Goal: Task Accomplishment & Management: Manage account settings

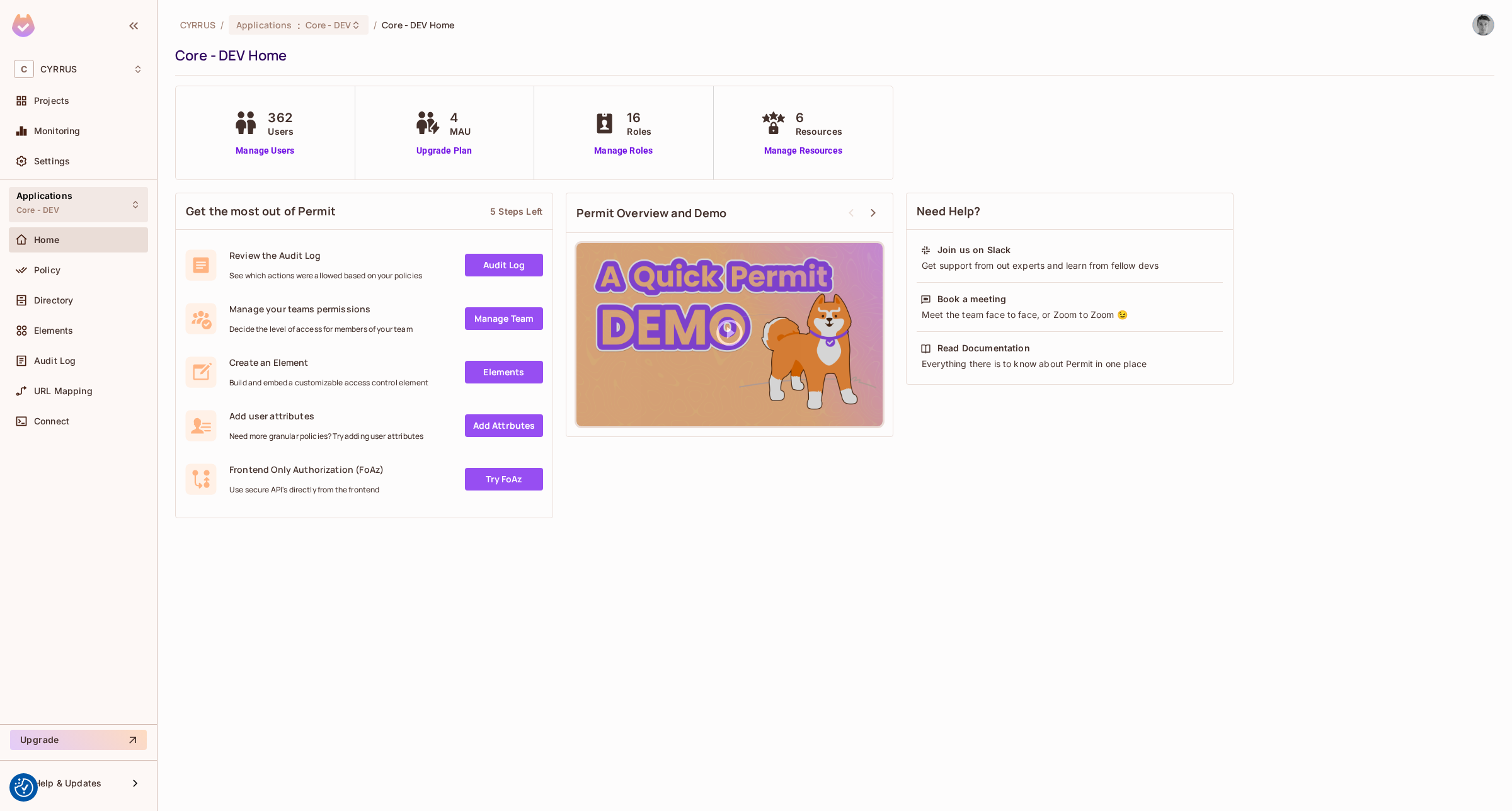
click at [48, 212] on span "Core - DEV" at bounding box center [38, 210] width 43 height 10
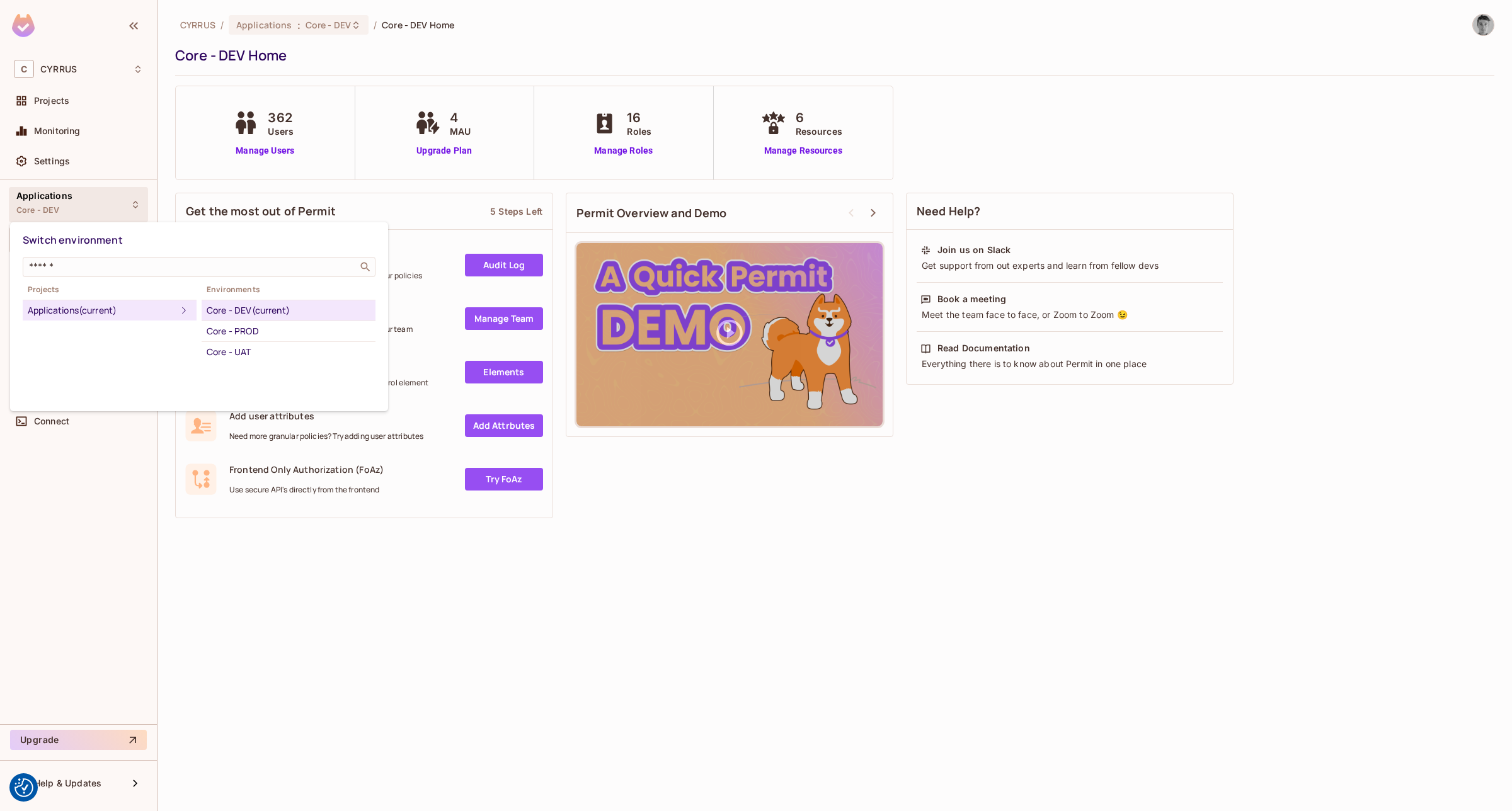
click at [266, 310] on div "Core - DEV (current)" at bounding box center [288, 310] width 164 height 15
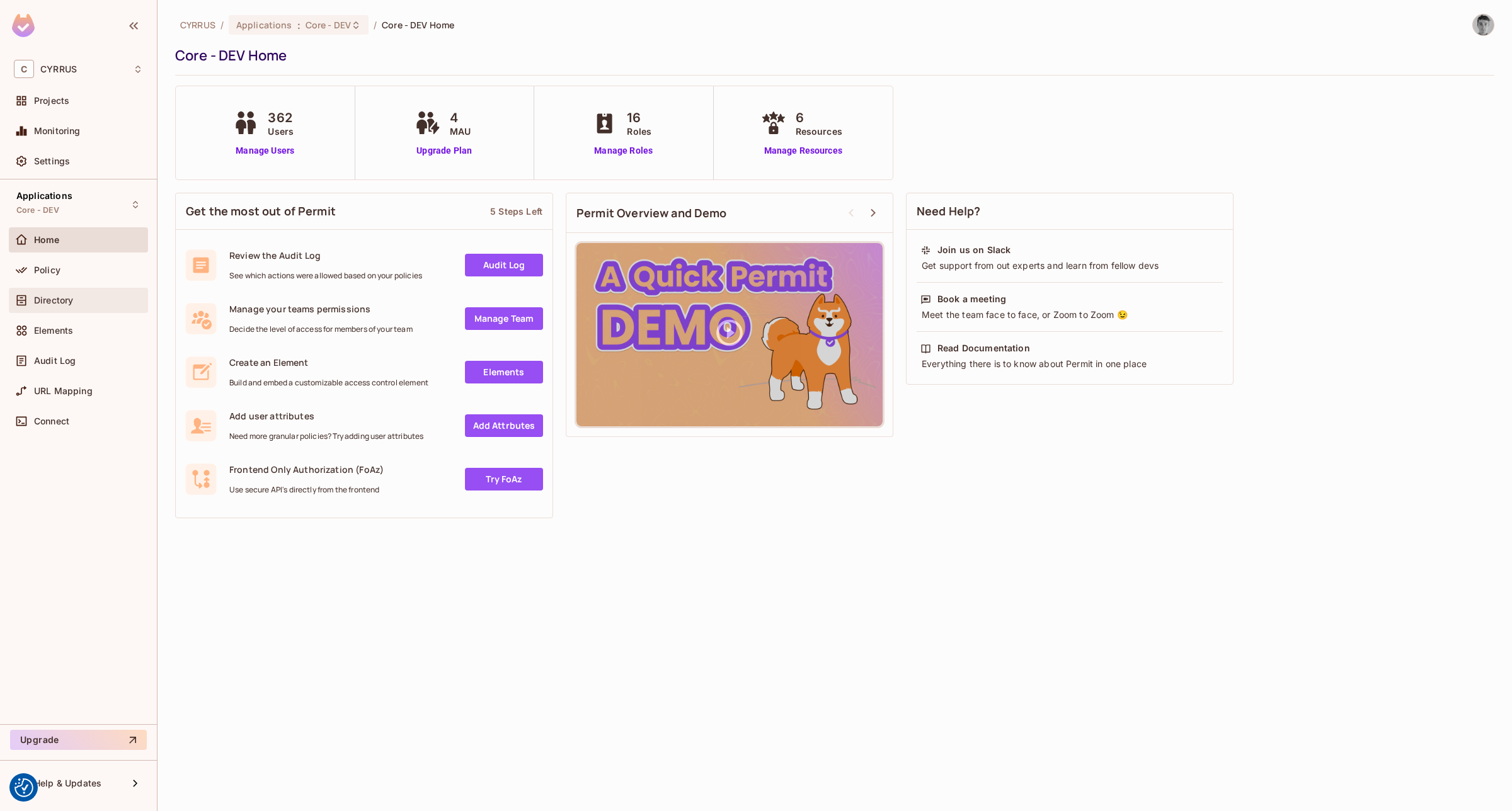
click at [50, 296] on span "Directory" at bounding box center [53, 300] width 39 height 10
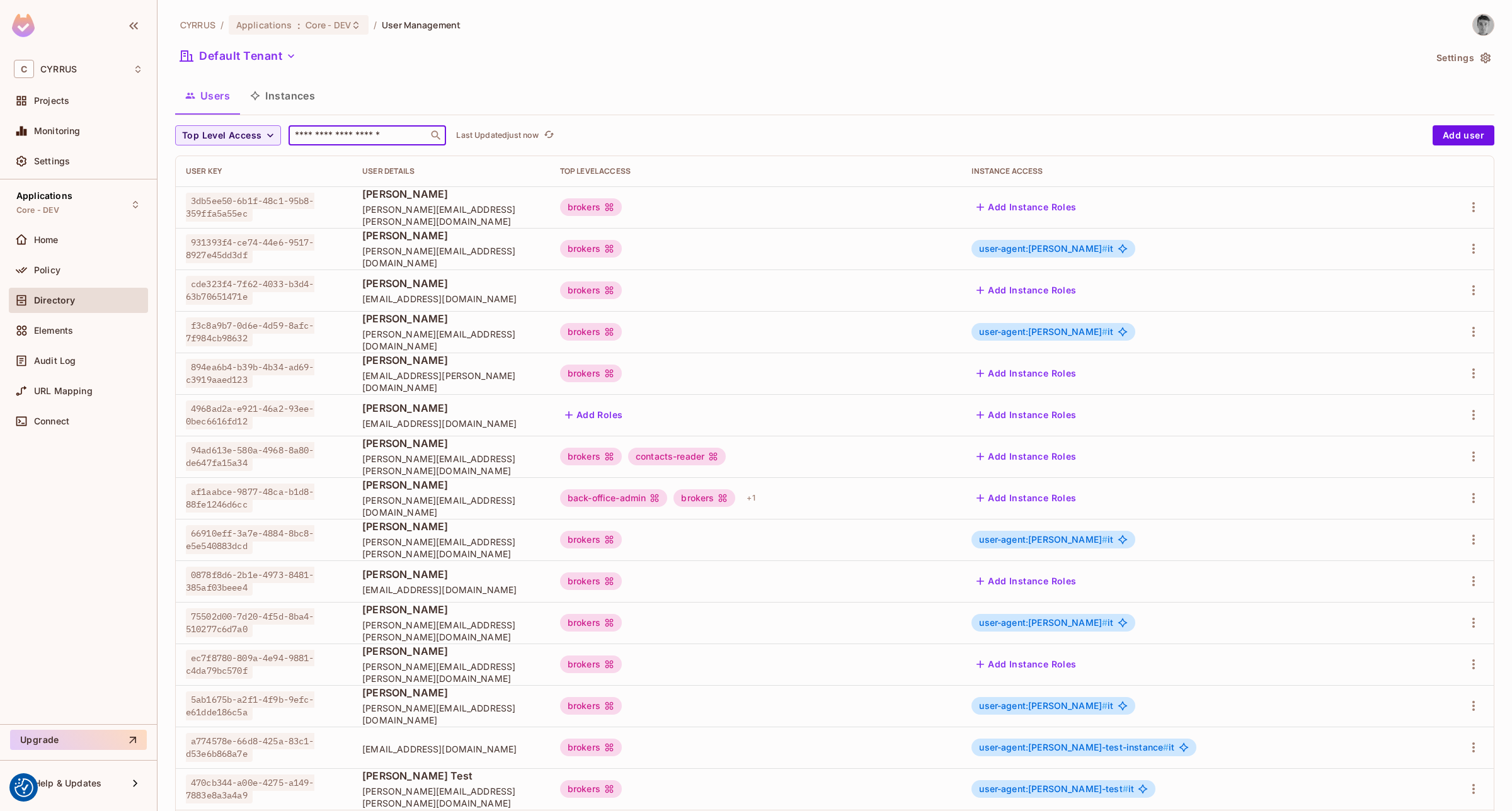
click at [367, 140] on input "text" at bounding box center [358, 135] width 133 height 13
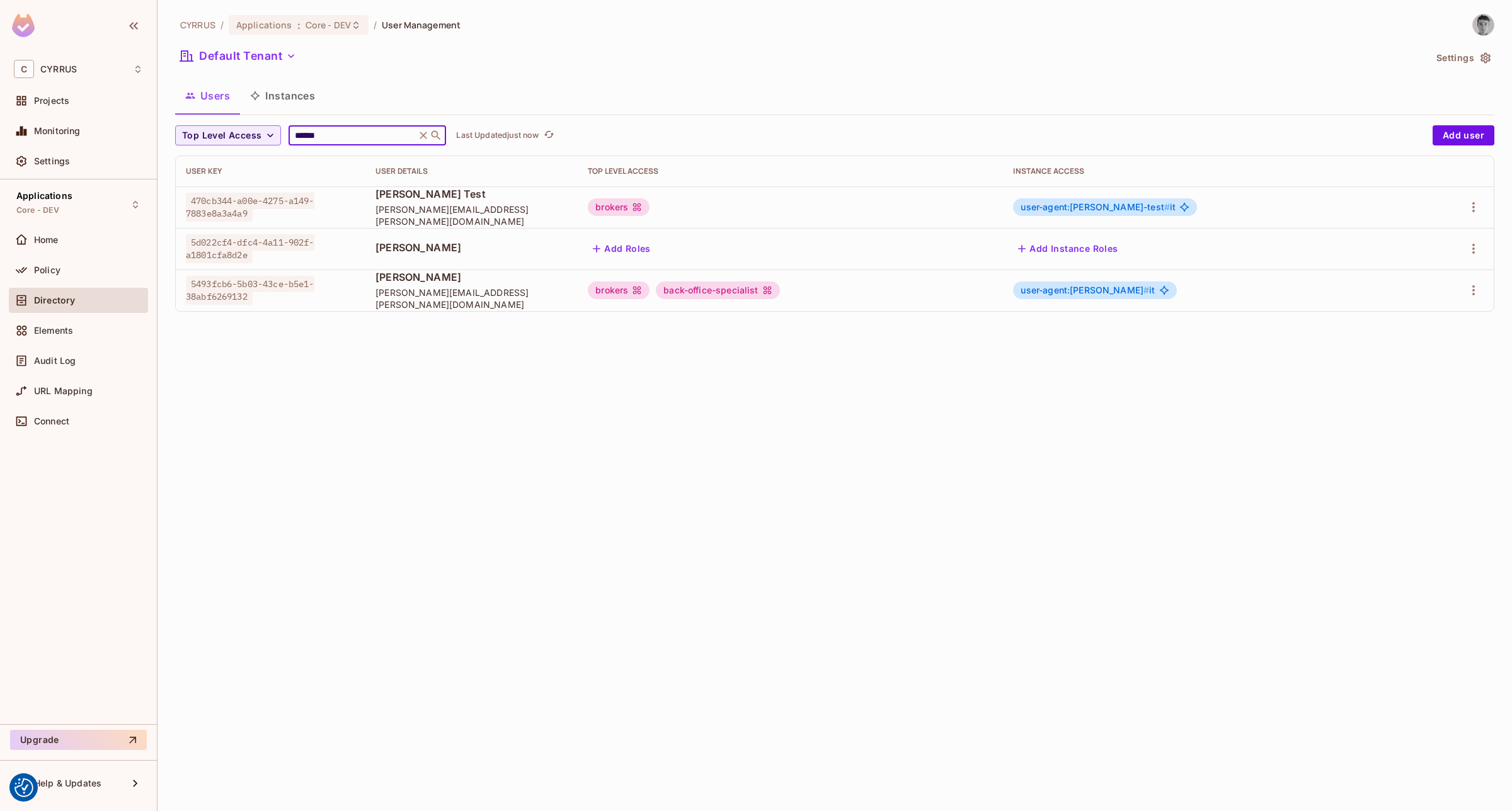
type input "******"
click at [920, 442] on div "CYRRUS / Applications : Core - DEV / User Management Default Tenant Settings Us…" at bounding box center [834, 406] width 1354 height 811
click at [1141, 293] on span "user-agent:[PERSON_NAME] #" at bounding box center [1085, 290] width 128 height 11
click at [1473, 288] on icon "button" at bounding box center [1474, 290] width 3 height 10
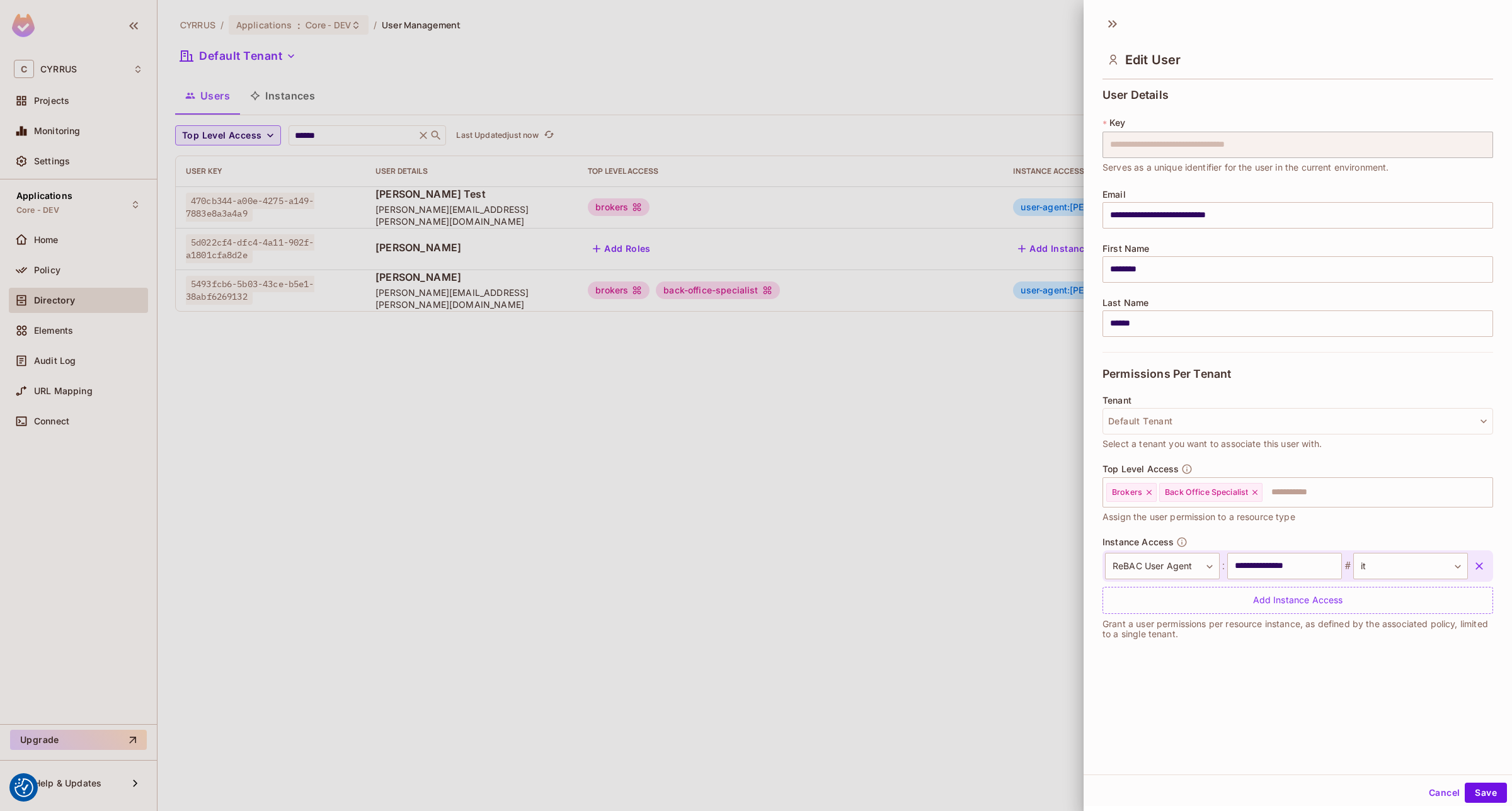
click at [1475, 565] on icon "button" at bounding box center [1479, 566] width 7 height 7
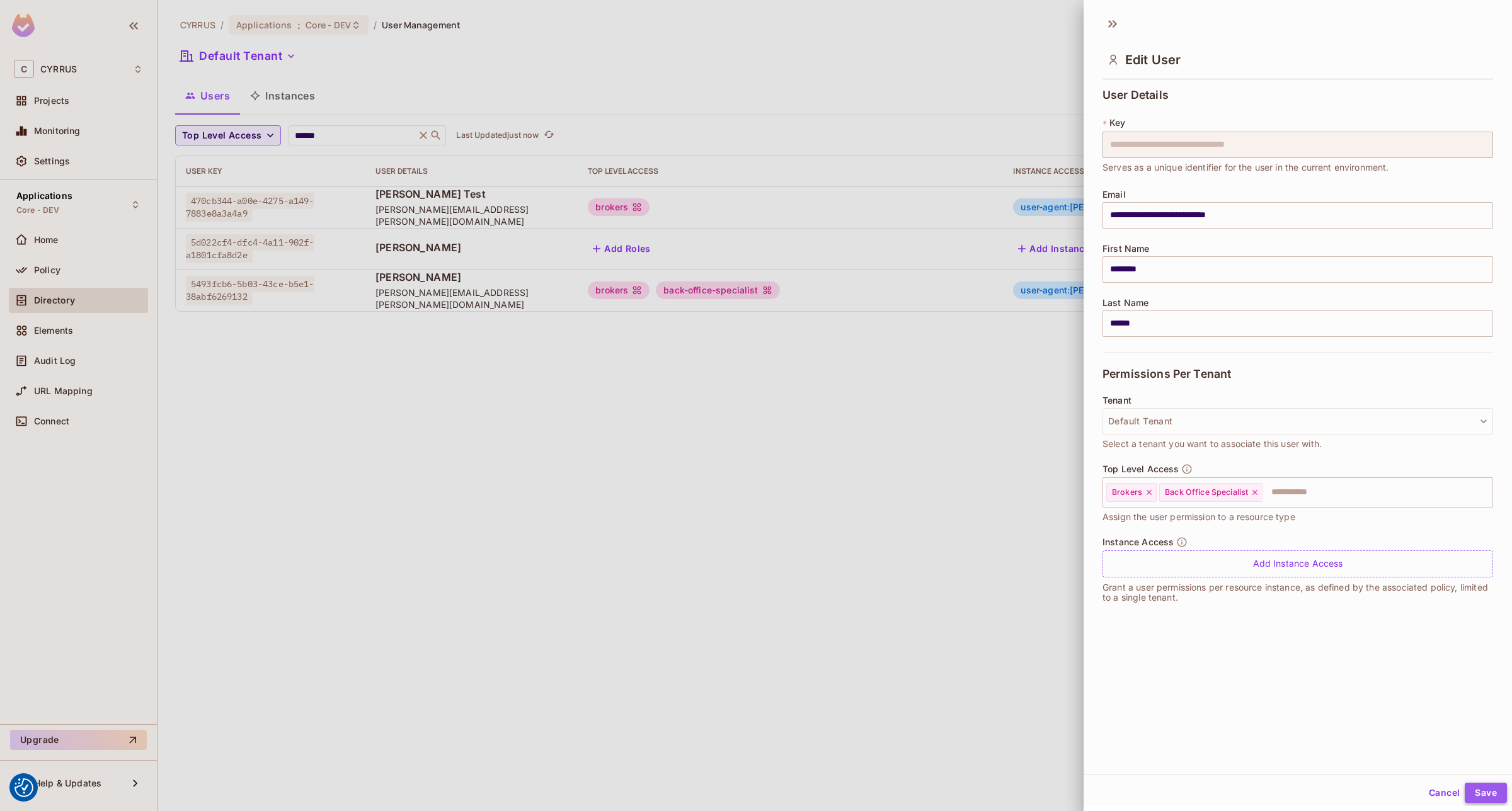
click at [1481, 789] on button "Save" at bounding box center [1485, 793] width 42 height 20
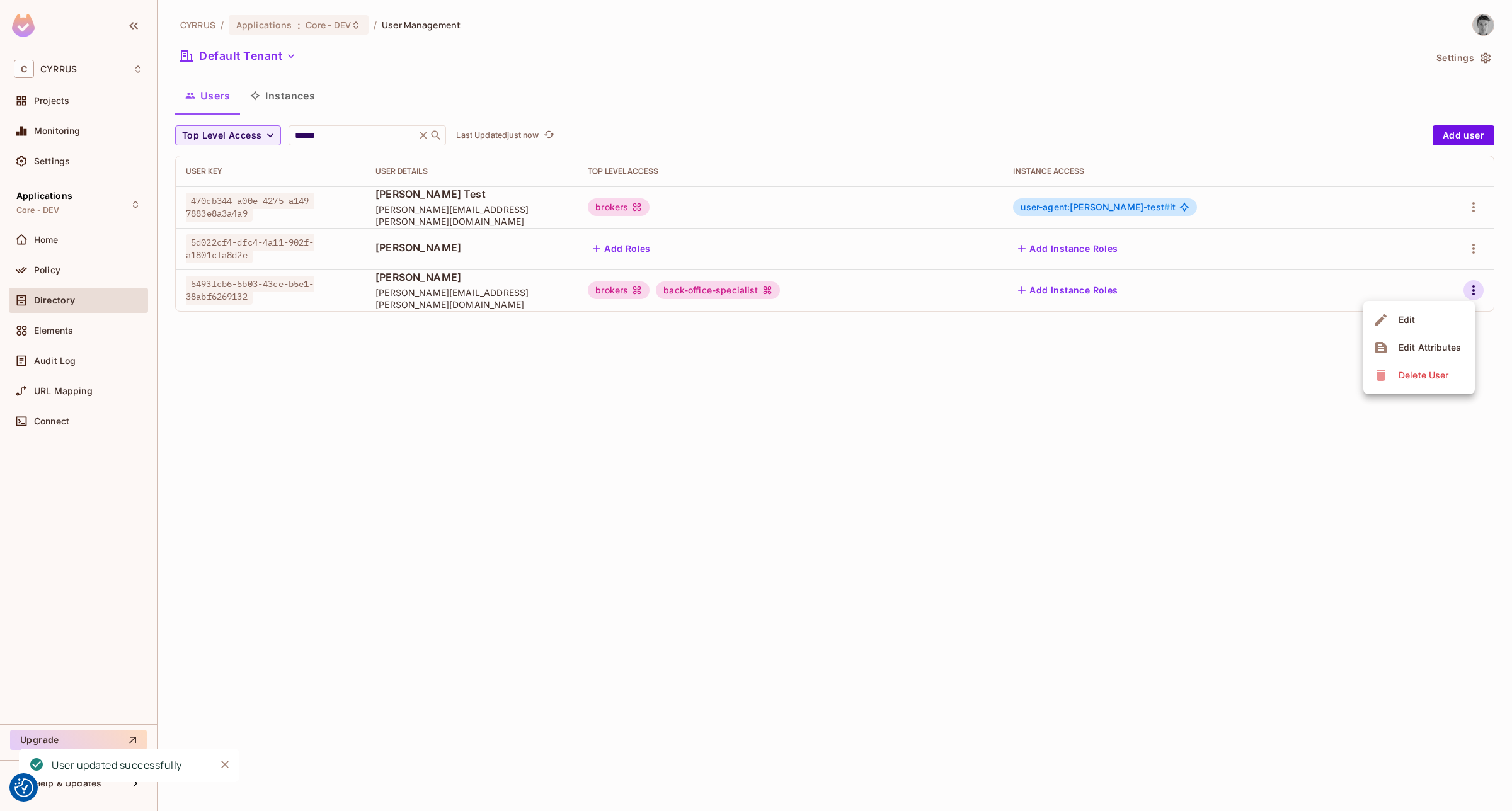
click at [1135, 543] on div at bounding box center [756, 406] width 1512 height 811
click at [641, 471] on div "CYRRUS / Applications : Core - DEV / User Management Default Tenant Settings Us…" at bounding box center [834, 406] width 1354 height 811
click at [803, 433] on div "CYRRUS / Applications : Core - DEV / User Management Default Tenant Settings Us…" at bounding box center [834, 406] width 1354 height 811
click at [649, 455] on div "CYRRUS / Applications : Core - DEV / User Management Default Tenant Settings Us…" at bounding box center [834, 406] width 1354 height 811
click at [359, 436] on div "CYRRUS / Applications : Core - DEV / User Management Default Tenant Settings Us…" at bounding box center [834, 406] width 1354 height 811
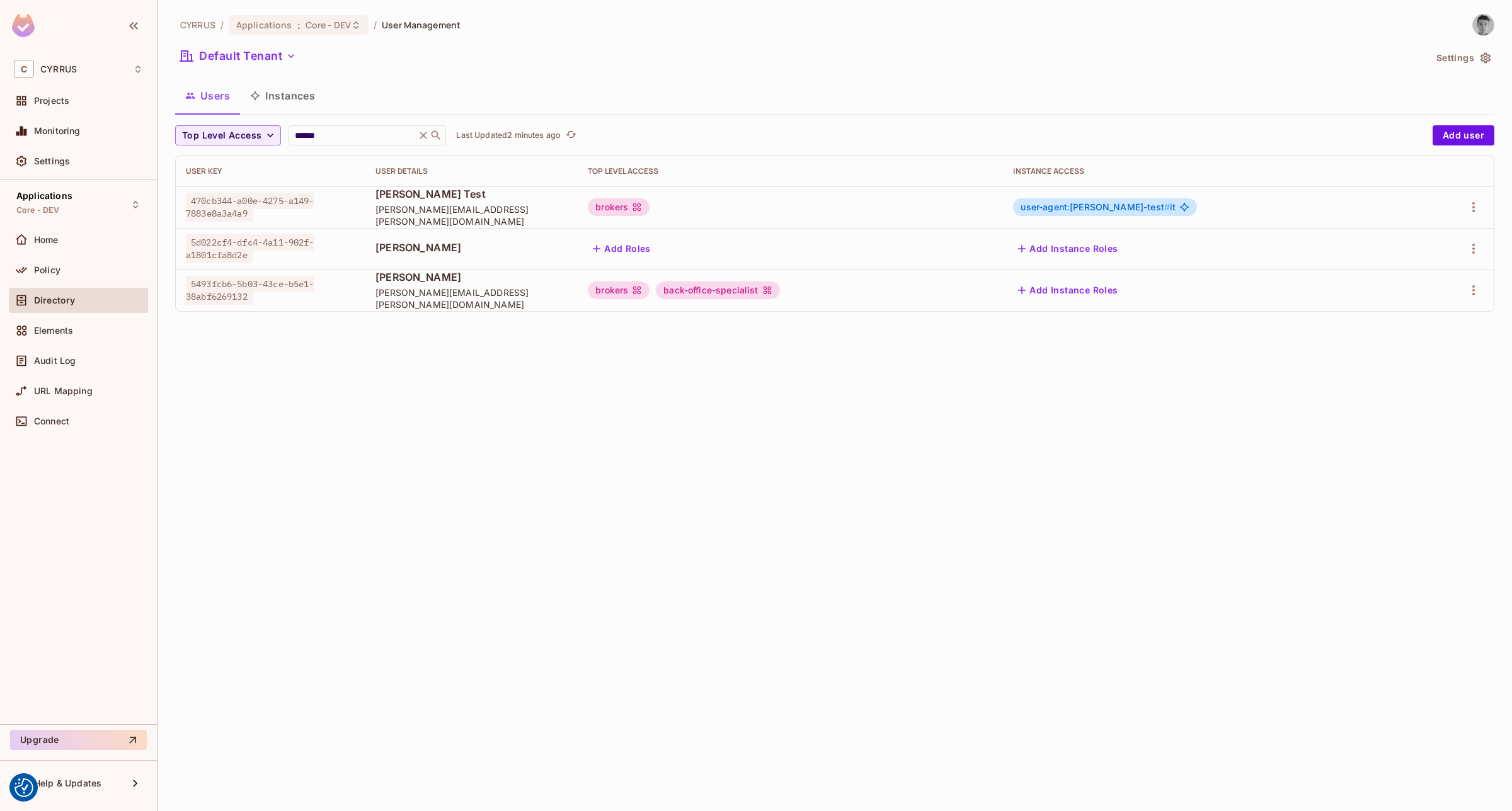
drag, startPoint x: 1090, startPoint y: 416, endPoint x: 1015, endPoint y: 391, distance: 79.1
click at [1083, 413] on div "CYRRUS / Applications : Core - DEV / User Management Default Tenant Settings Us…" at bounding box center [834, 406] width 1354 height 811
click at [60, 364] on span "Audit Log" at bounding box center [54, 361] width 41 height 10
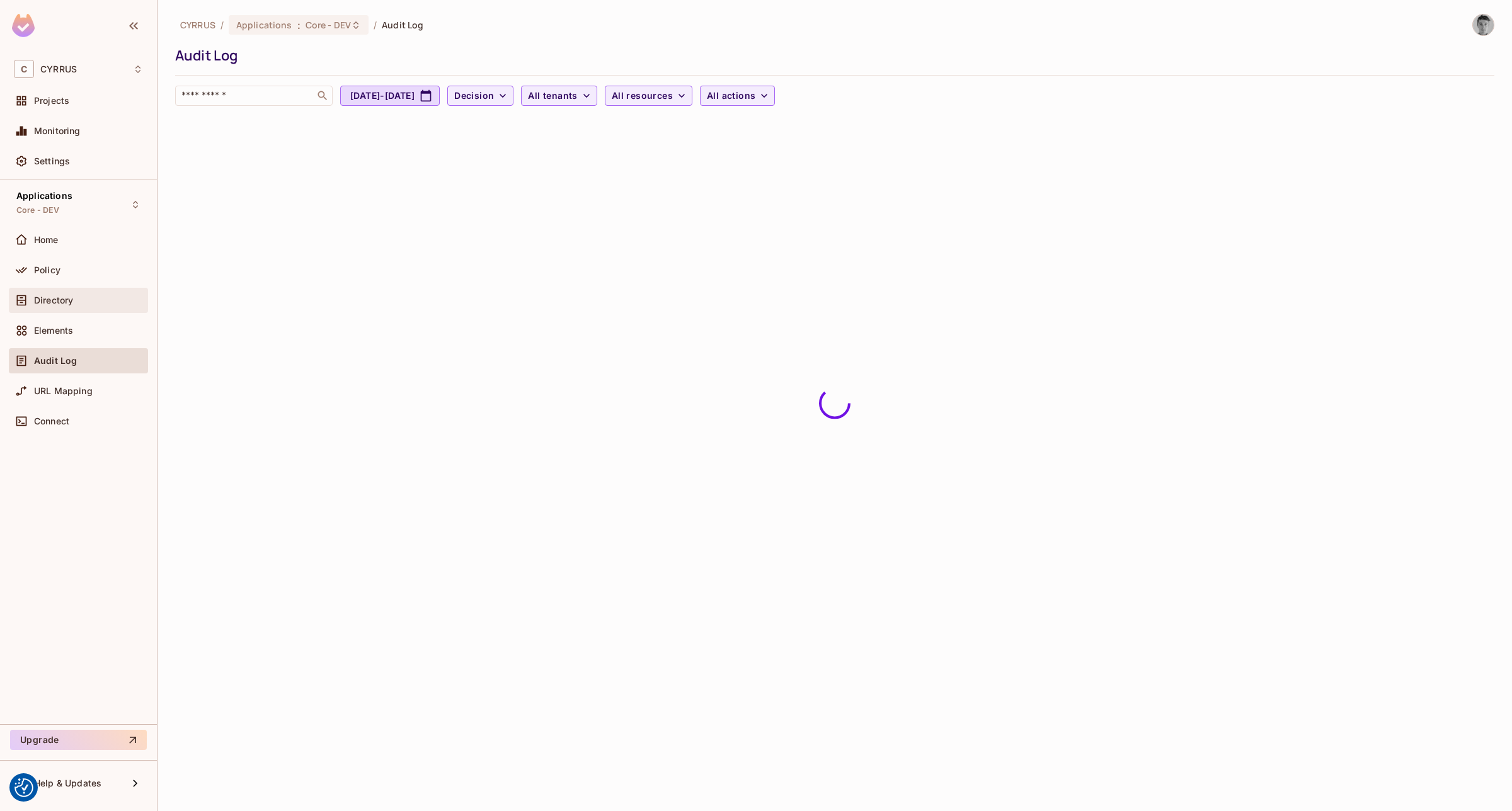
click at [52, 291] on div "Directory" at bounding box center [78, 300] width 139 height 25
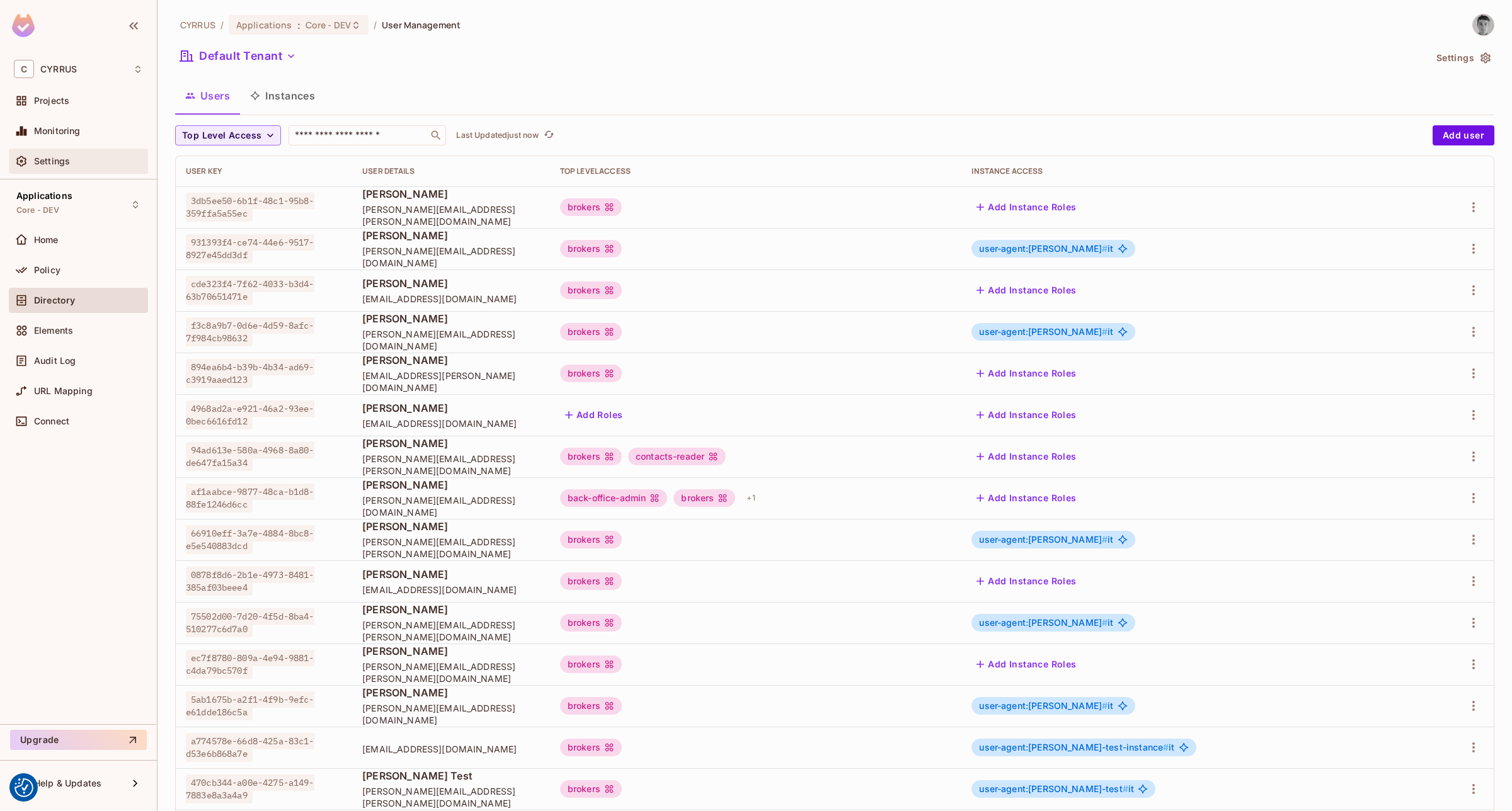
click at [65, 154] on div "Settings" at bounding box center [78, 161] width 129 height 15
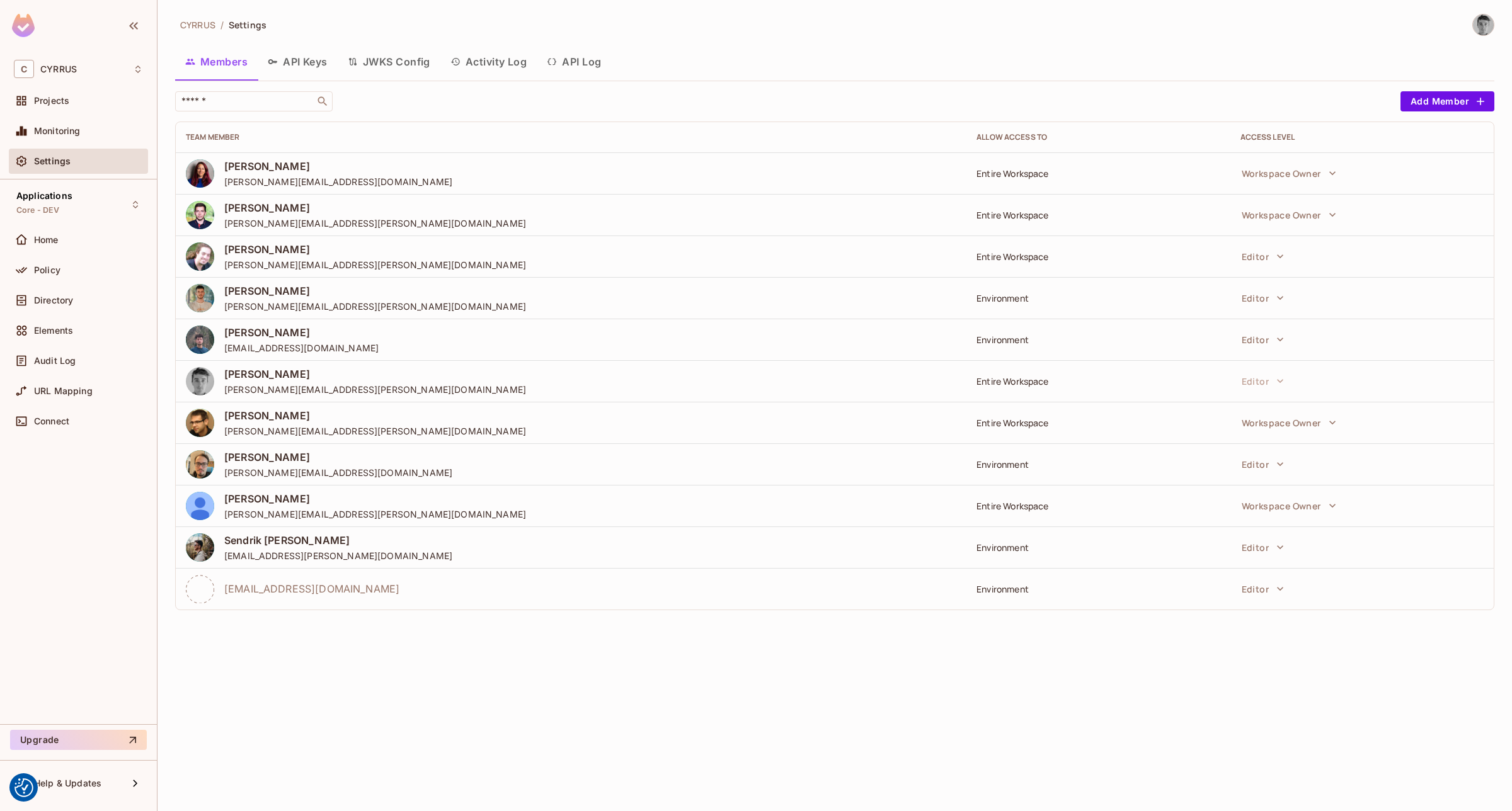
click at [574, 65] on button "API Log" at bounding box center [574, 62] width 74 height 31
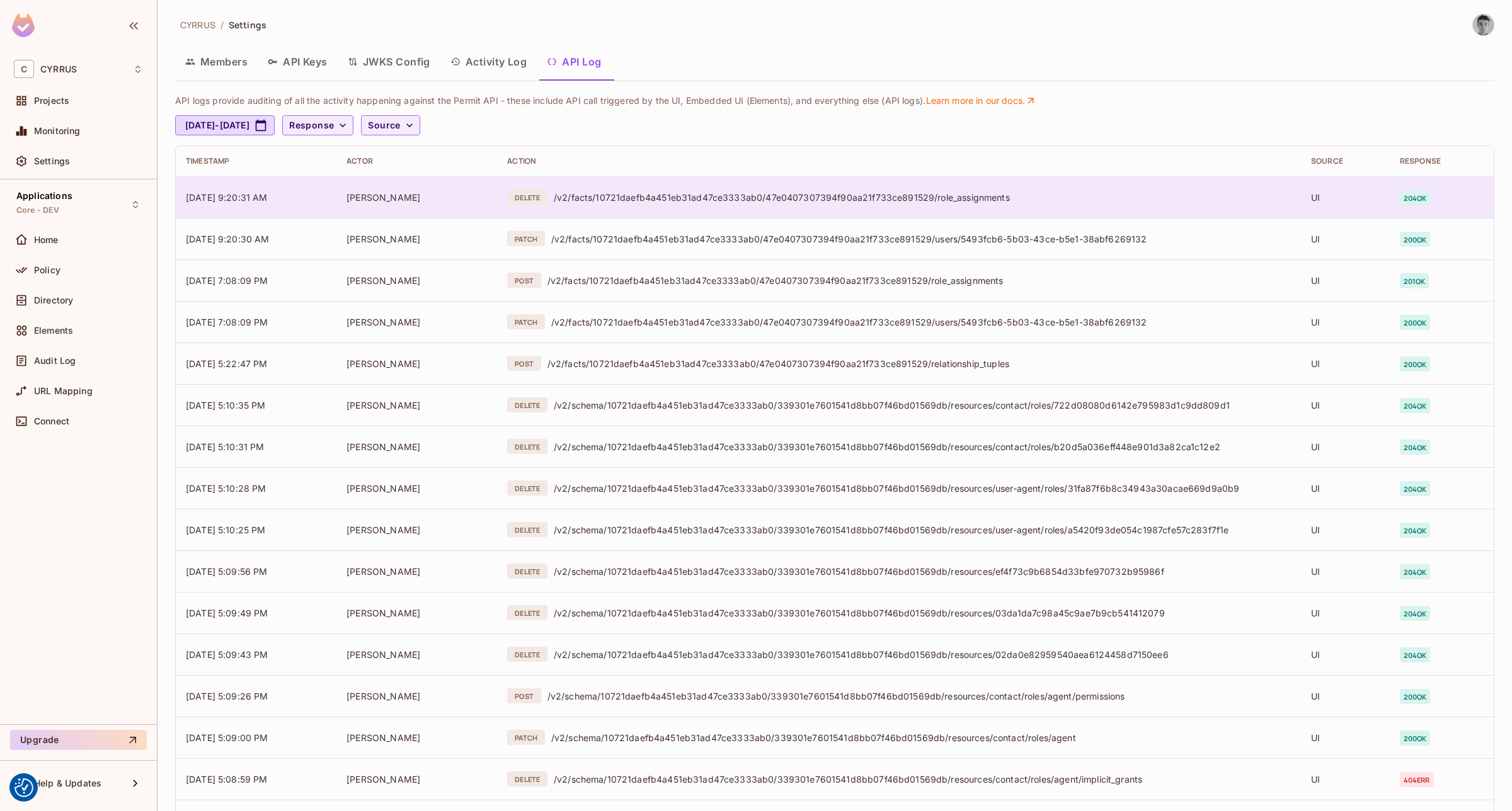
click at [703, 198] on div "/v2/facts/10721daefb4a451eb31ad47ce3333ab0/47e0407307394f90aa21f733ce891529/rol…" at bounding box center [922, 198] width 737 height 12
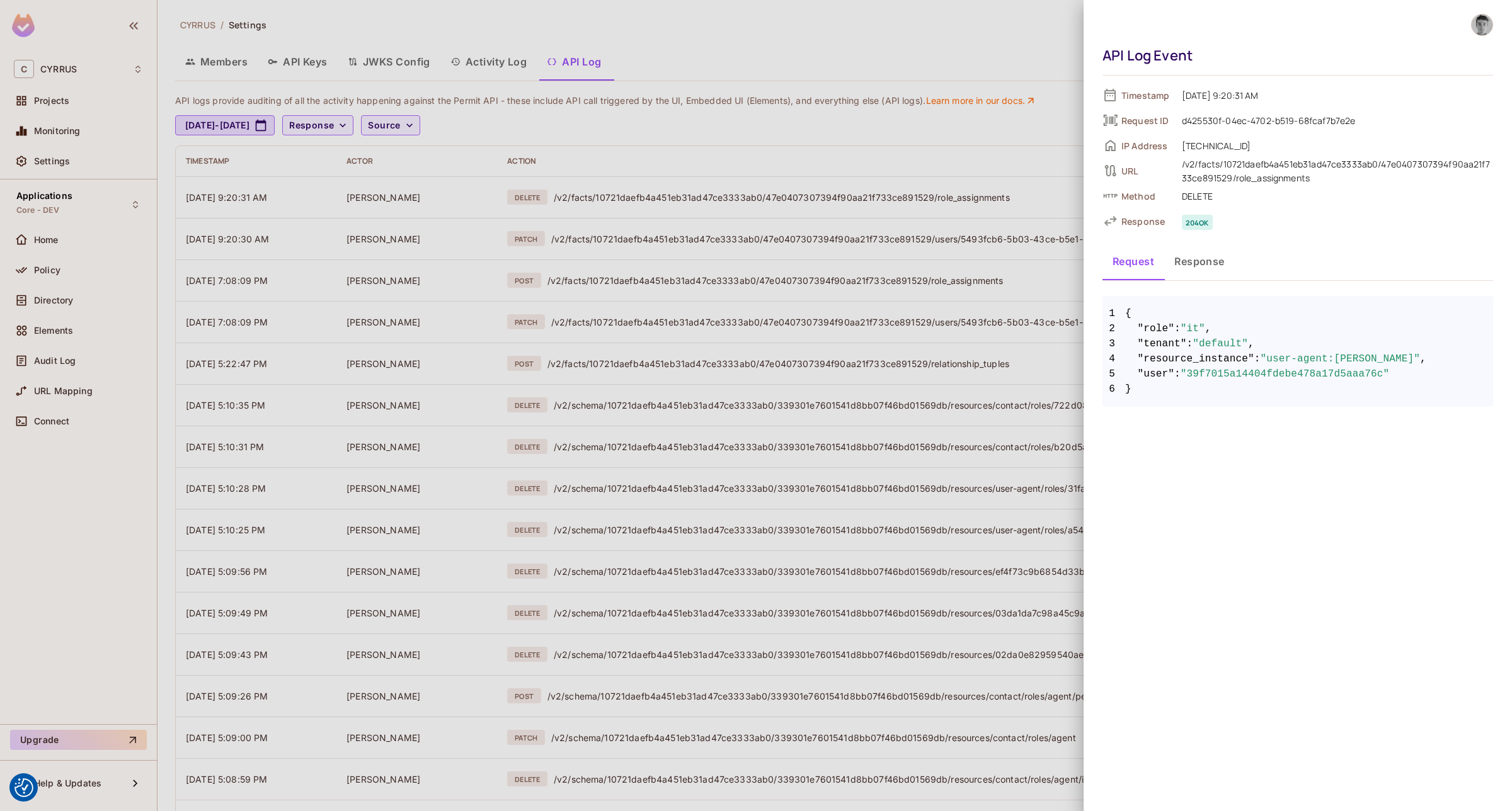
click at [1213, 269] on button "Response" at bounding box center [1199, 262] width 71 height 31
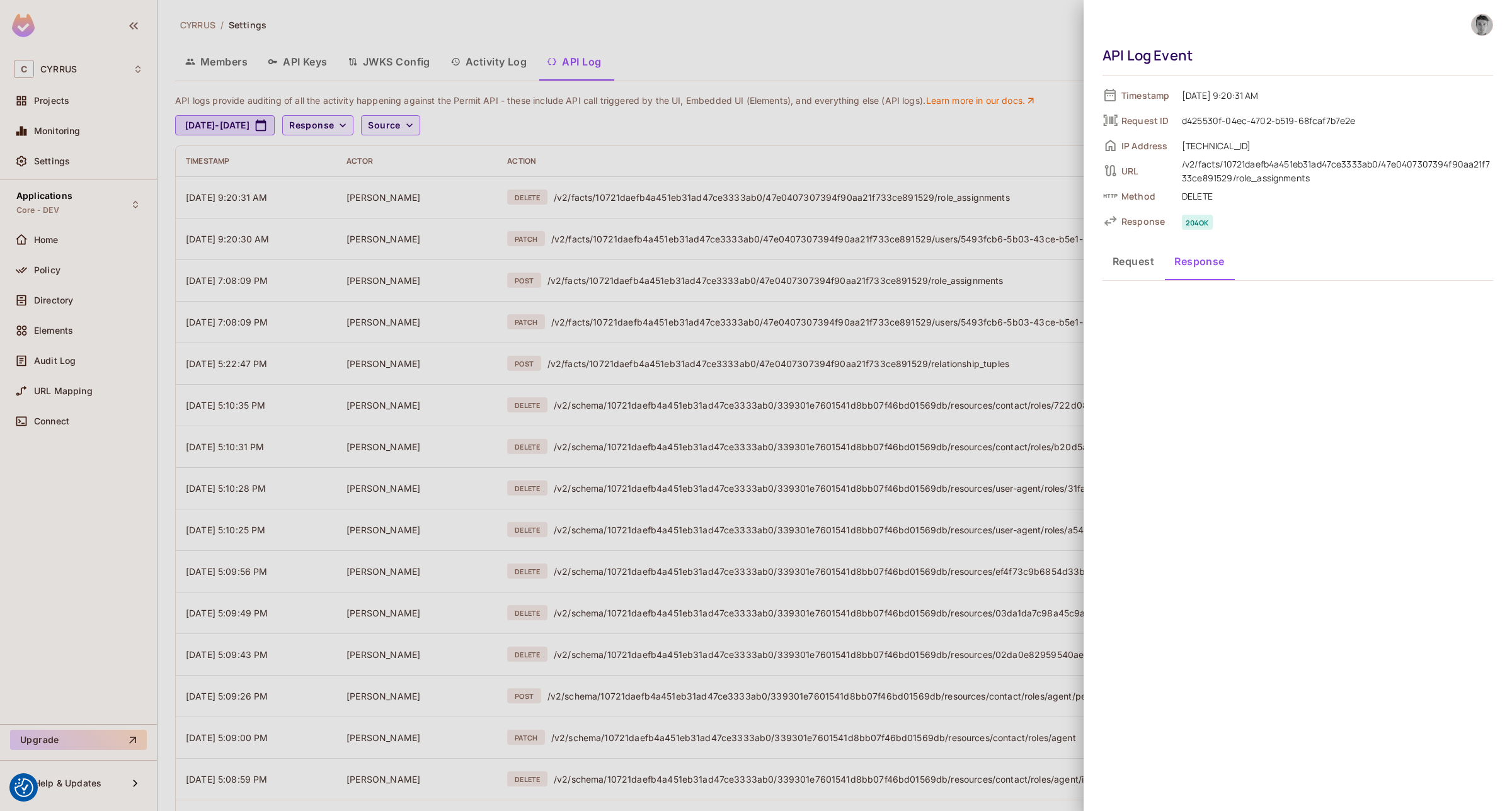
click at [1134, 268] on button "Request" at bounding box center [1133, 262] width 62 height 31
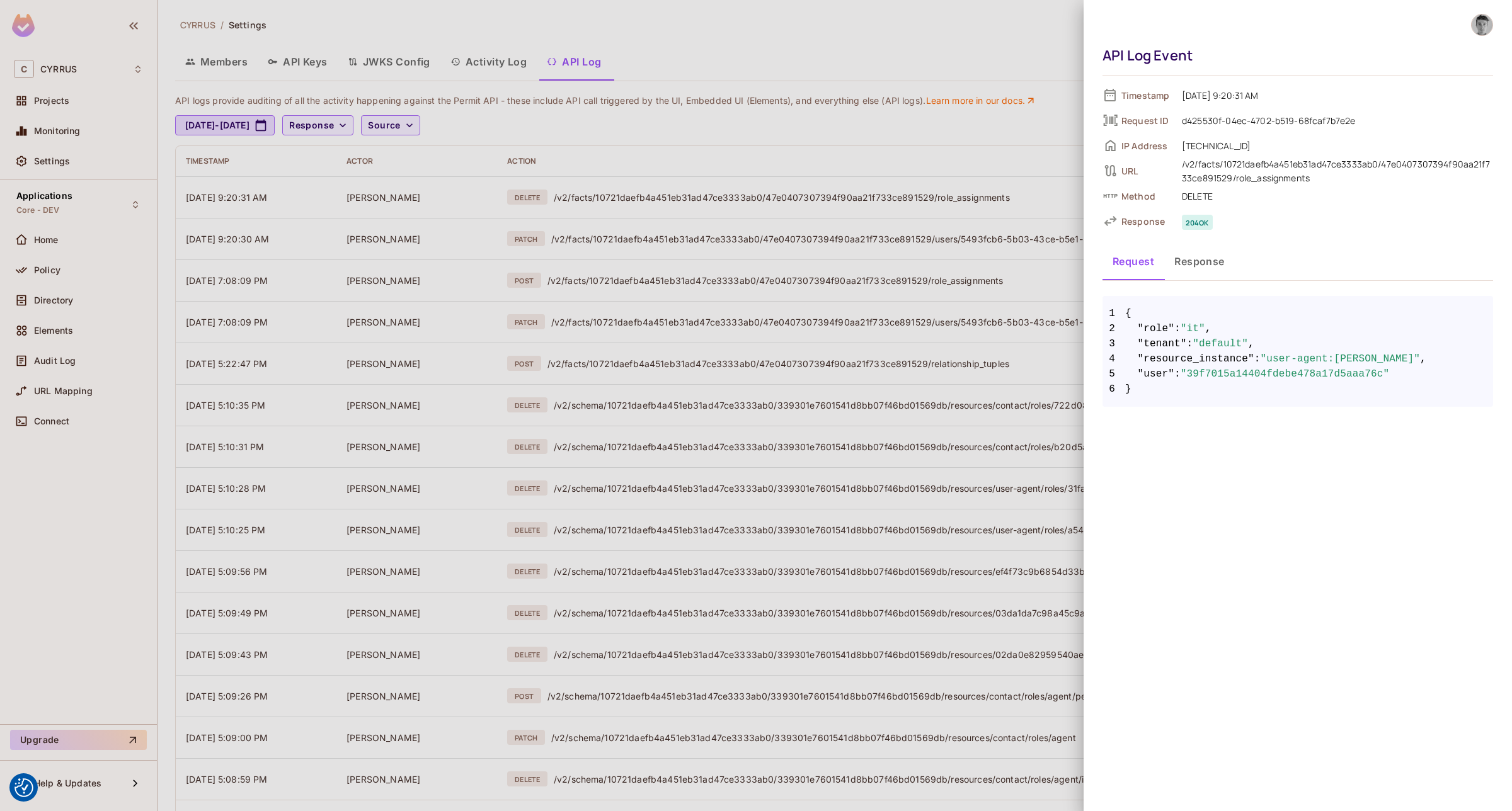
click at [961, 23] on div at bounding box center [756, 406] width 1512 height 811
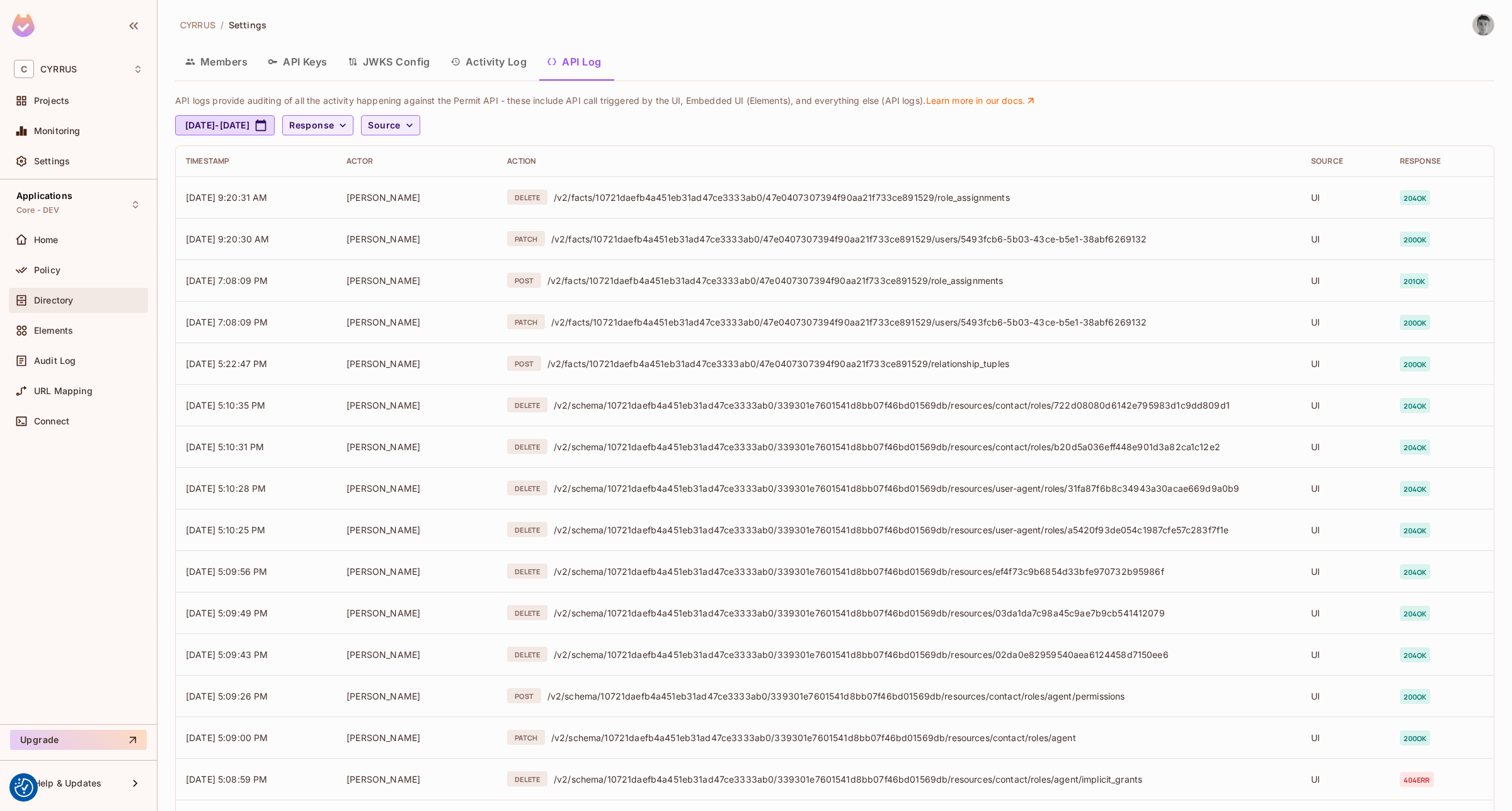
click at [80, 296] on div "Directory" at bounding box center [88, 300] width 109 height 10
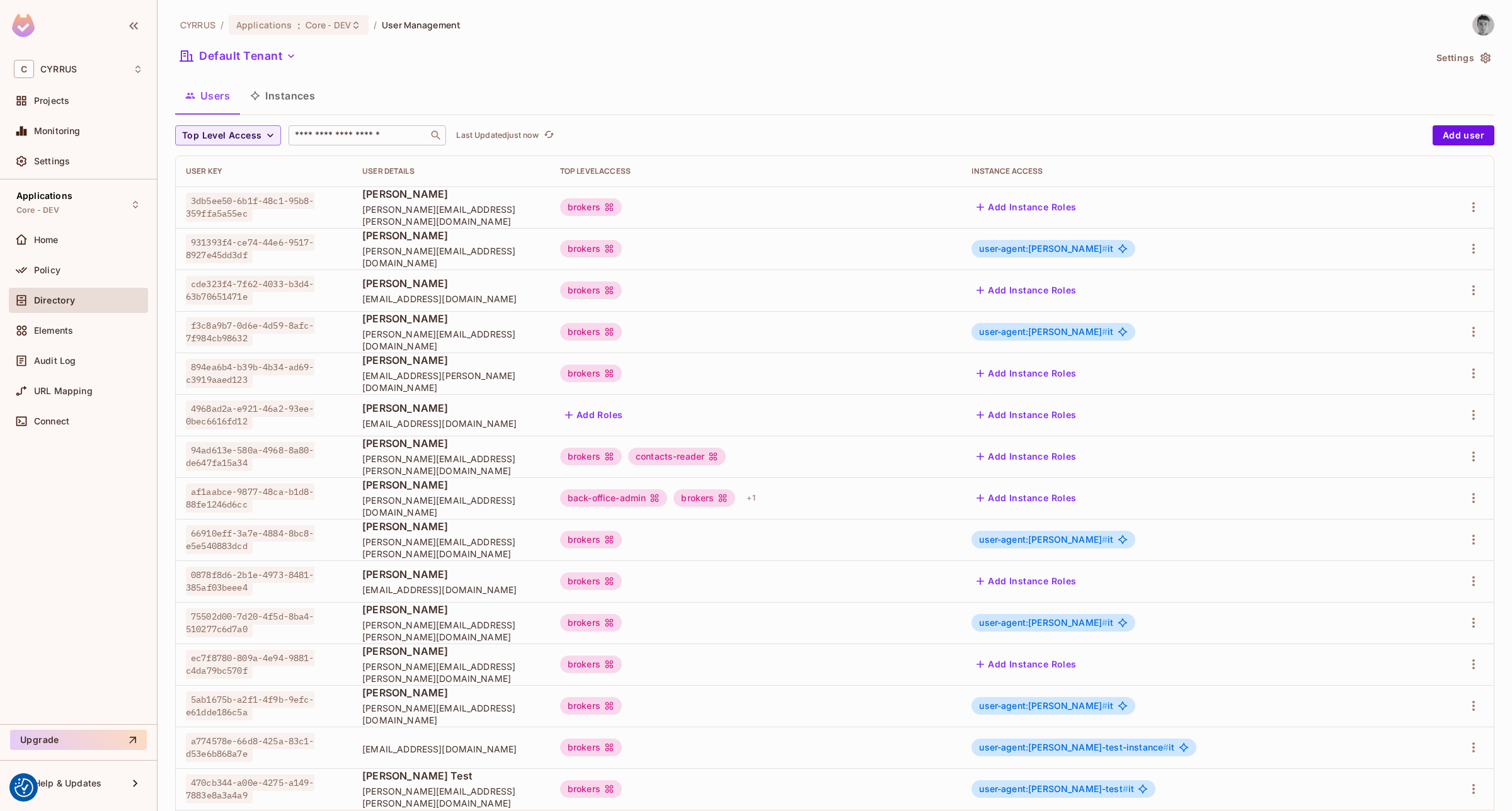
click at [374, 134] on input "text" at bounding box center [358, 135] width 133 height 13
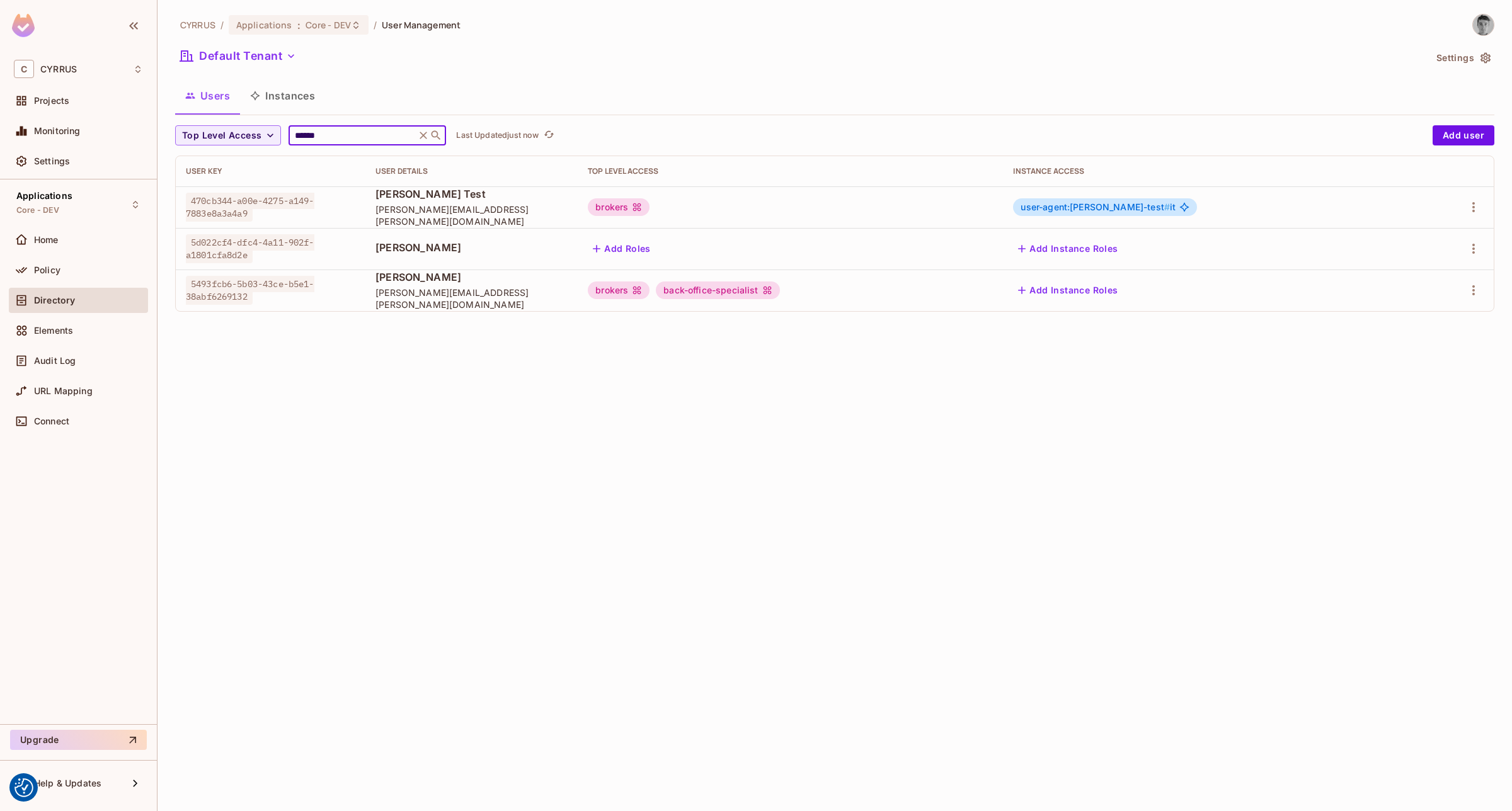
type input "******"
click at [783, 462] on div "CYRRUS / Applications : Core - DEV / User Management Default Tenant Settings Us…" at bounding box center [834, 406] width 1354 height 811
click at [829, 427] on div "CYRRUS / Applications : Core - DEV / User Management Default Tenant Settings Us…" at bounding box center [834, 406] width 1354 height 811
click at [728, 439] on div "CYRRUS / Applications : Core - DEV / User Management Default Tenant Settings Us…" at bounding box center [834, 406] width 1354 height 811
click at [883, 439] on div "CYRRUS / Applications : Core - DEV / User Management Default Tenant Settings Us…" at bounding box center [834, 406] width 1354 height 811
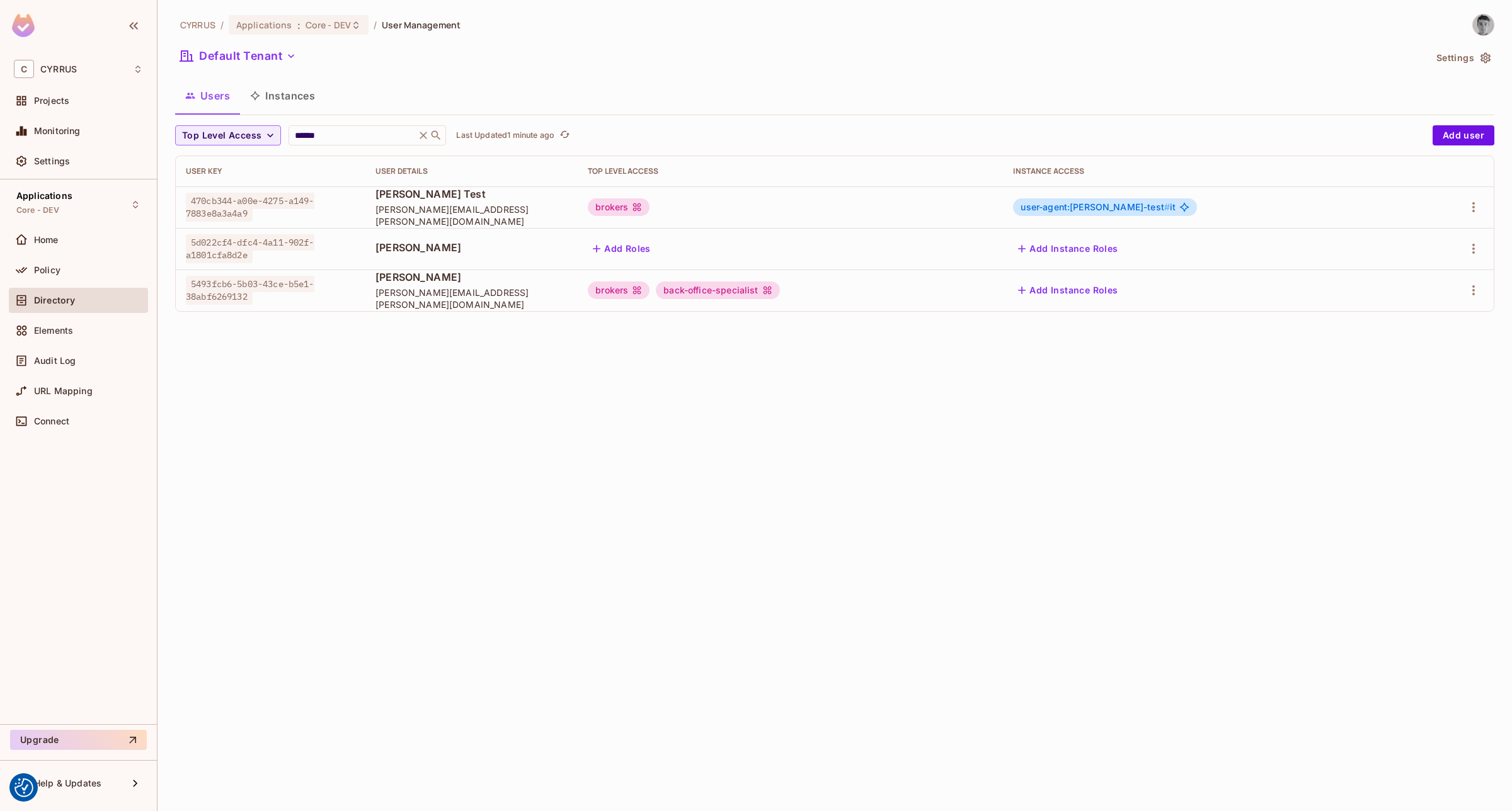
click at [656, 427] on div "CYRRUS / Applications : Core - DEV / User Management Default Tenant Settings Us…" at bounding box center [834, 406] width 1354 height 811
click at [1042, 376] on div "CYRRUS / Applications : Core - DEV / User Management Default Tenant Settings Us…" at bounding box center [834, 406] width 1354 height 811
click at [1058, 443] on div "CYRRUS / Applications : Core - DEV / User Management Default Tenant Settings Us…" at bounding box center [834, 406] width 1354 height 811
click at [946, 401] on div "CYRRUS / Applications : Core - DEV / User Management Default Tenant Settings Us…" at bounding box center [834, 406] width 1354 height 811
click at [1119, 287] on button "Add Instance Roles" at bounding box center [1068, 291] width 109 height 20
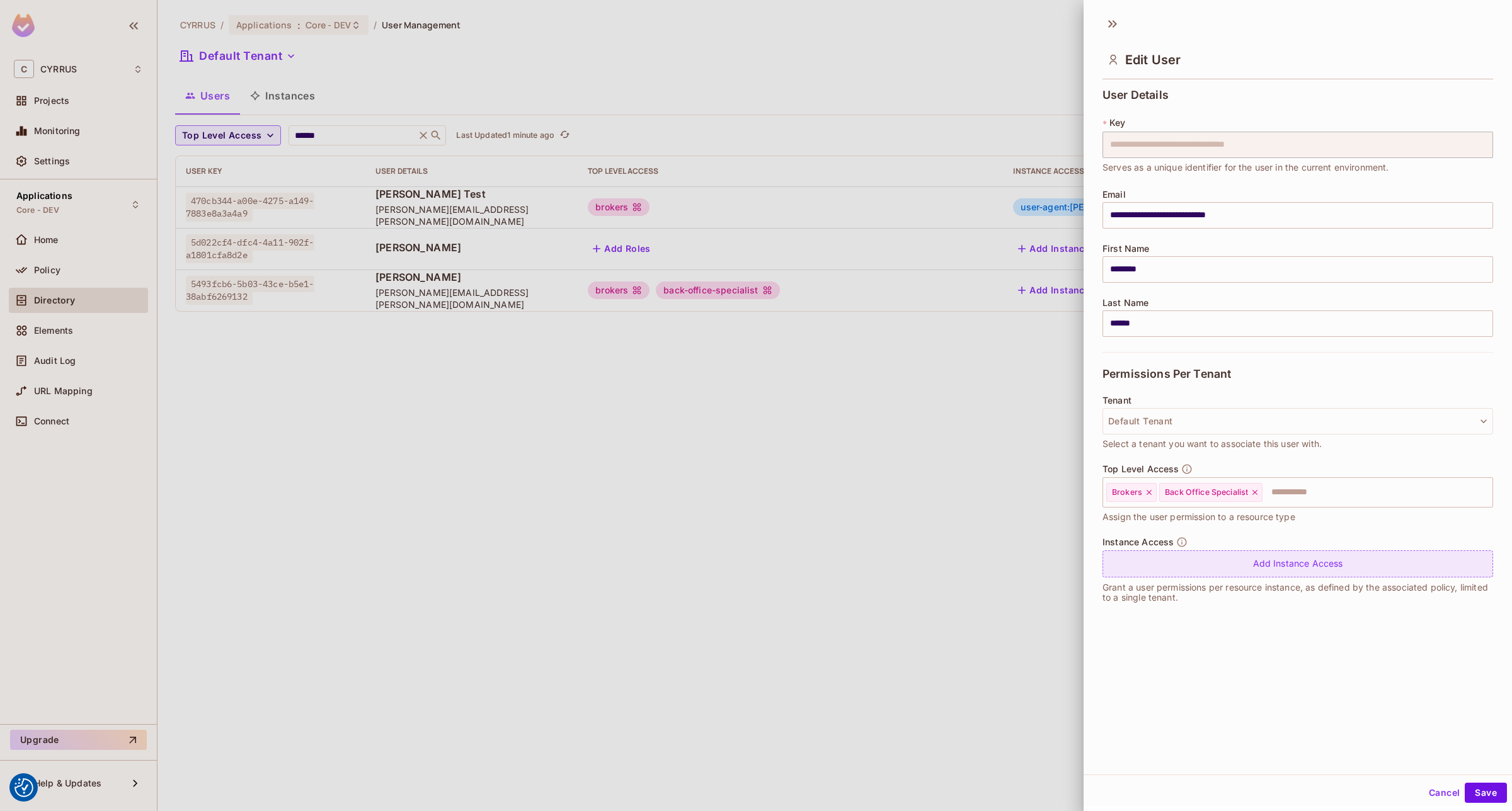
click at [1290, 569] on div "Add Instance Access" at bounding box center [1297, 564] width 391 height 27
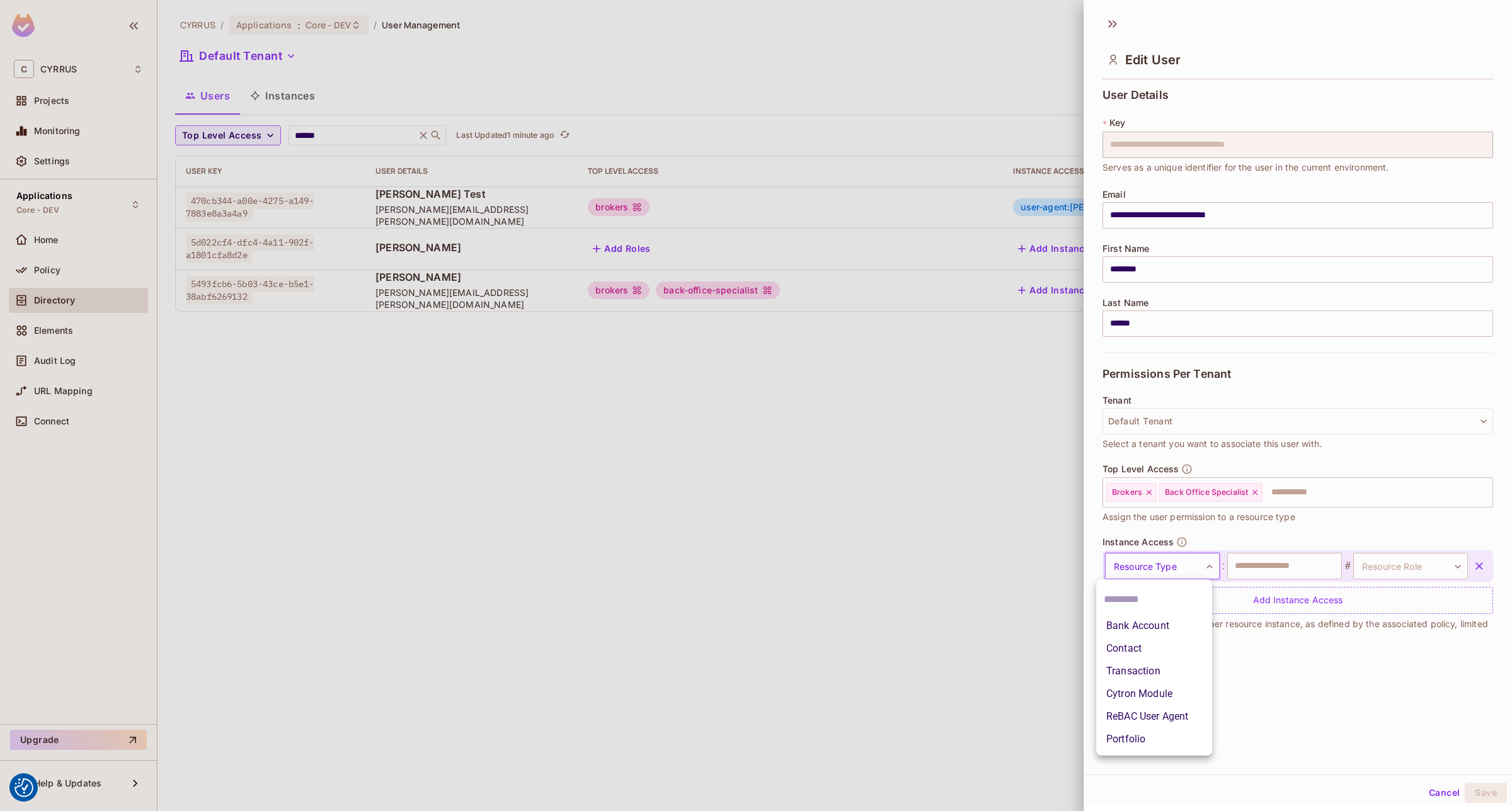
click at [1178, 564] on body "We use cookies to enhance your browsing experience, serve personalized ads or c…" at bounding box center [756, 406] width 1512 height 811
click at [1157, 713] on li "ReBAC User Agent" at bounding box center [1154, 716] width 116 height 22
click at [1281, 564] on input "text" at bounding box center [1284, 566] width 115 height 26
click at [1276, 556] on input "text" at bounding box center [1284, 566] width 115 height 26
type input "**********"
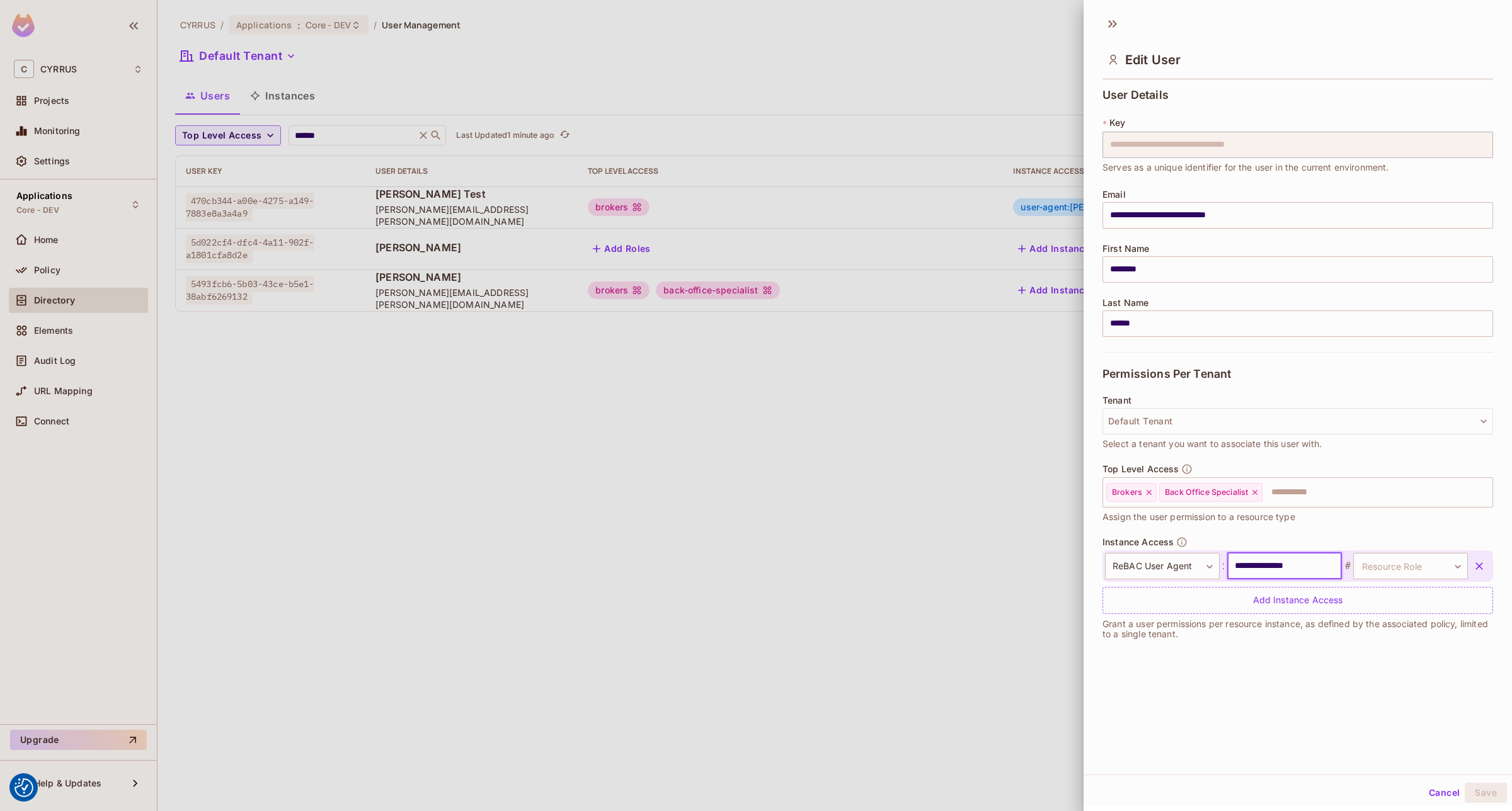
click at [1395, 697] on div "**********" at bounding box center [1298, 391] width 428 height 765
click at [1437, 564] on body "We use cookies to enhance your browsing experience, serve personalized ads or c…" at bounding box center [756, 406] width 1512 height 811
click at [1369, 622] on li "it" at bounding box center [1386, 626] width 116 height 22
click at [1308, 691] on div "**********" at bounding box center [1298, 391] width 428 height 765
click at [1485, 795] on button "Save" at bounding box center [1485, 793] width 42 height 20
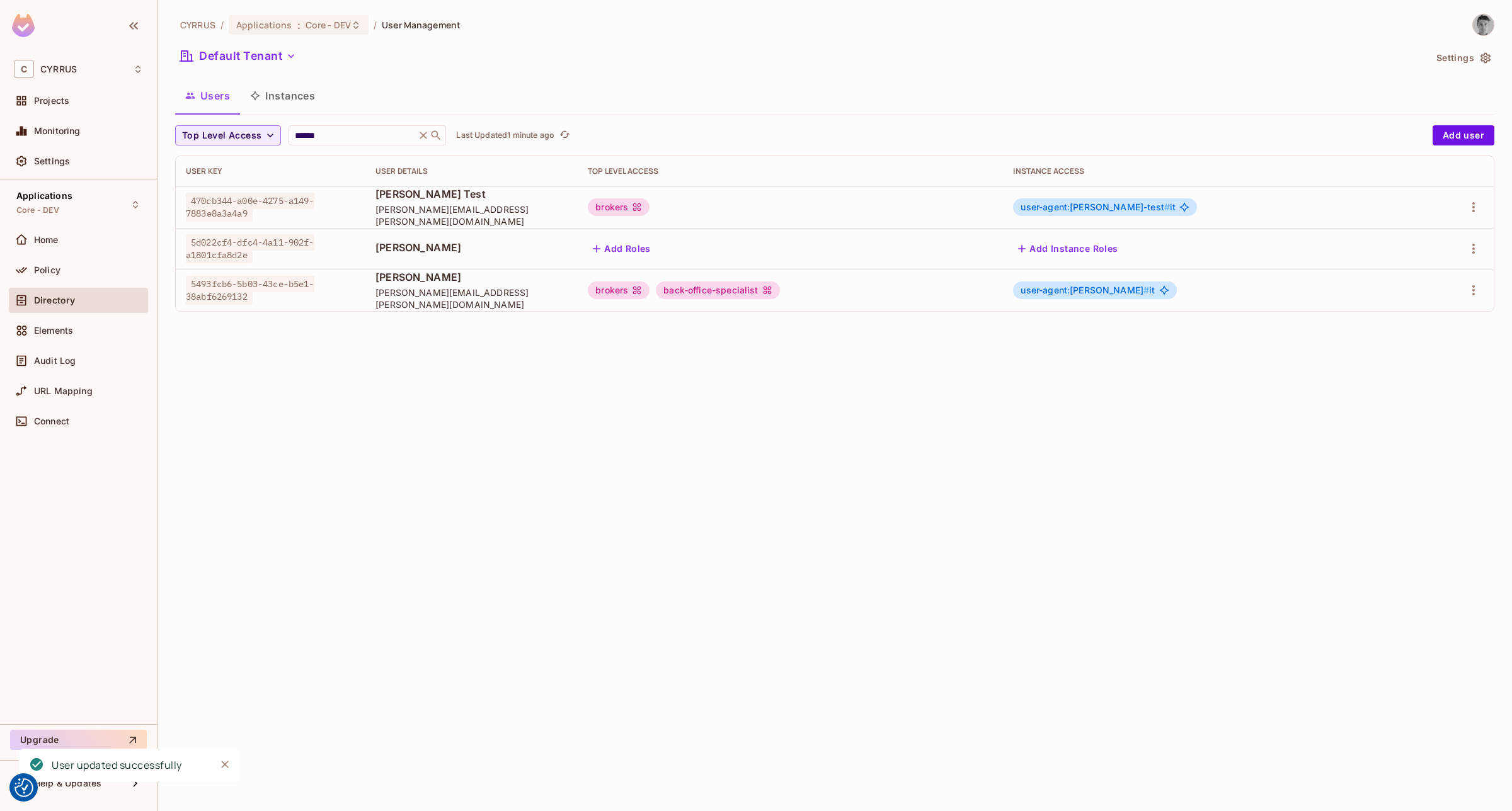
click at [820, 489] on div "CYRRUS / Applications : Core - DEV / User Management Default Tenant Settings Us…" at bounding box center [834, 406] width 1354 height 811
click at [591, 454] on div "CYRRUS / Applications : Core - DEV / User Management Default Tenant Settings Us…" at bounding box center [834, 406] width 1354 height 811
drag, startPoint x: 894, startPoint y: 499, endPoint x: 869, endPoint y: 489, distance: 26.9
click at [893, 499] on div "CYRRUS / Applications : Core - DEV / User Management Default Tenant Settings Us…" at bounding box center [834, 406] width 1354 height 811
click at [1478, 297] on icon "button" at bounding box center [1473, 290] width 15 height 15
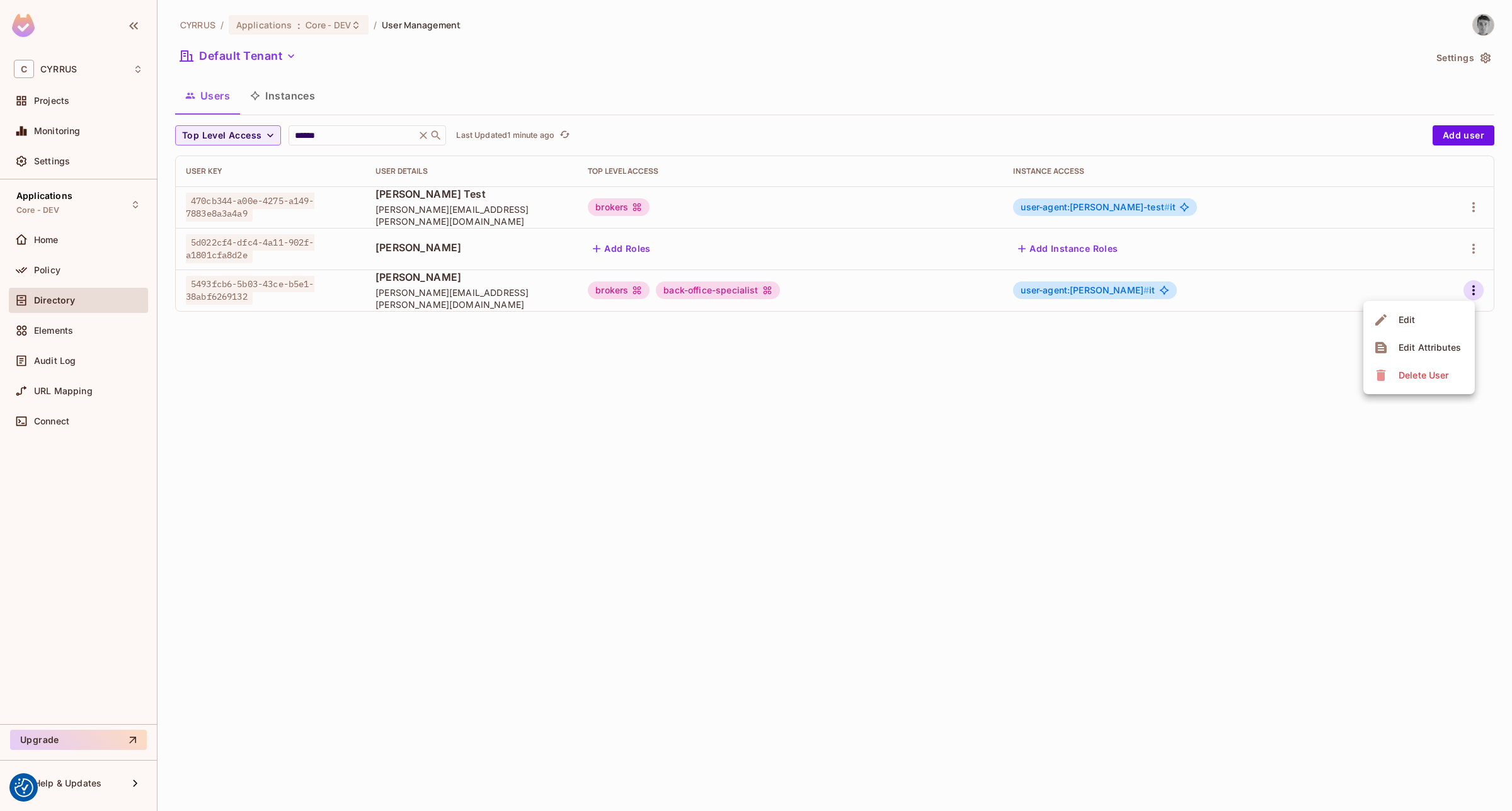
click at [1430, 379] on div "Delete User" at bounding box center [1423, 375] width 50 height 13
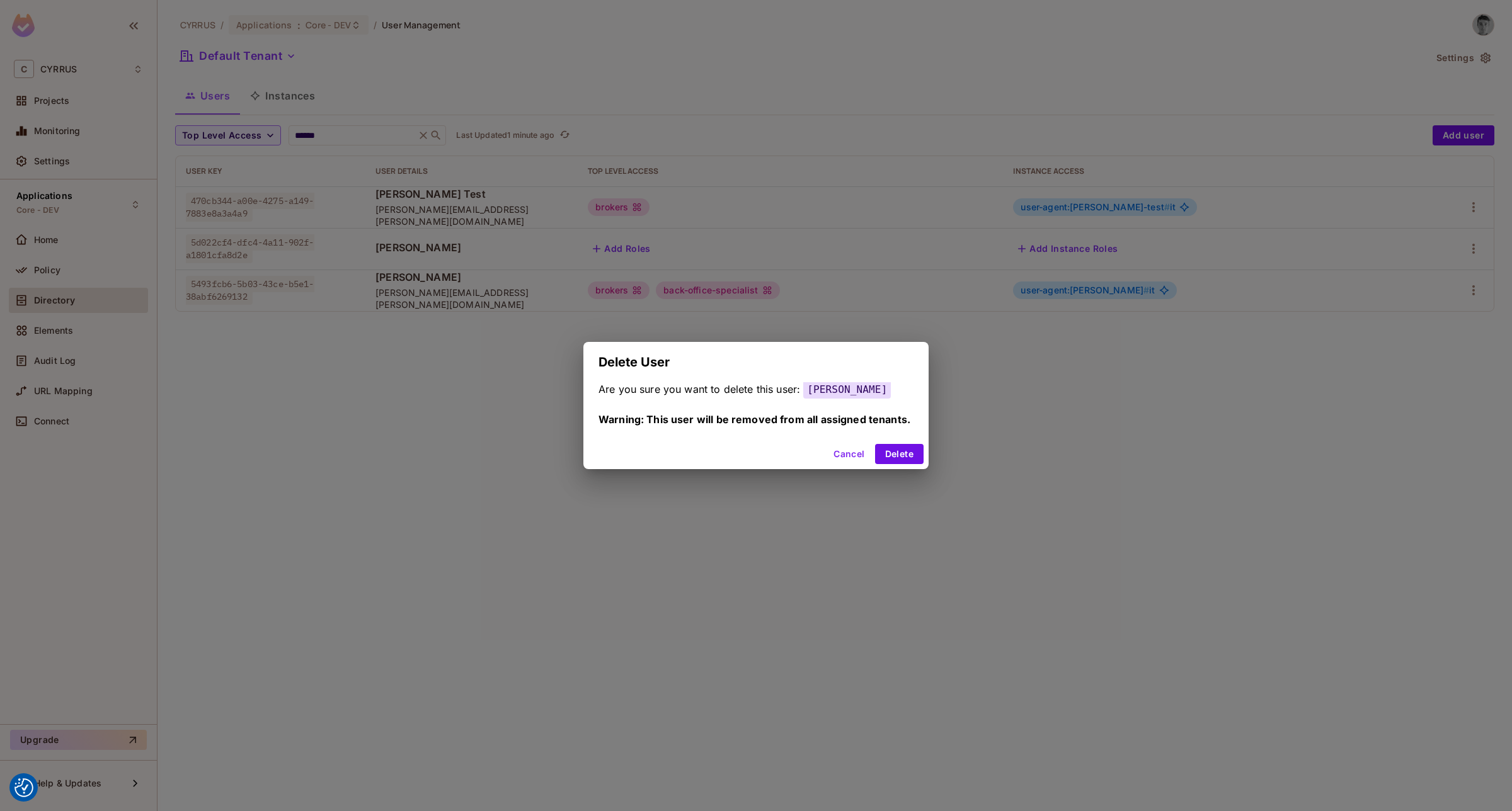
click at [851, 452] on button "Cancel" at bounding box center [849, 454] width 41 height 20
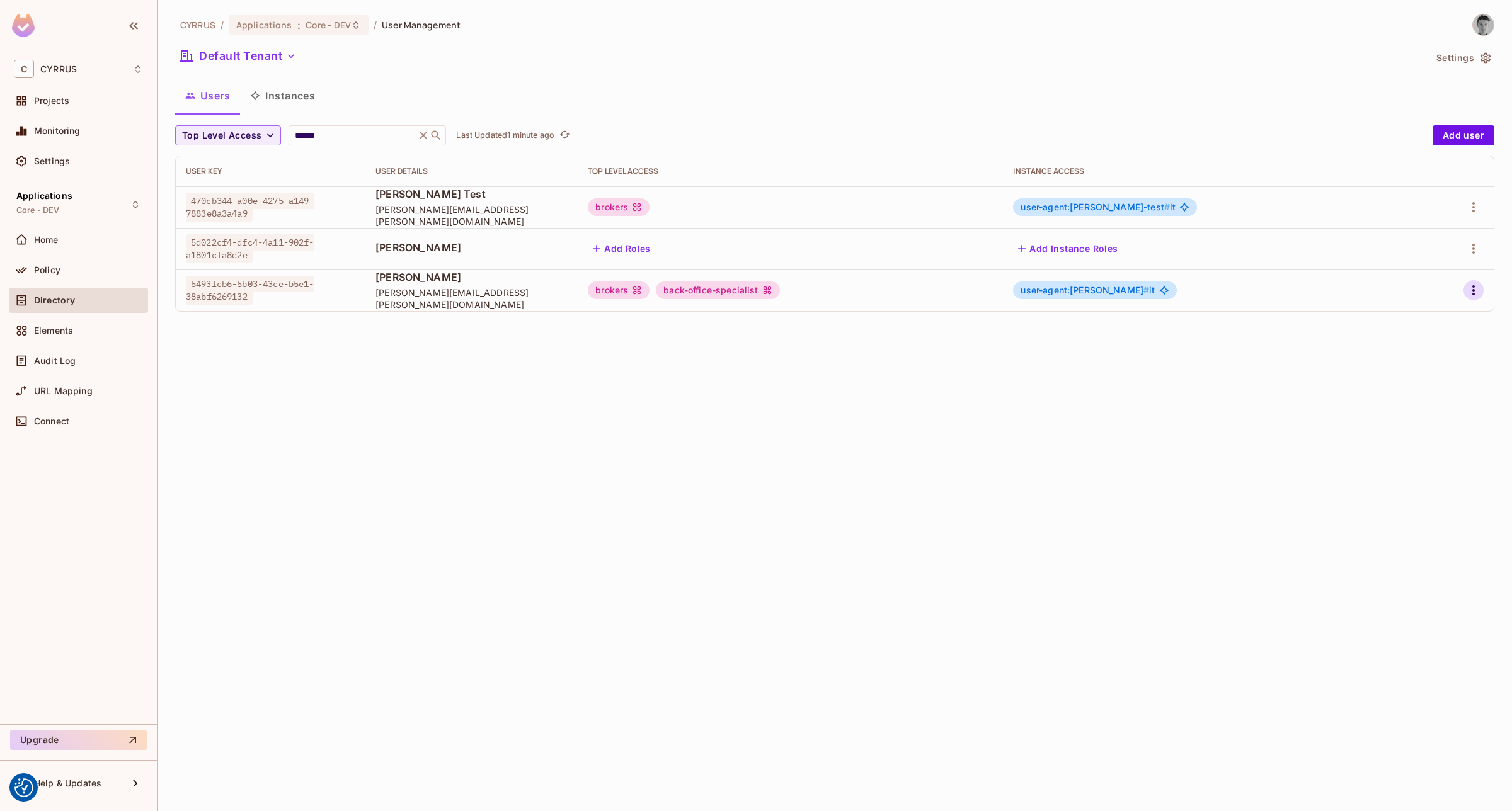
click at [1478, 289] on icon "button" at bounding box center [1473, 290] width 15 height 15
click at [1433, 316] on li "Edit" at bounding box center [1419, 320] width 111 height 28
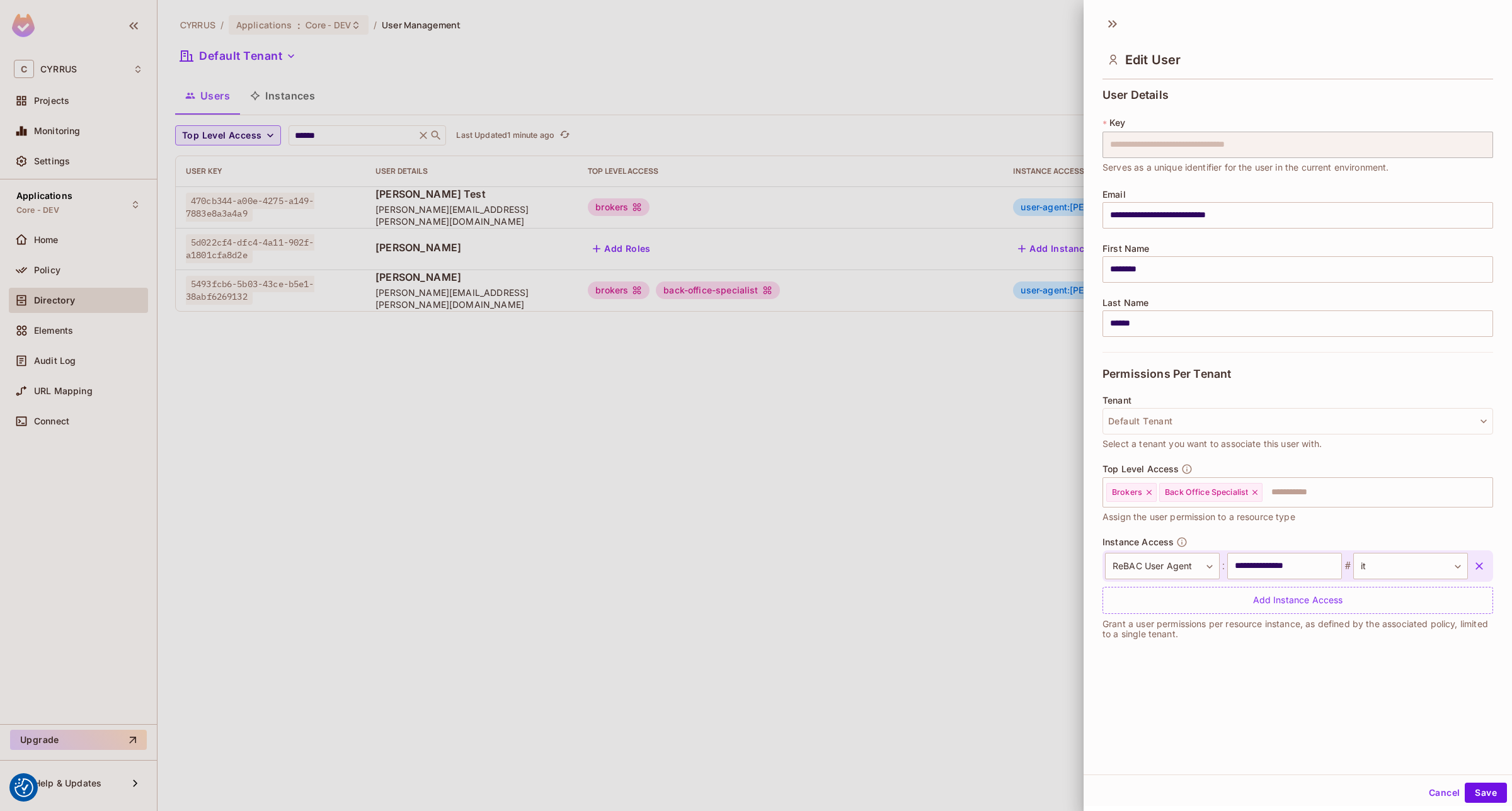
click at [1473, 560] on icon "button" at bounding box center [1479, 566] width 13 height 13
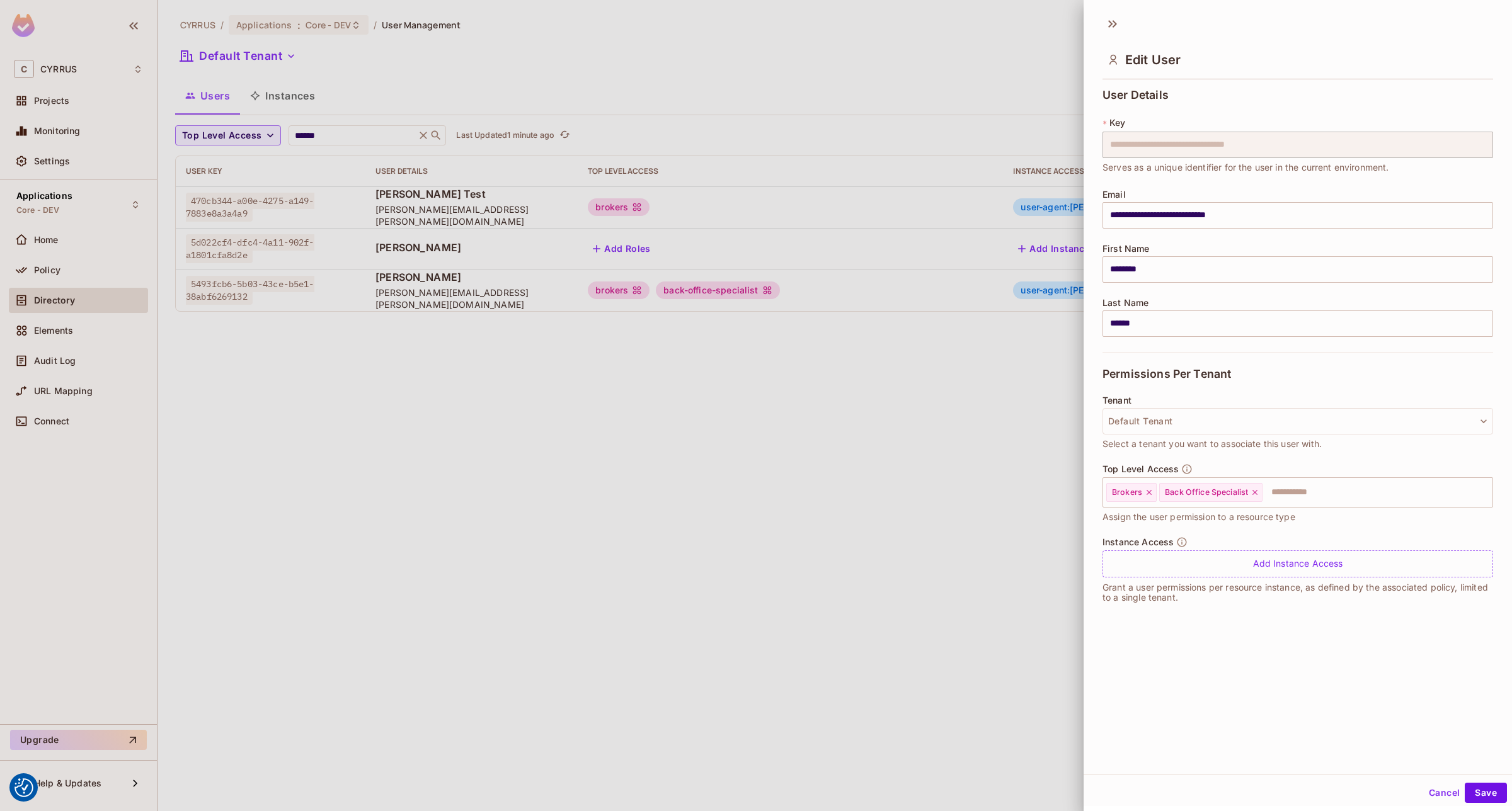
click at [1375, 666] on div "**********" at bounding box center [1298, 391] width 428 height 765
click at [1471, 798] on button "Save" at bounding box center [1485, 793] width 42 height 20
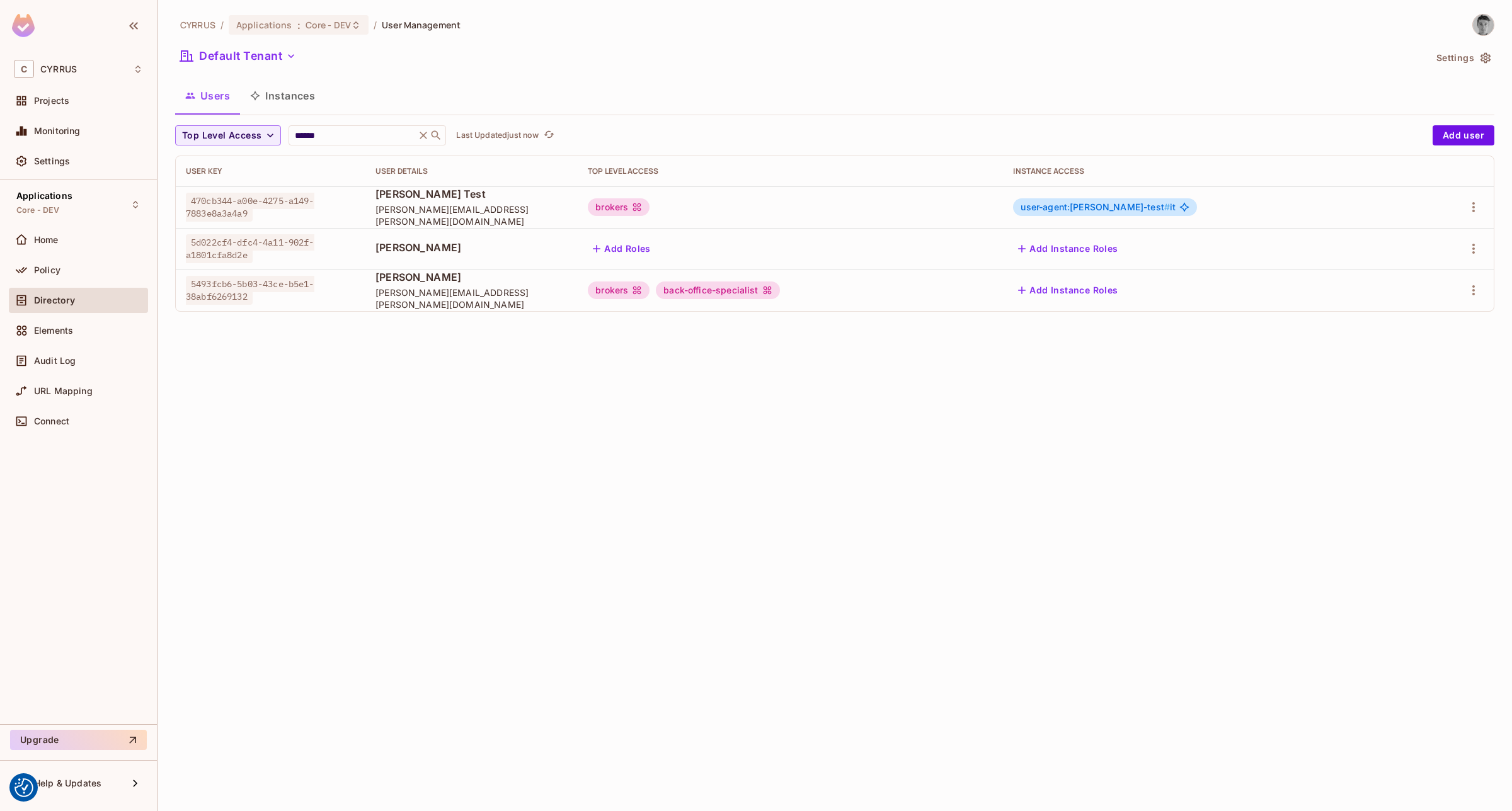
click at [965, 433] on div "CYRRUS / Applications : Core - DEV / User Management Default Tenant Settings Us…" at bounding box center [834, 406] width 1354 height 811
click at [1472, 295] on icon "button" at bounding box center [1473, 290] width 15 height 15
click at [1472, 295] on div at bounding box center [756, 406] width 1512 height 811
click at [765, 464] on div "CYRRUS / Applications : Core - DEV / User Management Default Tenant Settings Us…" at bounding box center [834, 406] width 1354 height 811
click at [838, 463] on div "CYRRUS / Applications : Core - DEV / User Management Default Tenant Settings Us…" at bounding box center [834, 406] width 1354 height 811
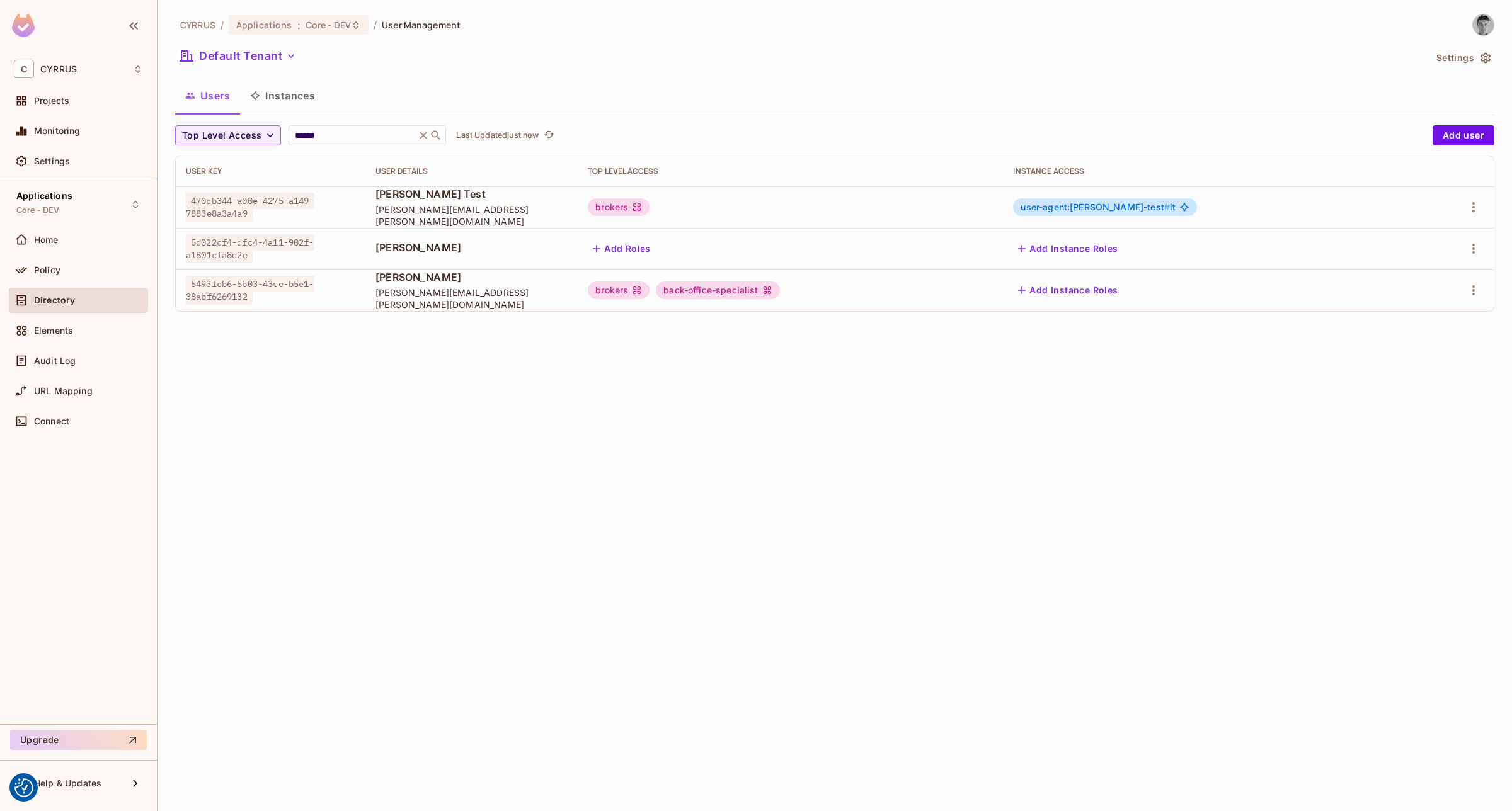
click at [650, 290] on div "brokers" at bounding box center [618, 290] width 62 height 18
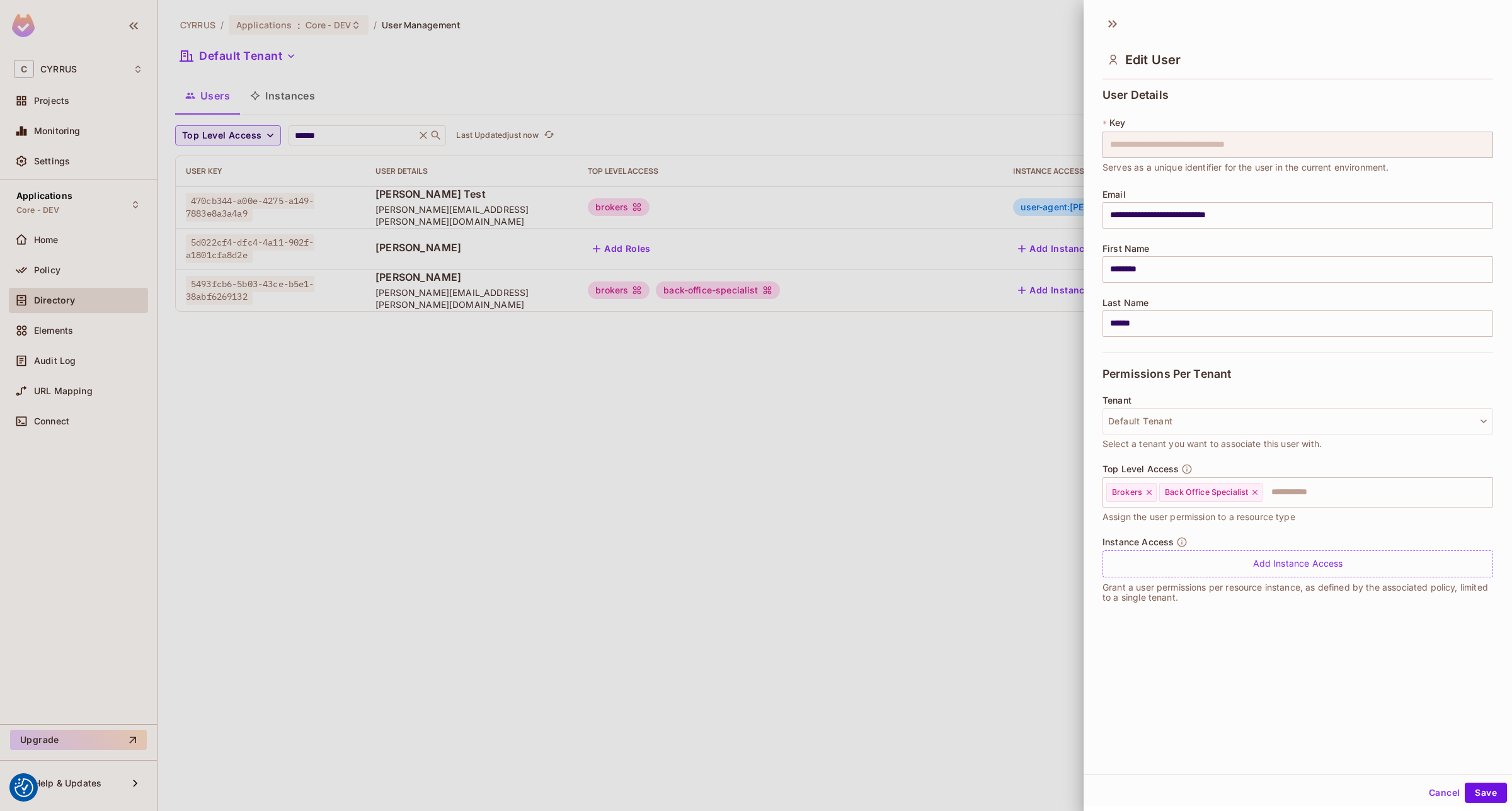
click at [718, 290] on div at bounding box center [756, 406] width 1512 height 811
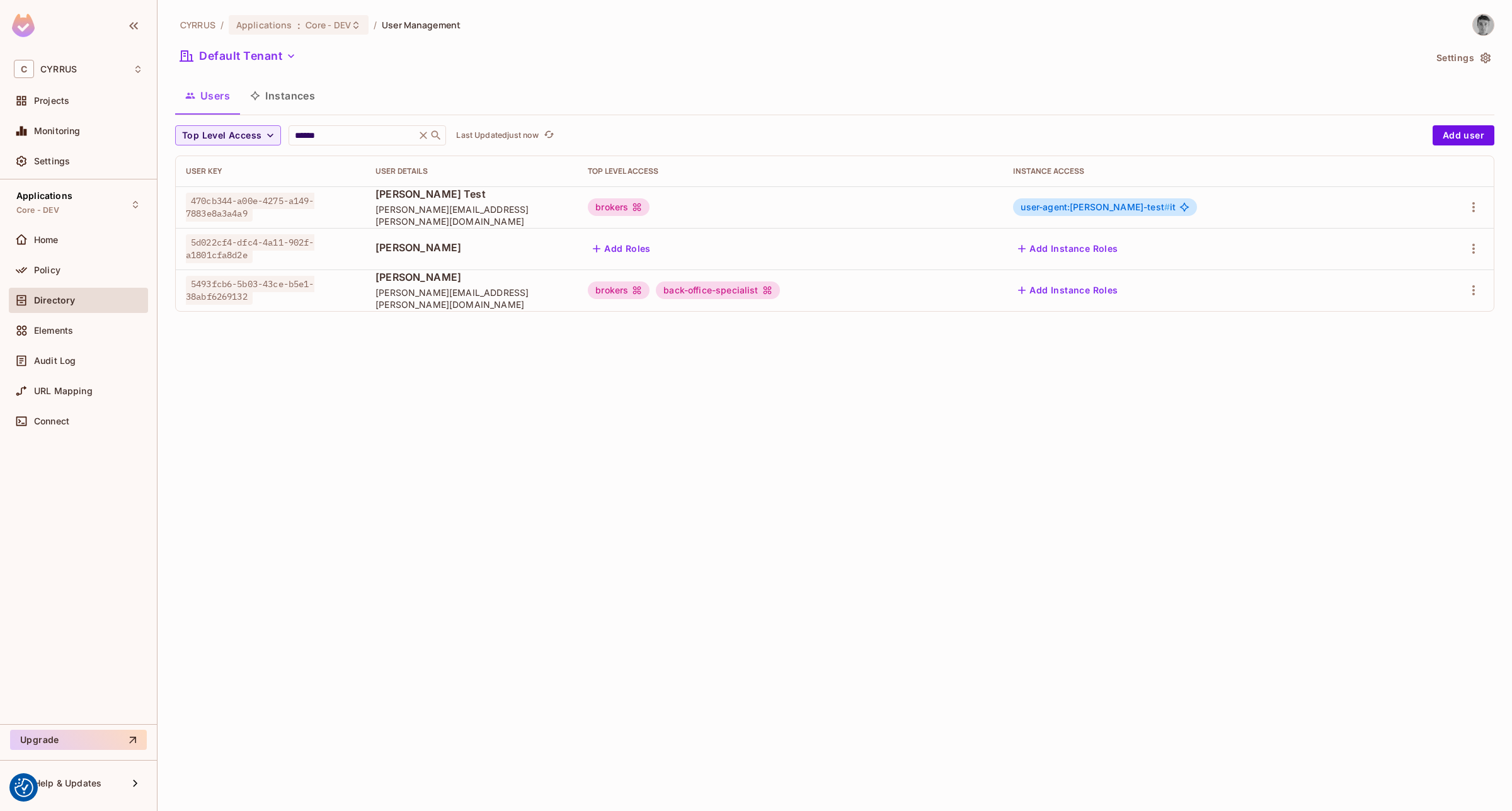
click at [650, 289] on div "brokers" at bounding box center [618, 290] width 62 height 18
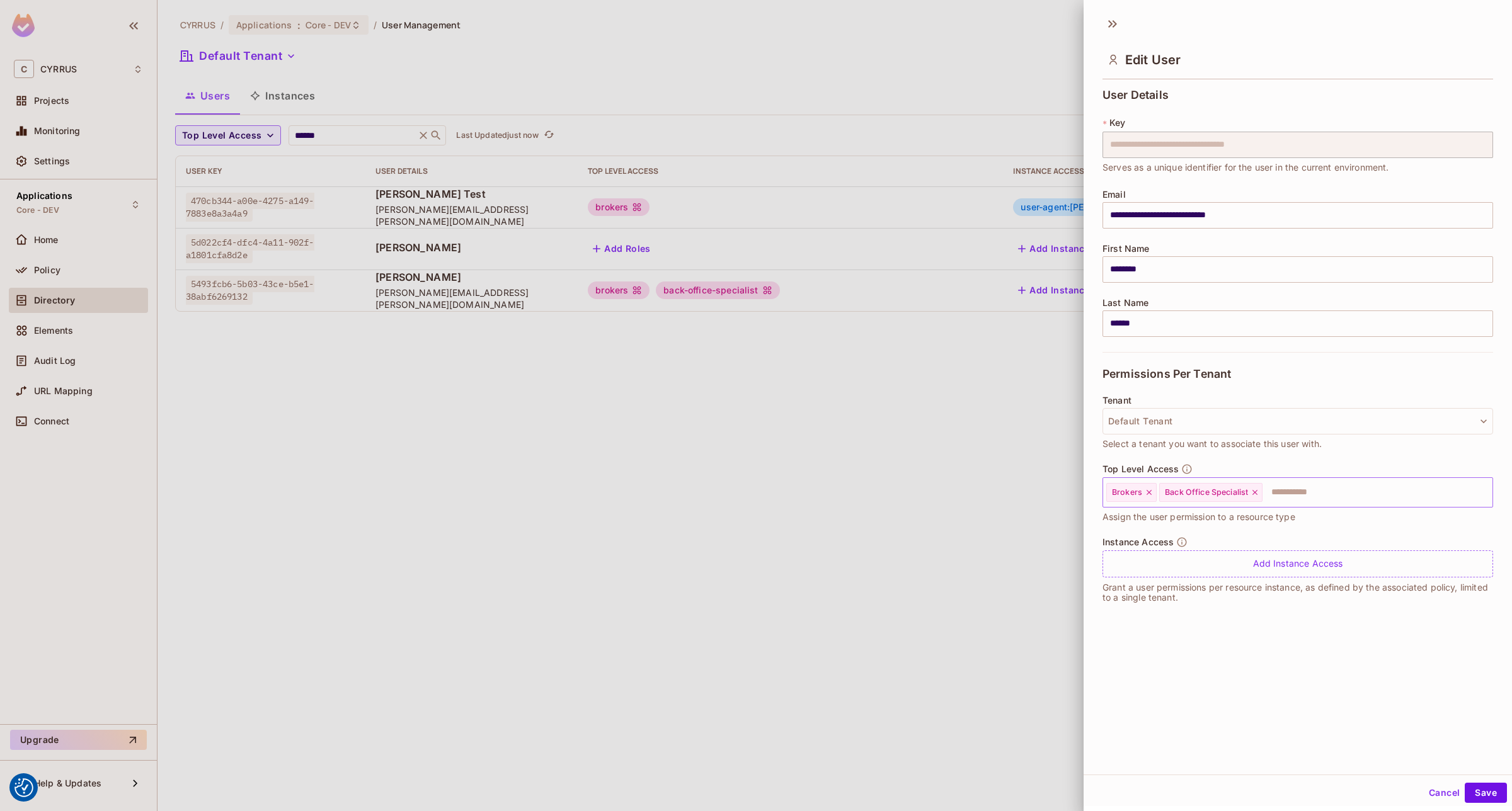
click at [1148, 494] on icon at bounding box center [1148, 492] width 9 height 9
click at [881, 462] on div at bounding box center [756, 406] width 1512 height 811
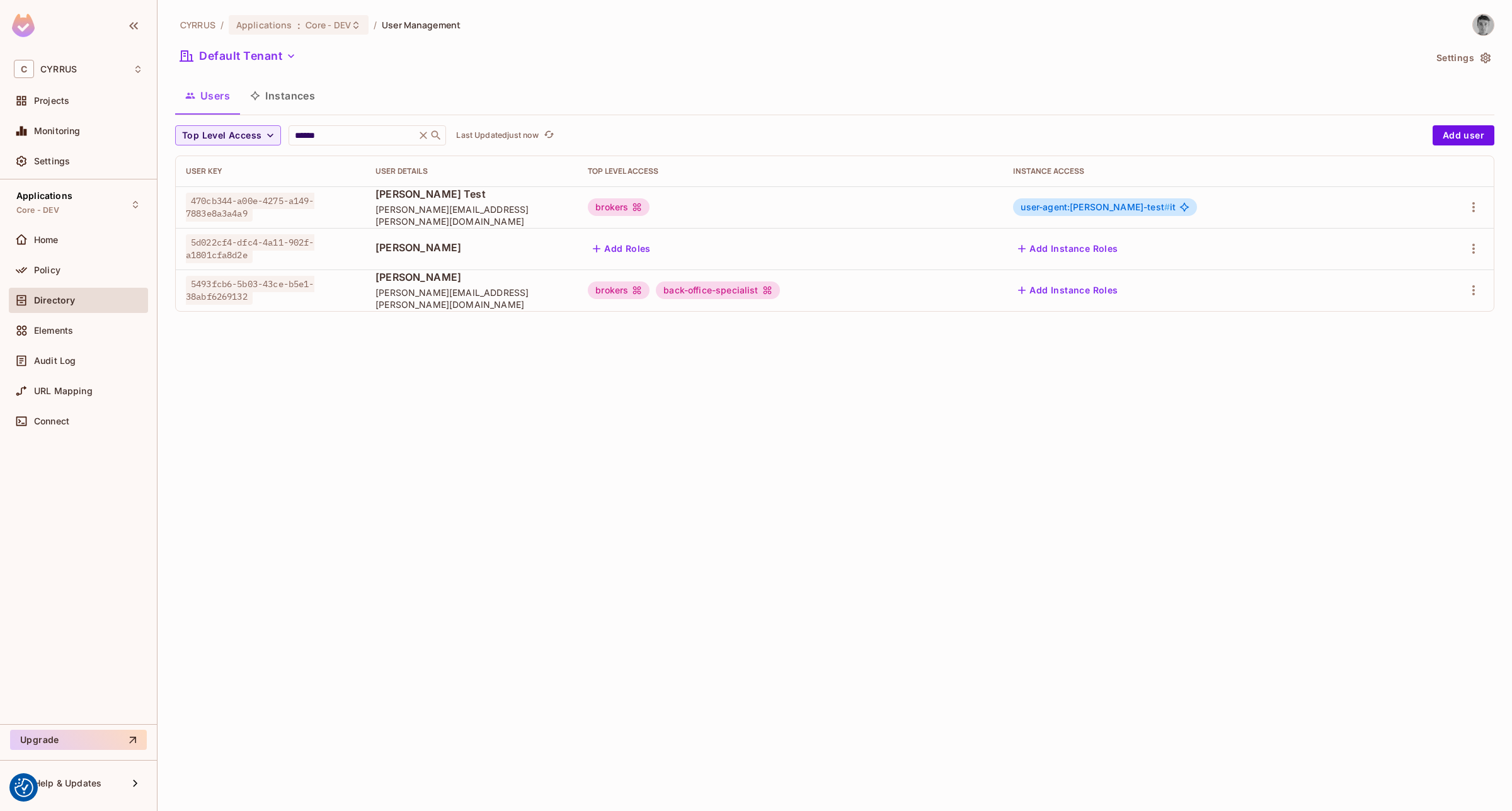
click at [650, 289] on div "brokers" at bounding box center [618, 290] width 62 height 18
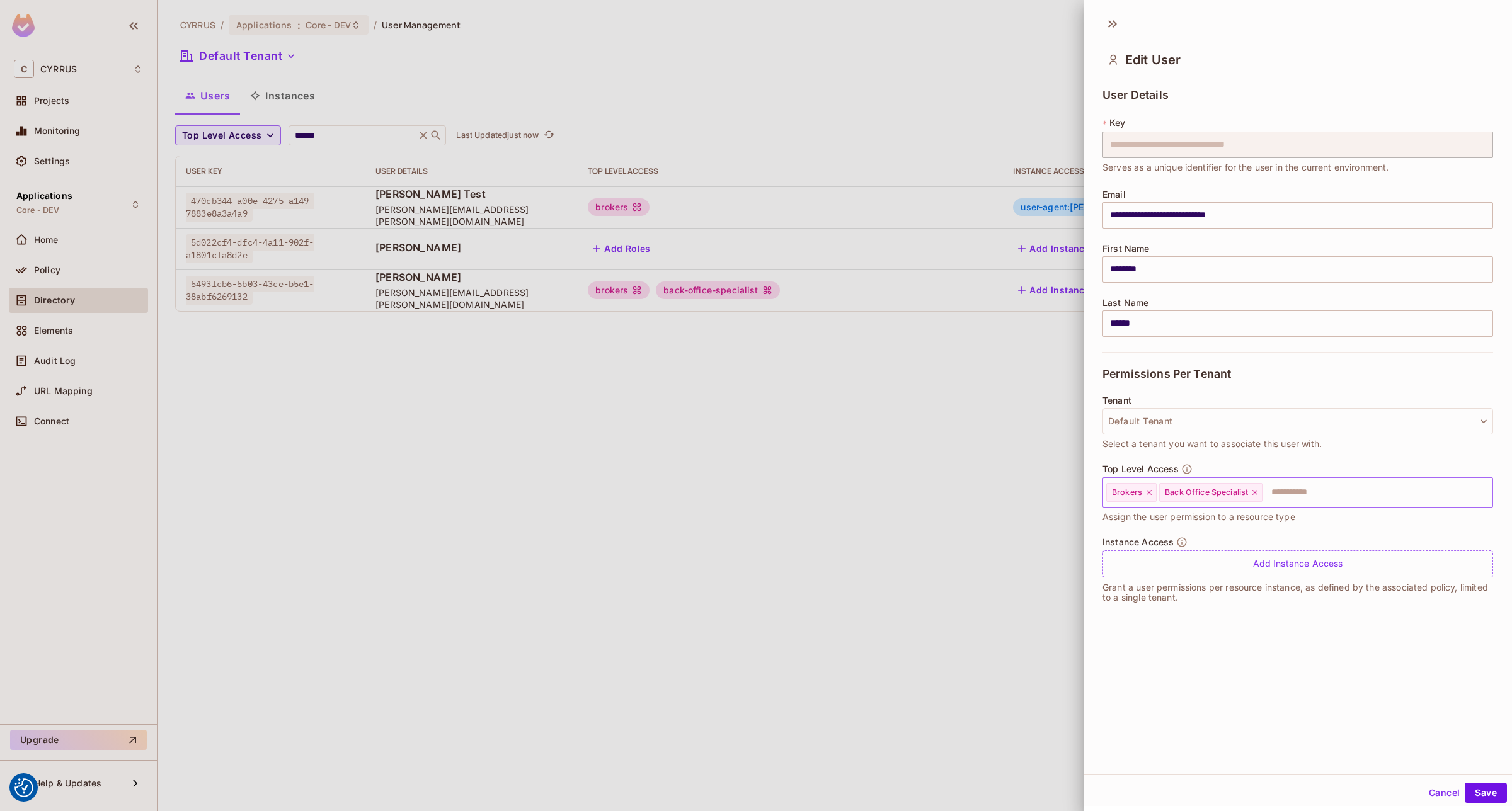
click at [1150, 492] on icon at bounding box center [1148, 492] width 9 height 9
click at [1472, 793] on button "Save" at bounding box center [1485, 793] width 42 height 20
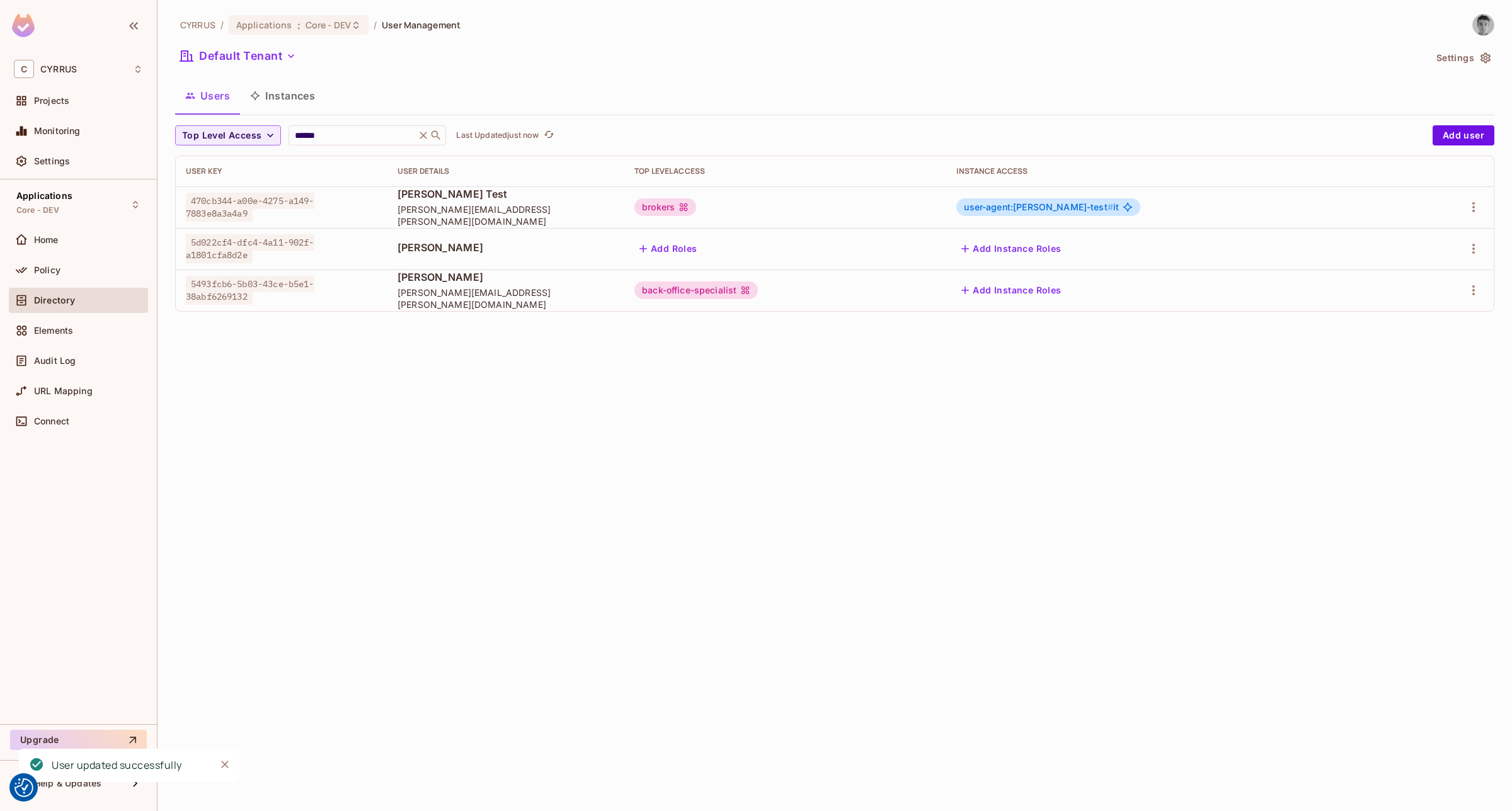
click at [778, 446] on div "CYRRUS / Applications : Core - DEV / User Management Default Tenant Settings Us…" at bounding box center [834, 406] width 1354 height 811
click at [758, 291] on div "back-office-specialist" at bounding box center [697, 290] width 124 height 18
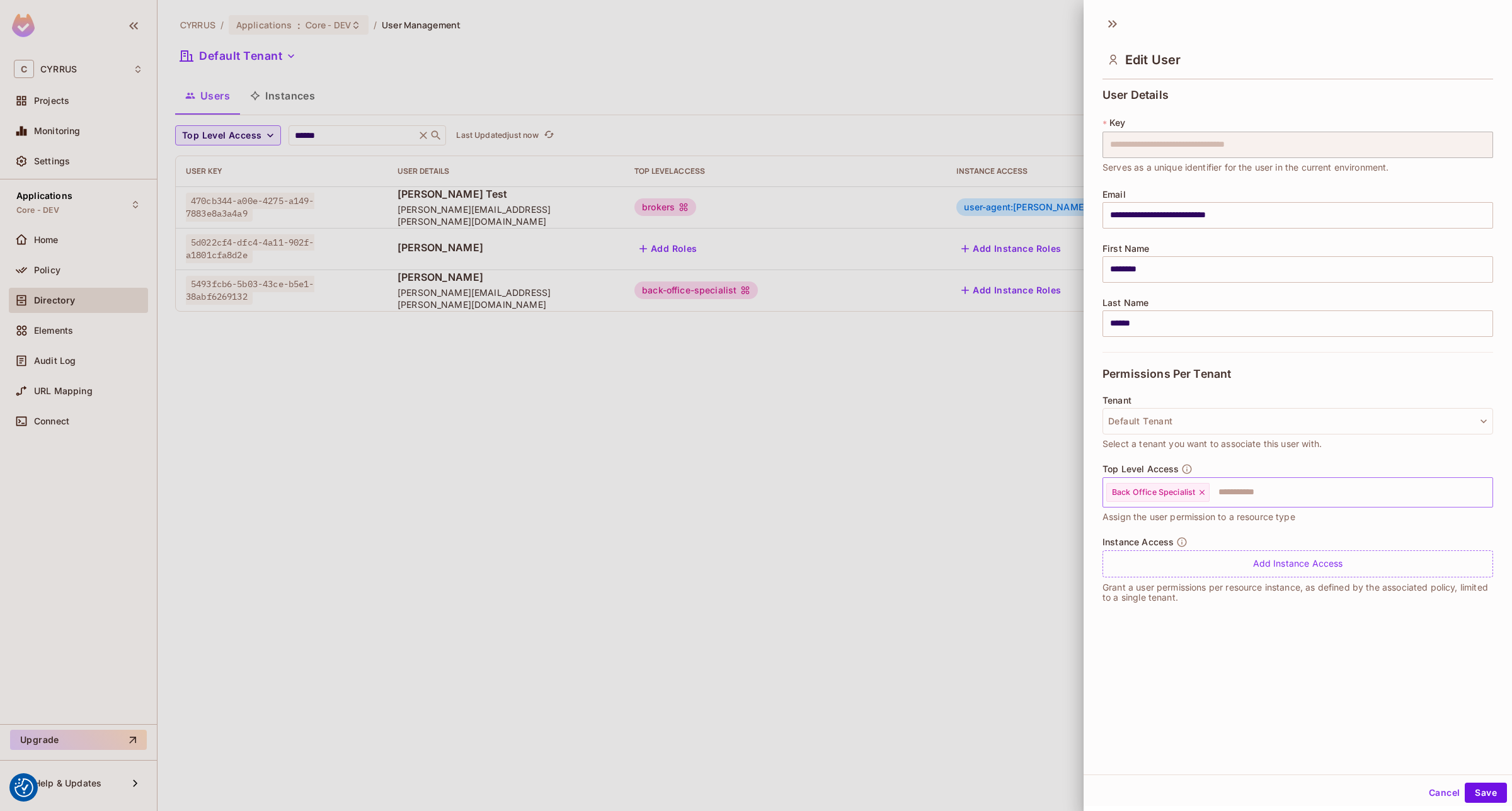
click at [1254, 497] on input "text" at bounding box center [1339, 492] width 258 height 25
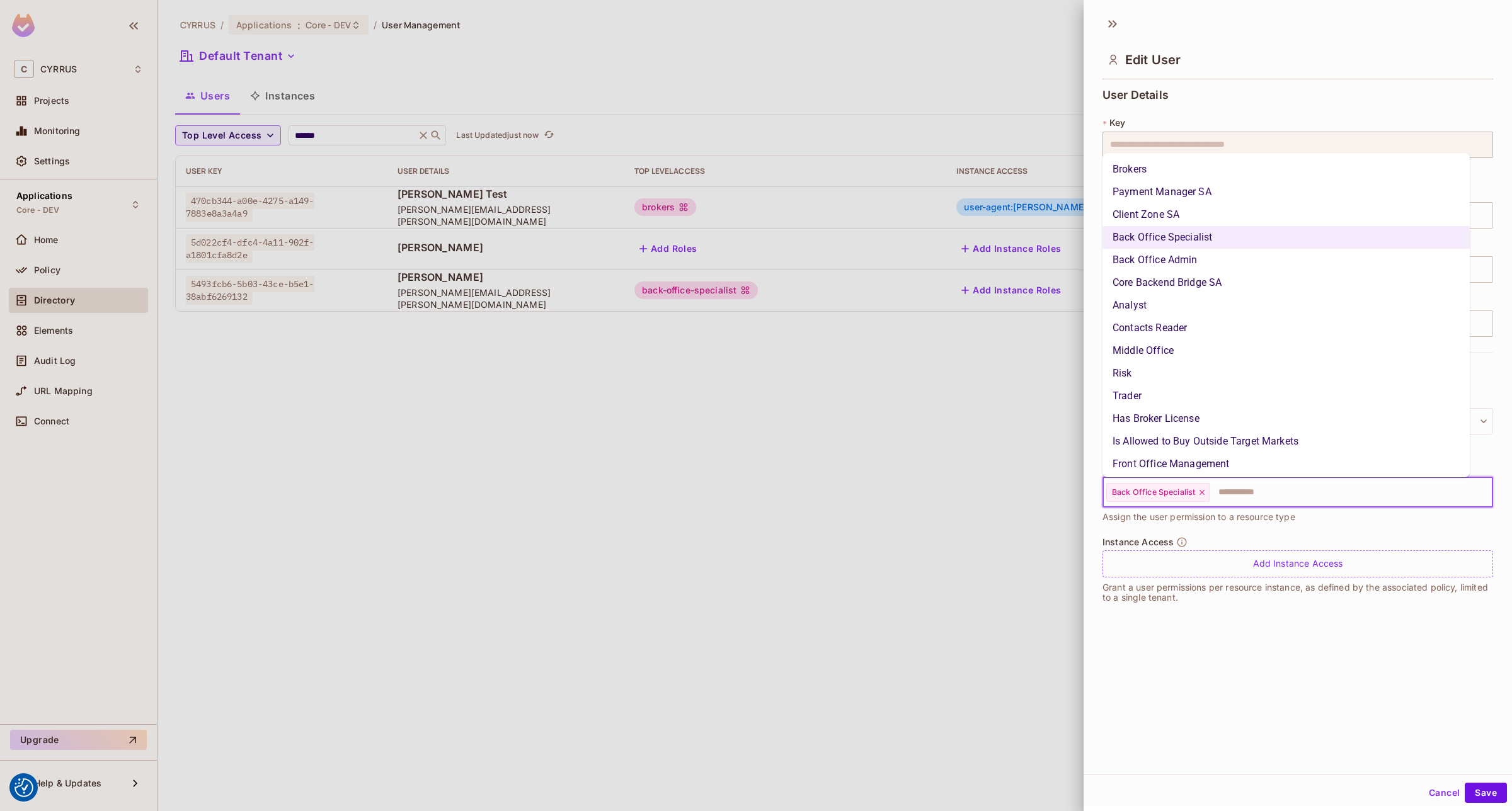
click at [1161, 171] on li "Brokers" at bounding box center [1286, 169] width 367 height 22
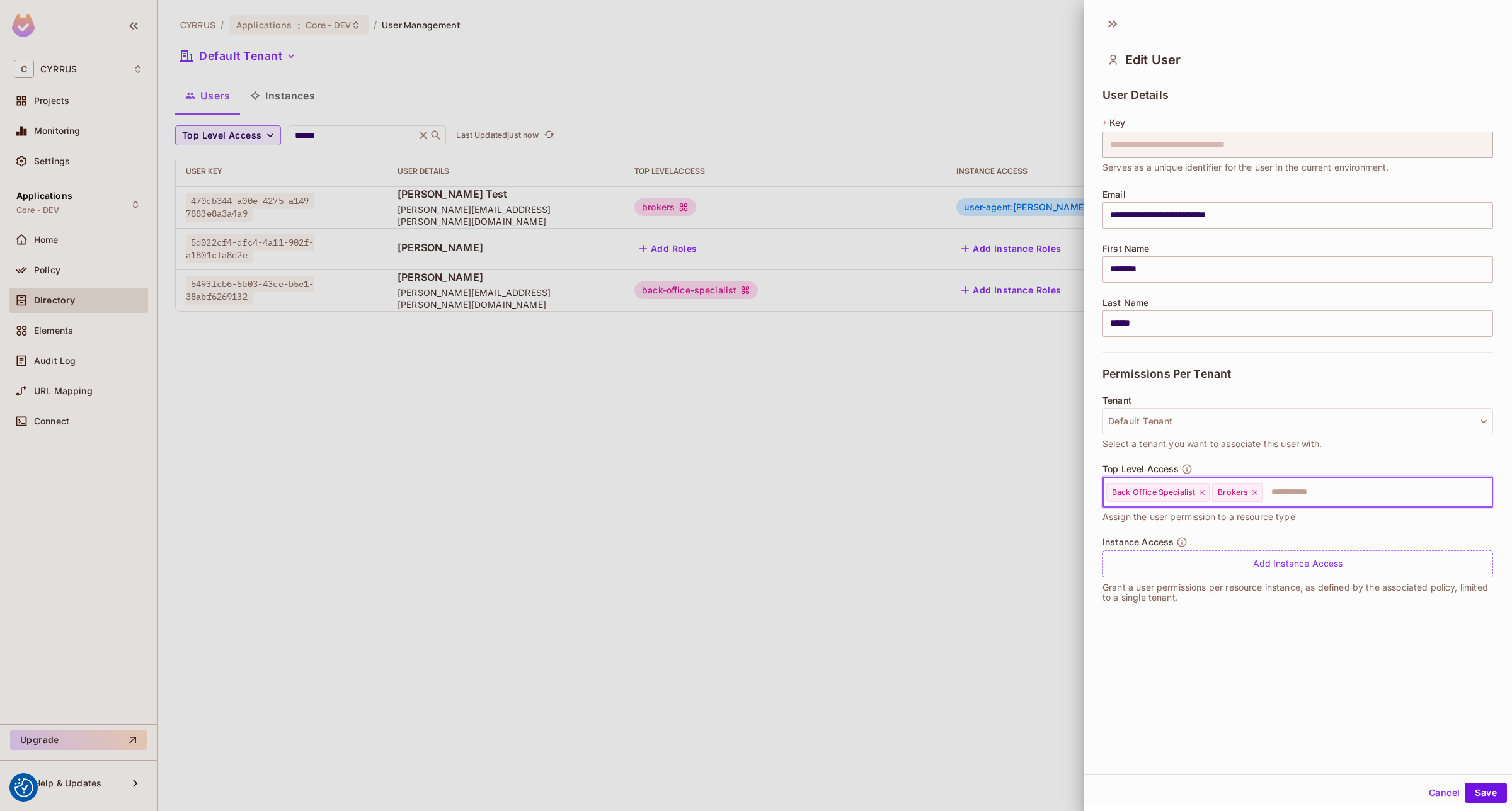
click at [1201, 492] on icon at bounding box center [1201, 492] width 9 height 9
click at [1488, 788] on button "Save" at bounding box center [1485, 793] width 42 height 20
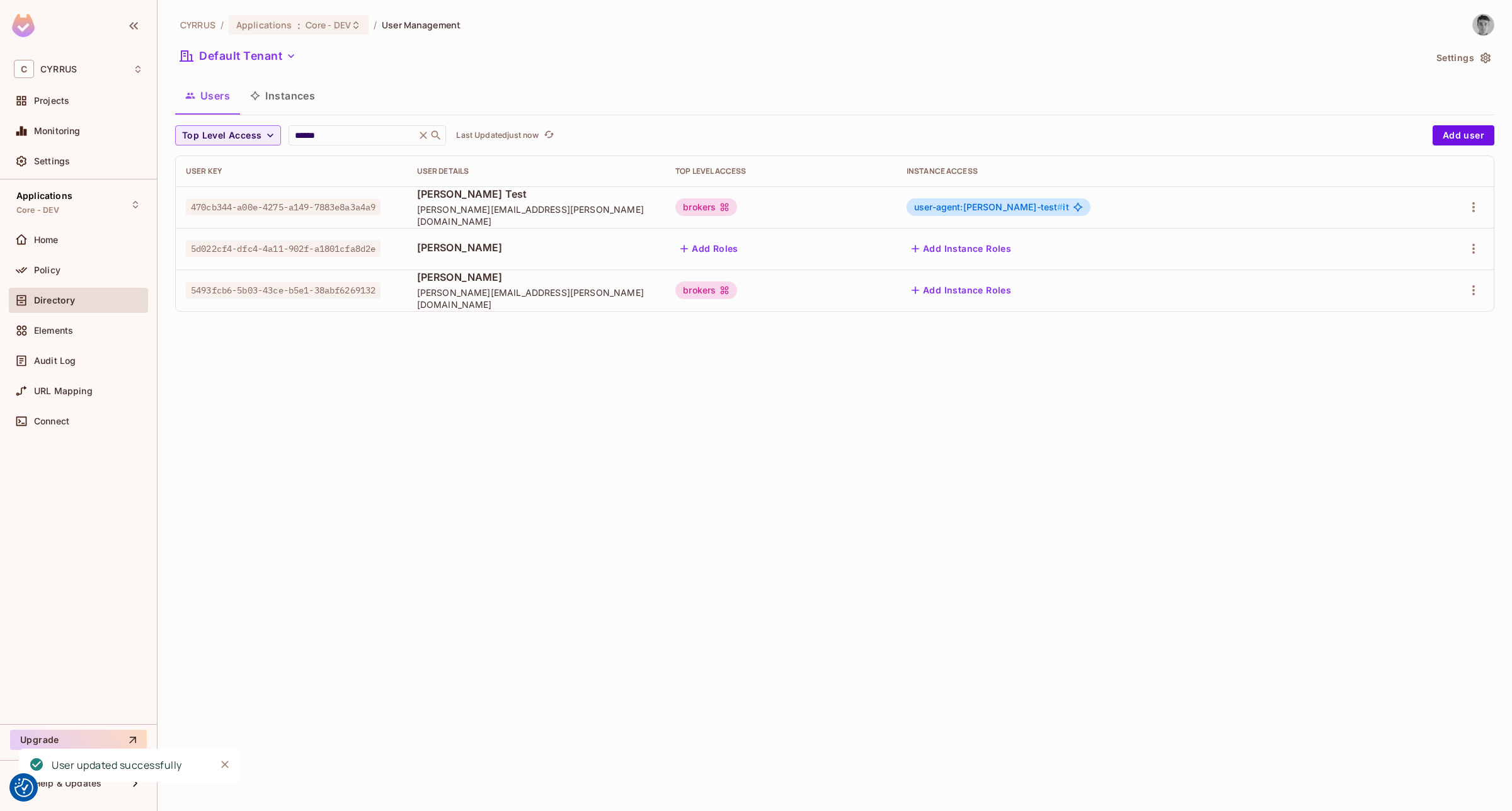
click at [989, 514] on div "CYRRUS / Applications : Core - DEV / User Management Default Tenant Settings Us…" at bounding box center [834, 406] width 1354 height 811
click at [773, 469] on div "CYRRUS / Applications : Core - DEV / User Management Default Tenant Settings Us…" at bounding box center [834, 406] width 1354 height 811
click at [561, 515] on div "CYRRUS / Applications : Core - DEV / User Management Default Tenant Settings Us…" at bounding box center [834, 406] width 1354 height 811
click at [56, 369] on div "Audit Log" at bounding box center [78, 361] width 139 height 25
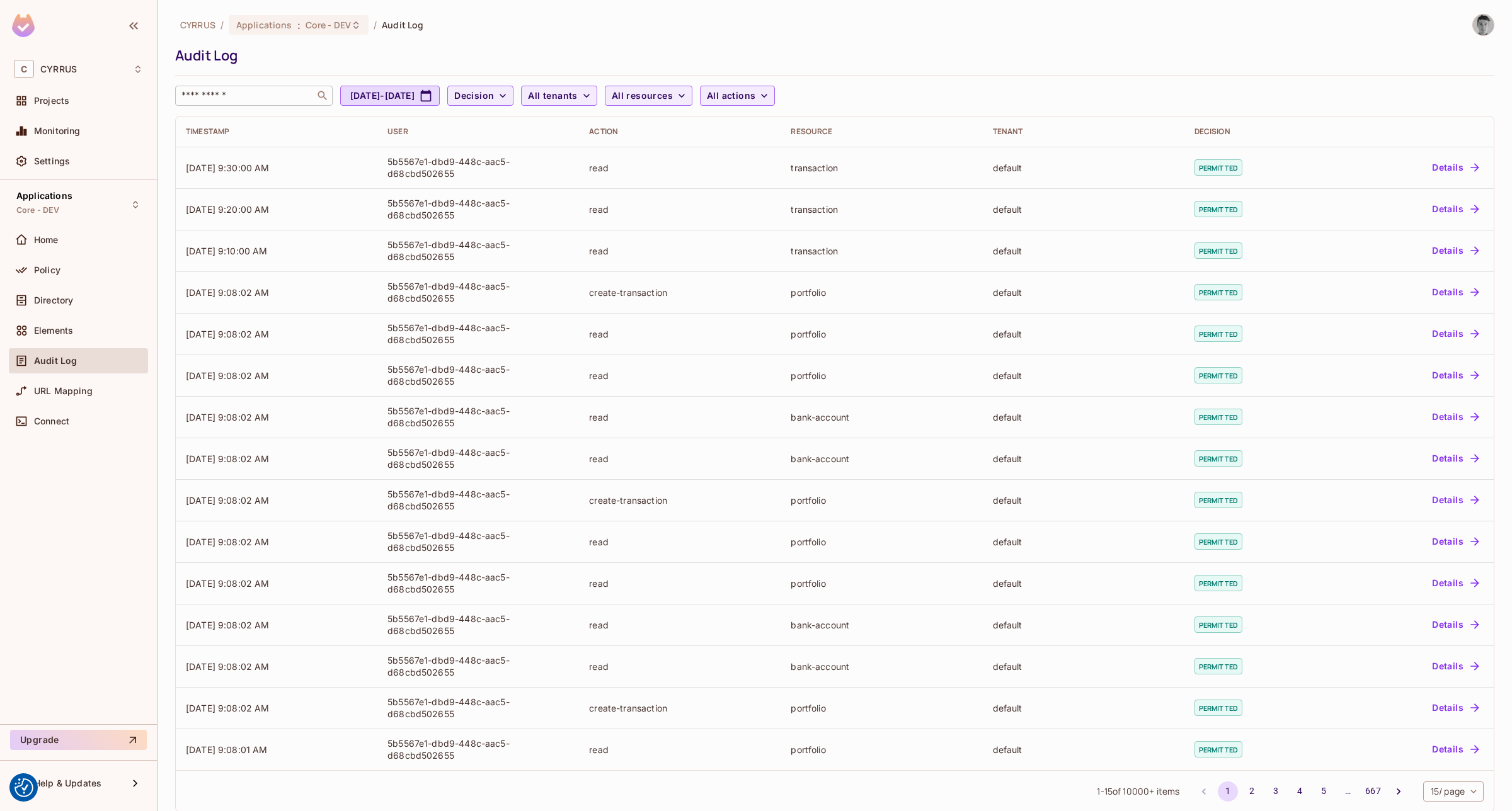
click at [269, 90] on input "text" at bounding box center [245, 96] width 133 height 13
type input "******"
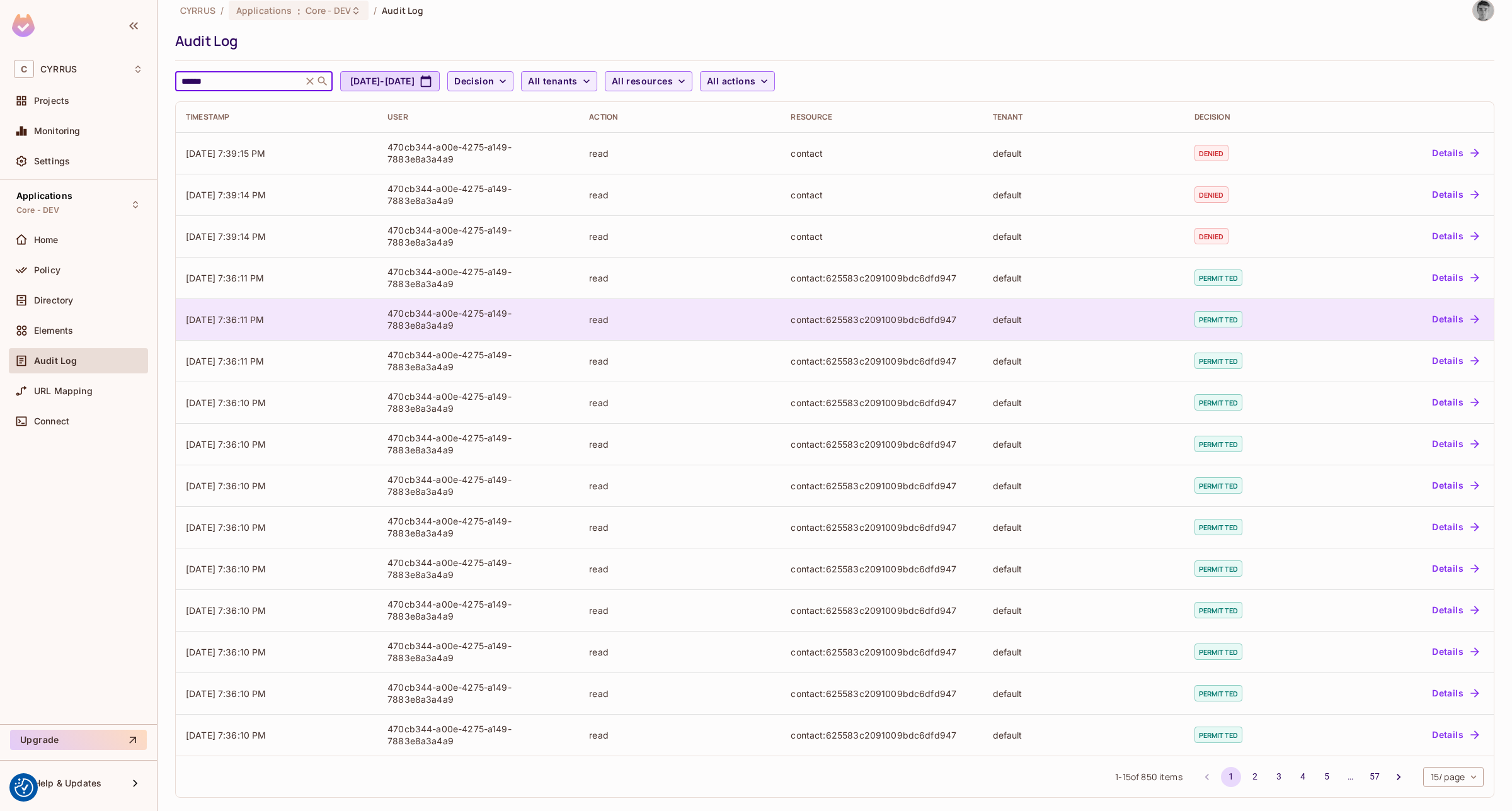
scroll to position [19, 0]
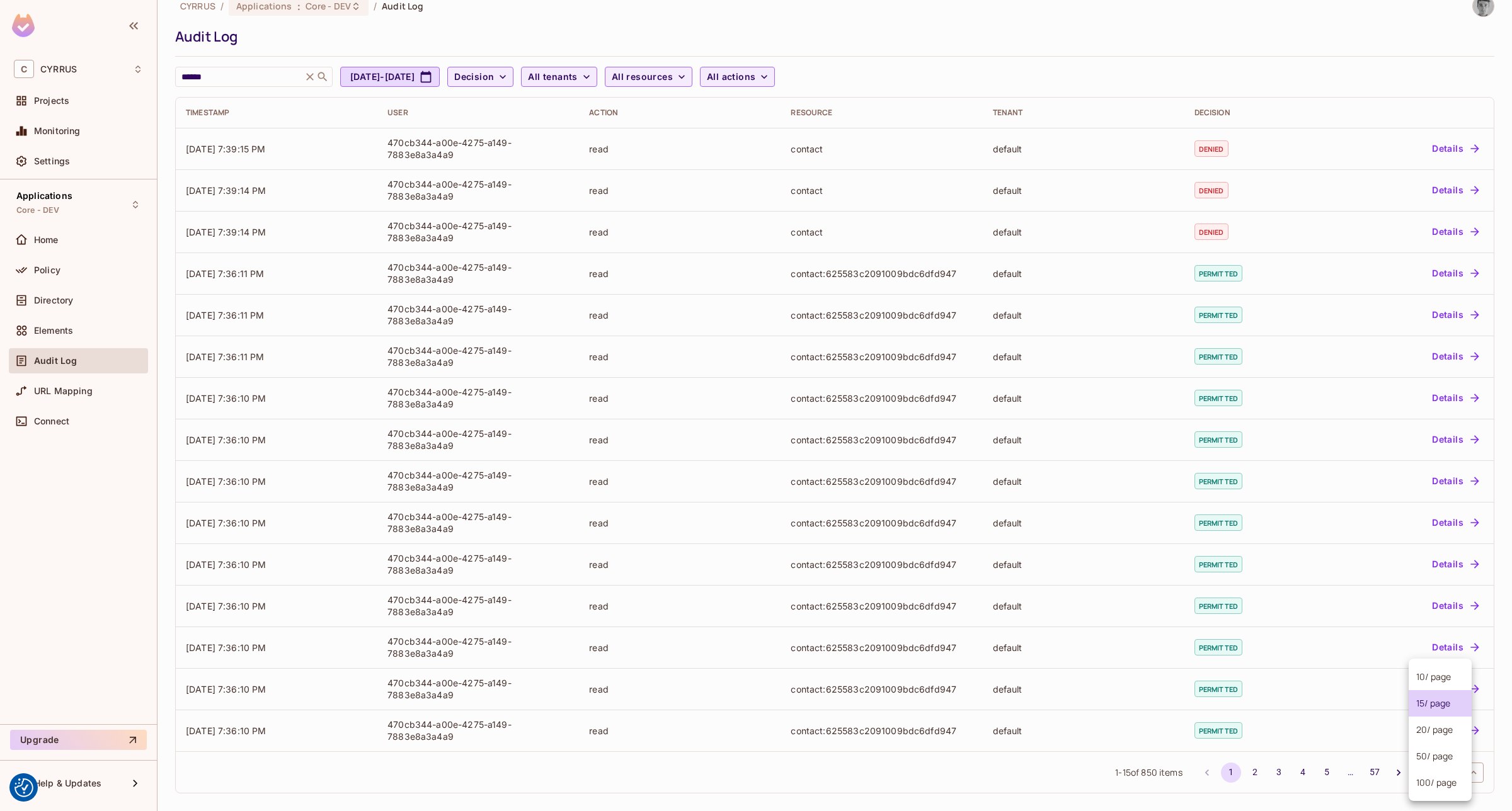
click at [1447, 774] on body "We use cookies to enhance your browsing experience, serve personalized ads or c…" at bounding box center [756, 406] width 1512 height 811
click at [1447, 786] on li "100 / page" at bounding box center [1440, 782] width 63 height 26
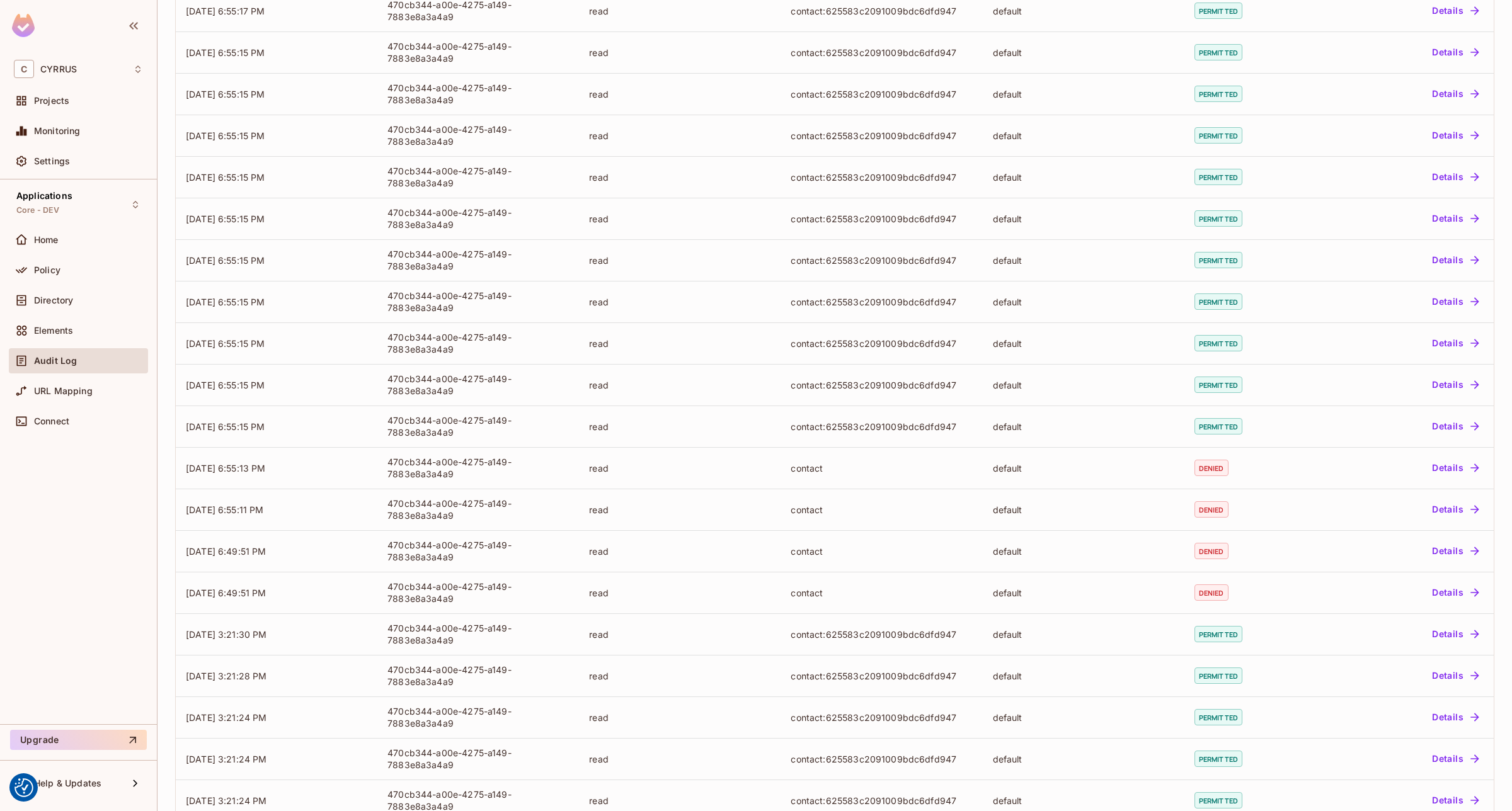
scroll to position [2047, 0]
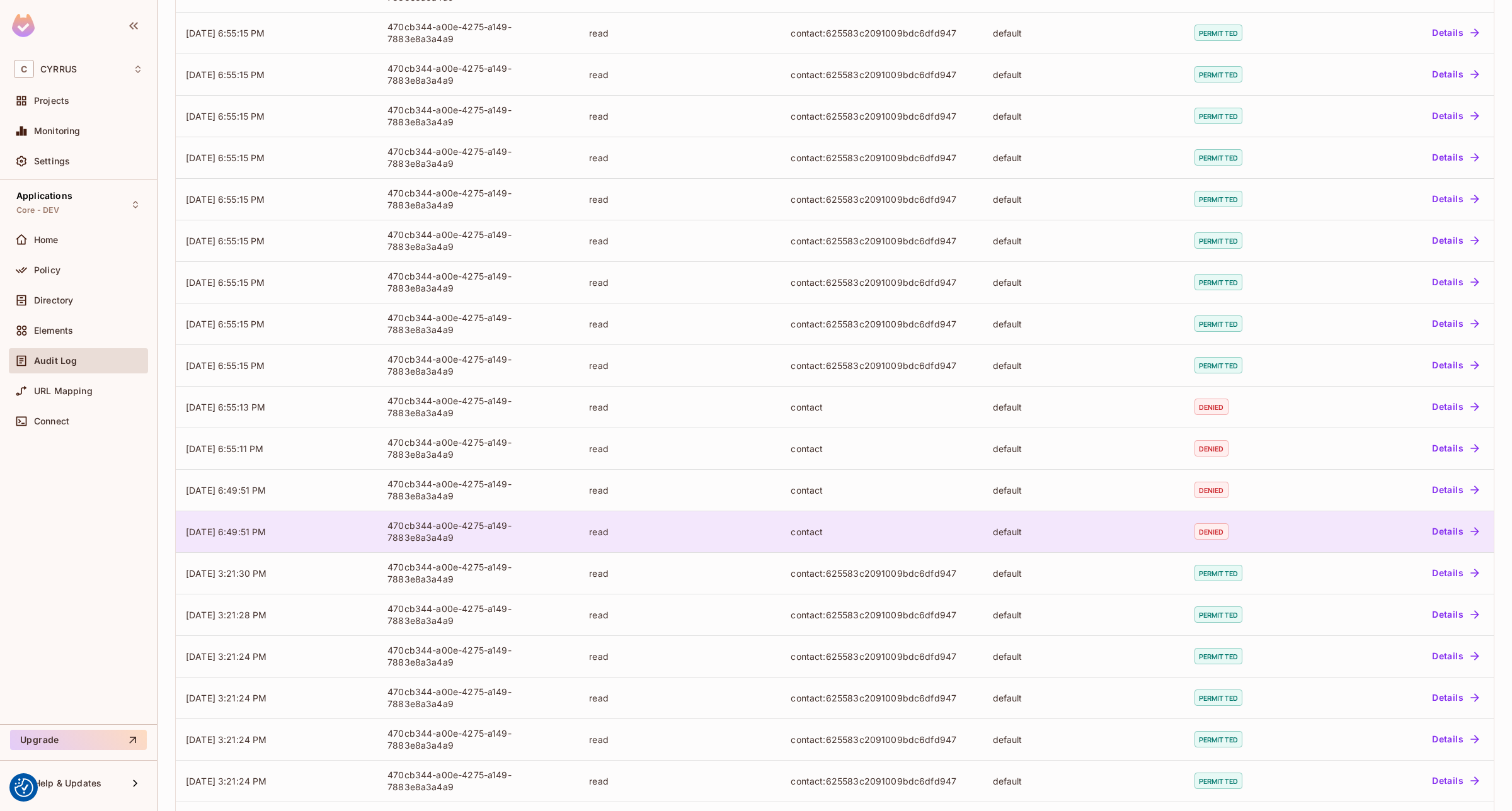
click at [650, 539] on td "read" at bounding box center [680, 531] width 202 height 41
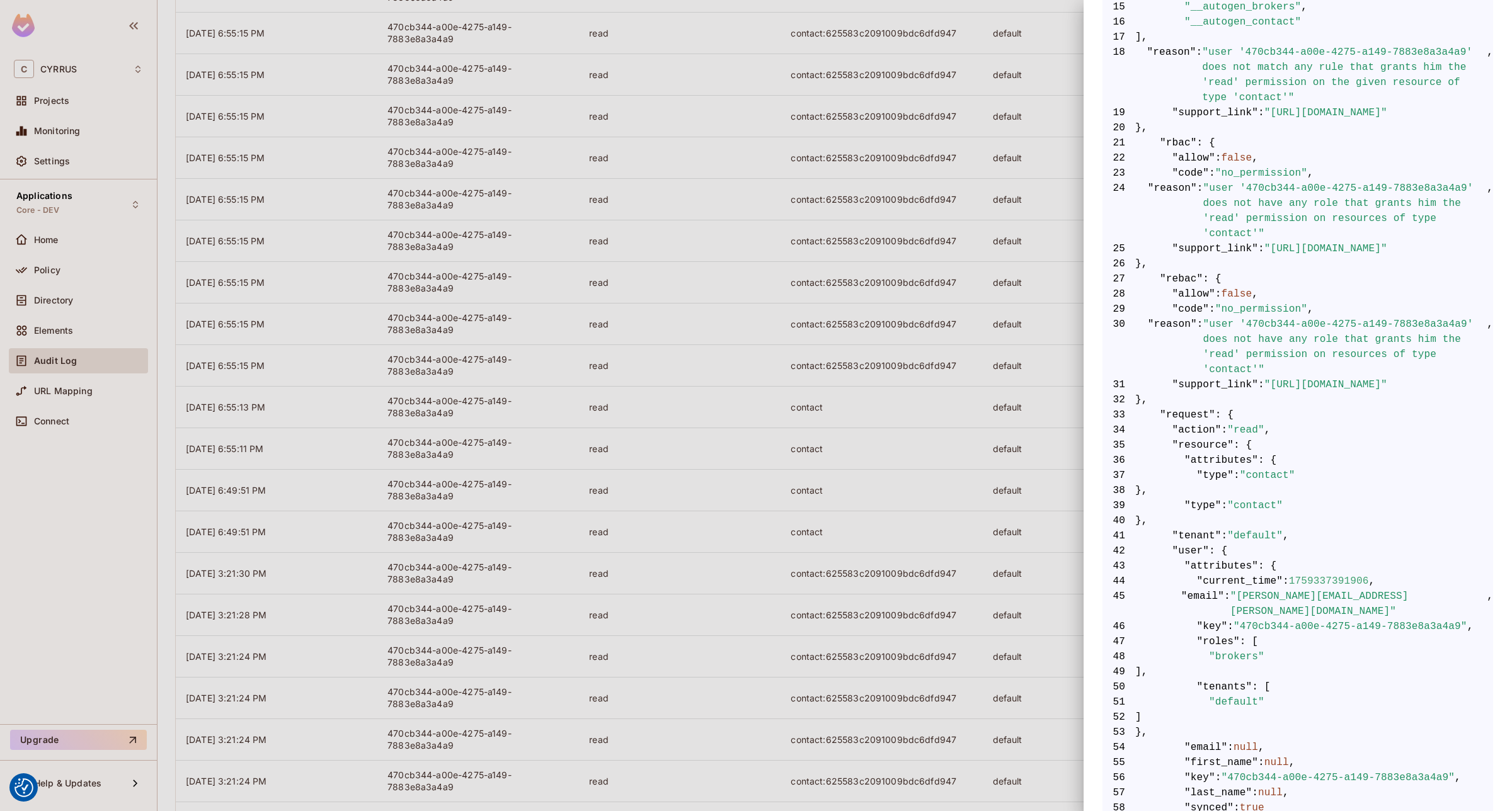
scroll to position [539, 0]
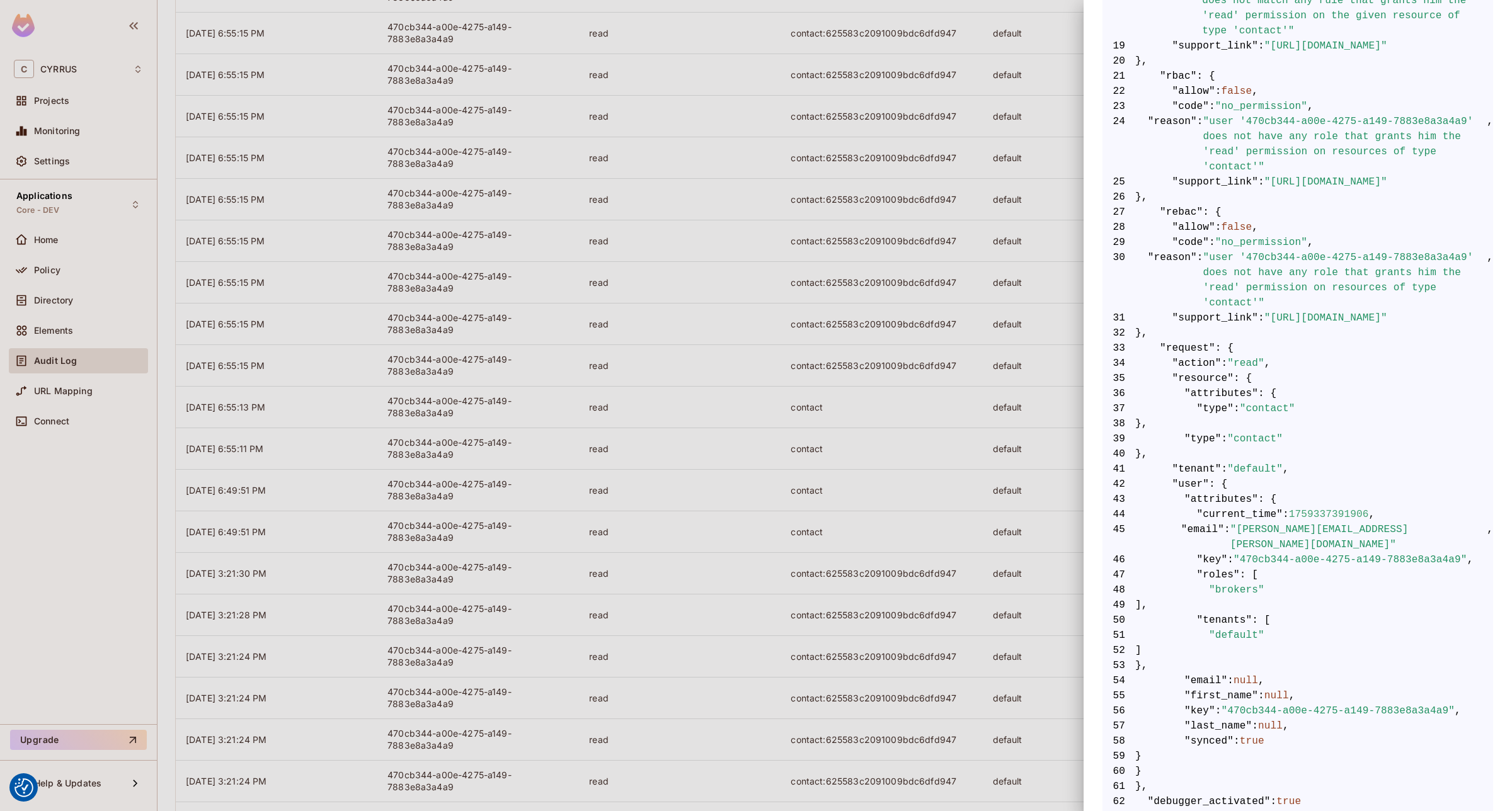
click at [762, 499] on div at bounding box center [756, 406] width 1512 height 811
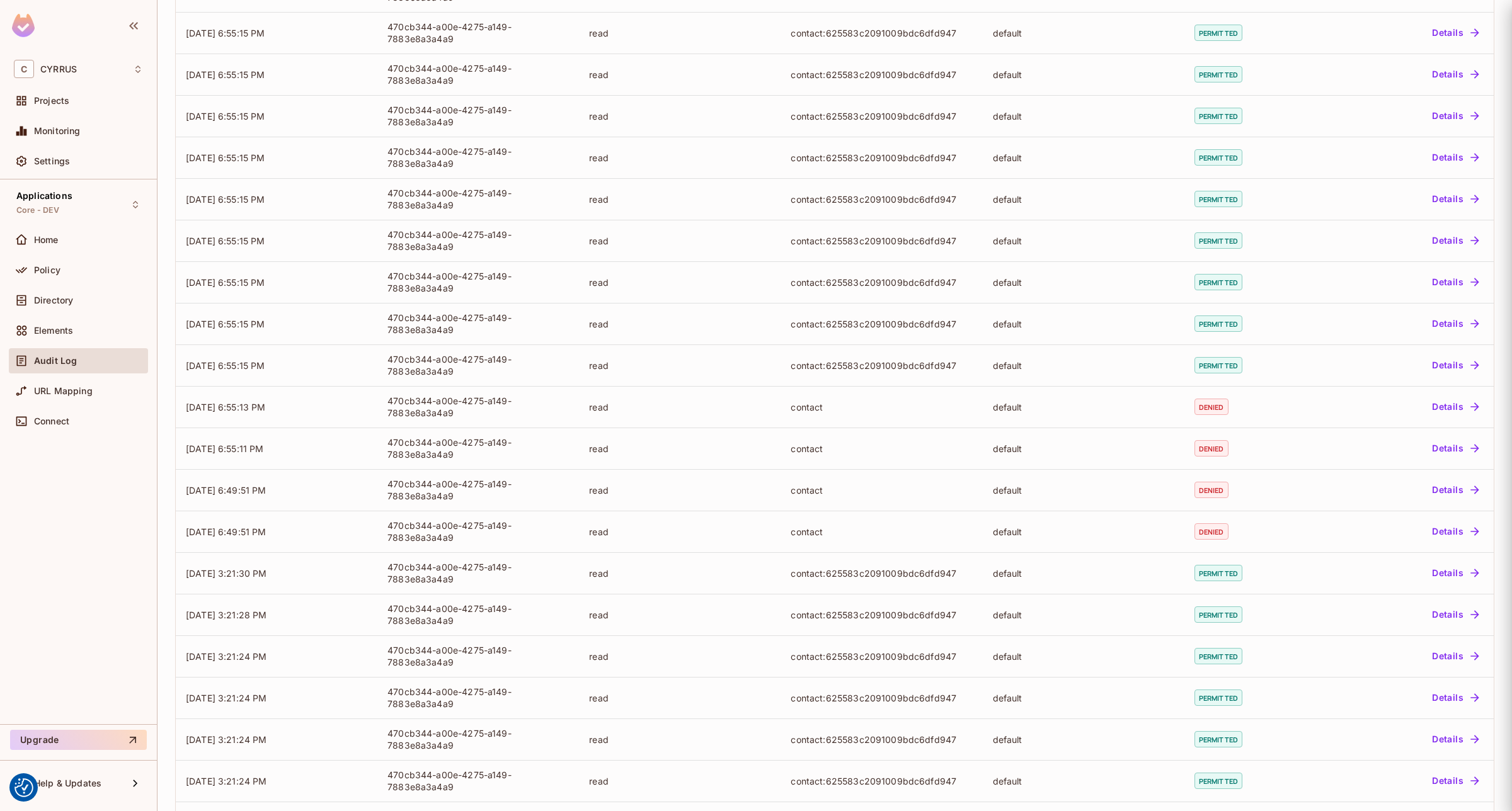
scroll to position [0, 0]
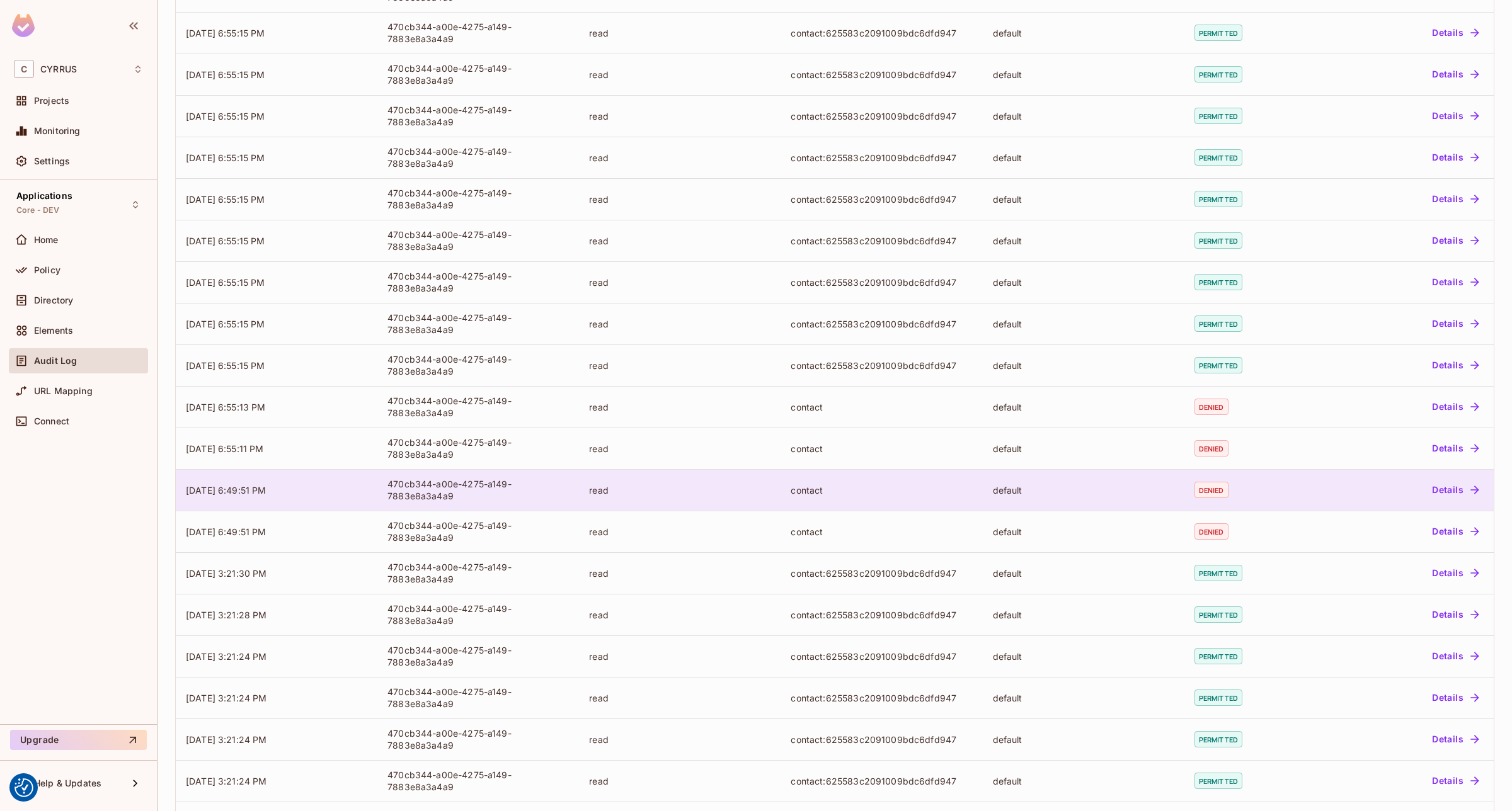
click at [641, 496] on div "read" at bounding box center [680, 490] width 181 height 12
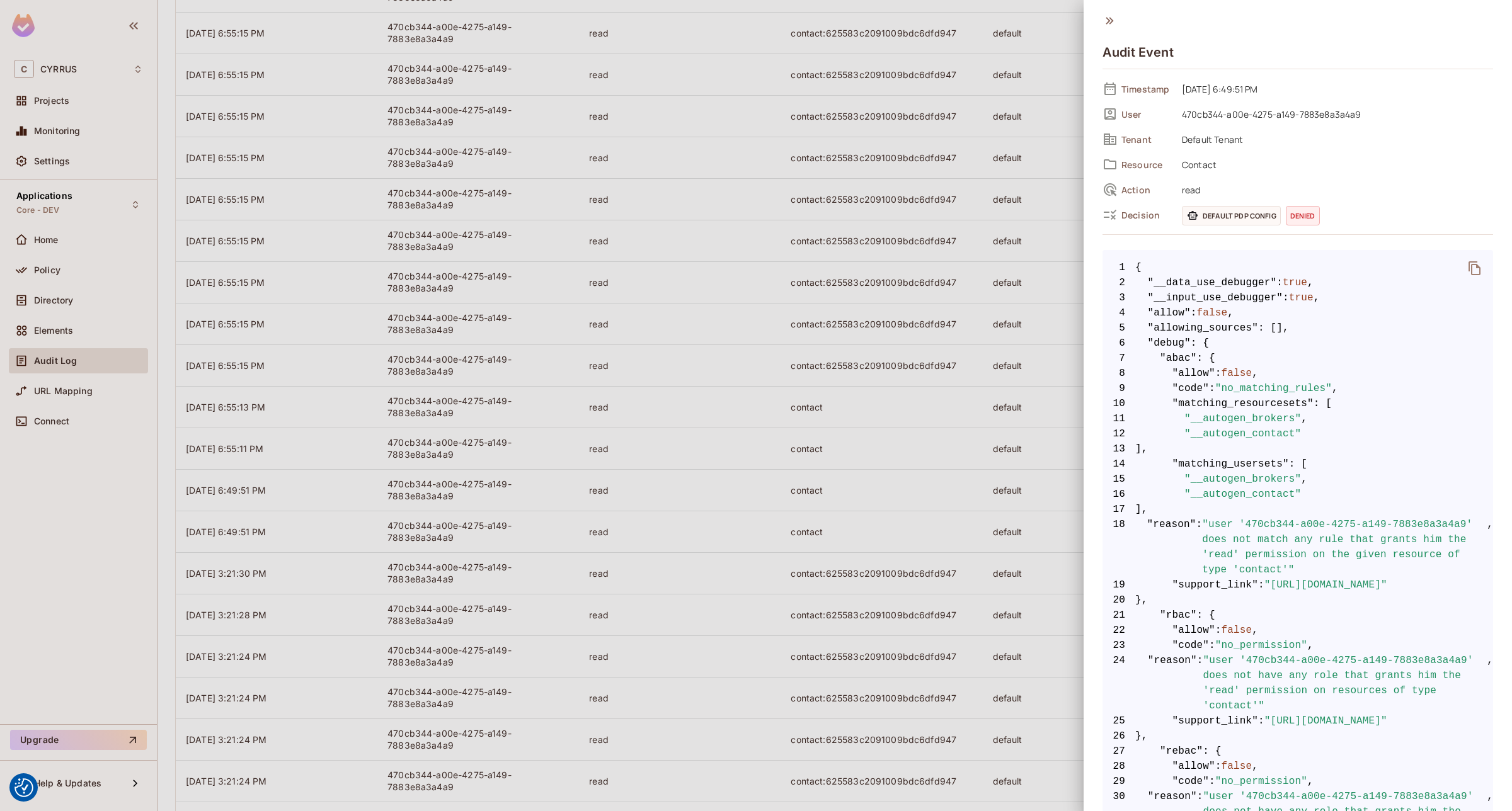
click at [816, 545] on div at bounding box center [756, 406] width 1512 height 811
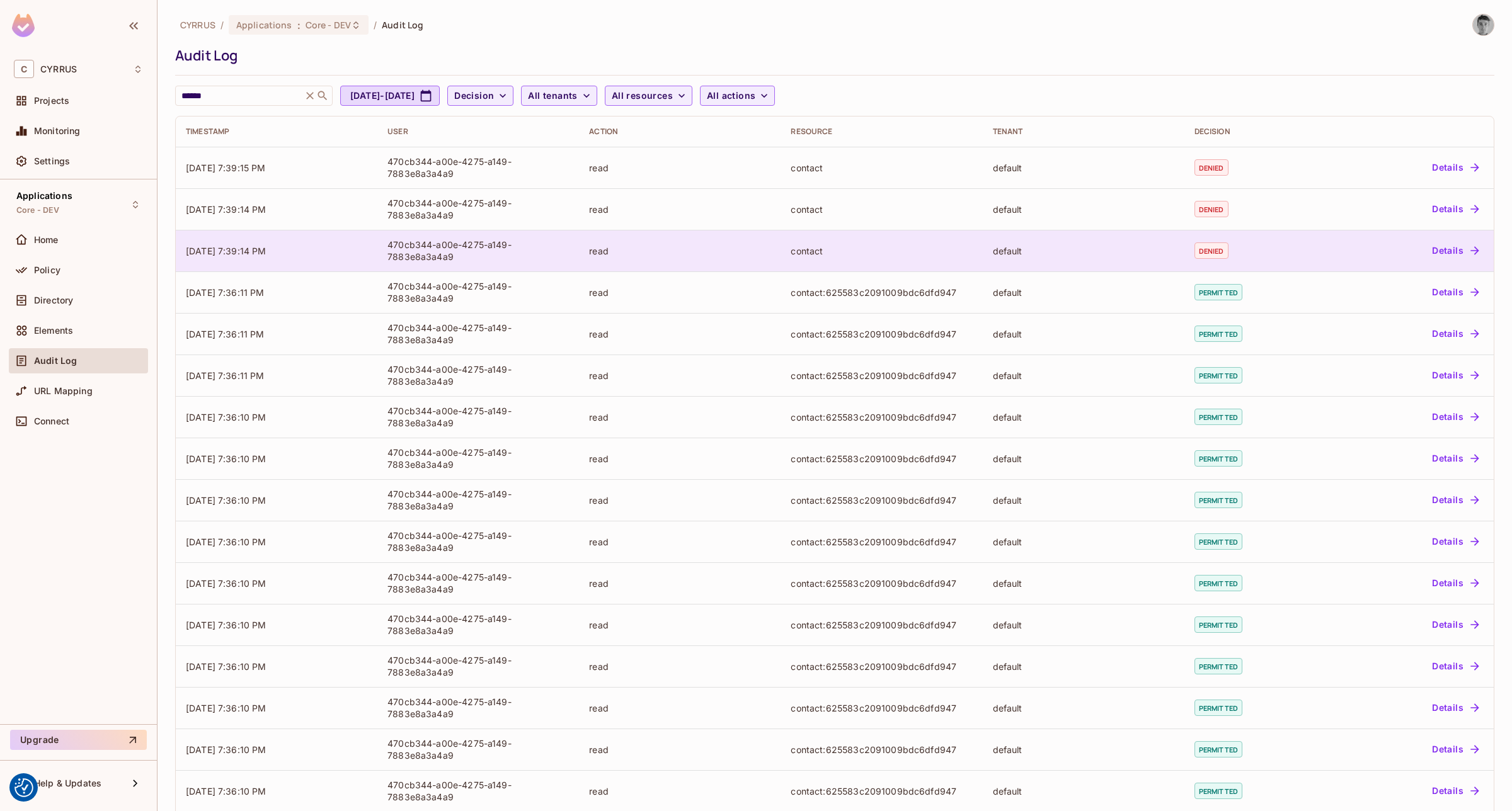
click at [783, 237] on td "contact" at bounding box center [881, 250] width 202 height 41
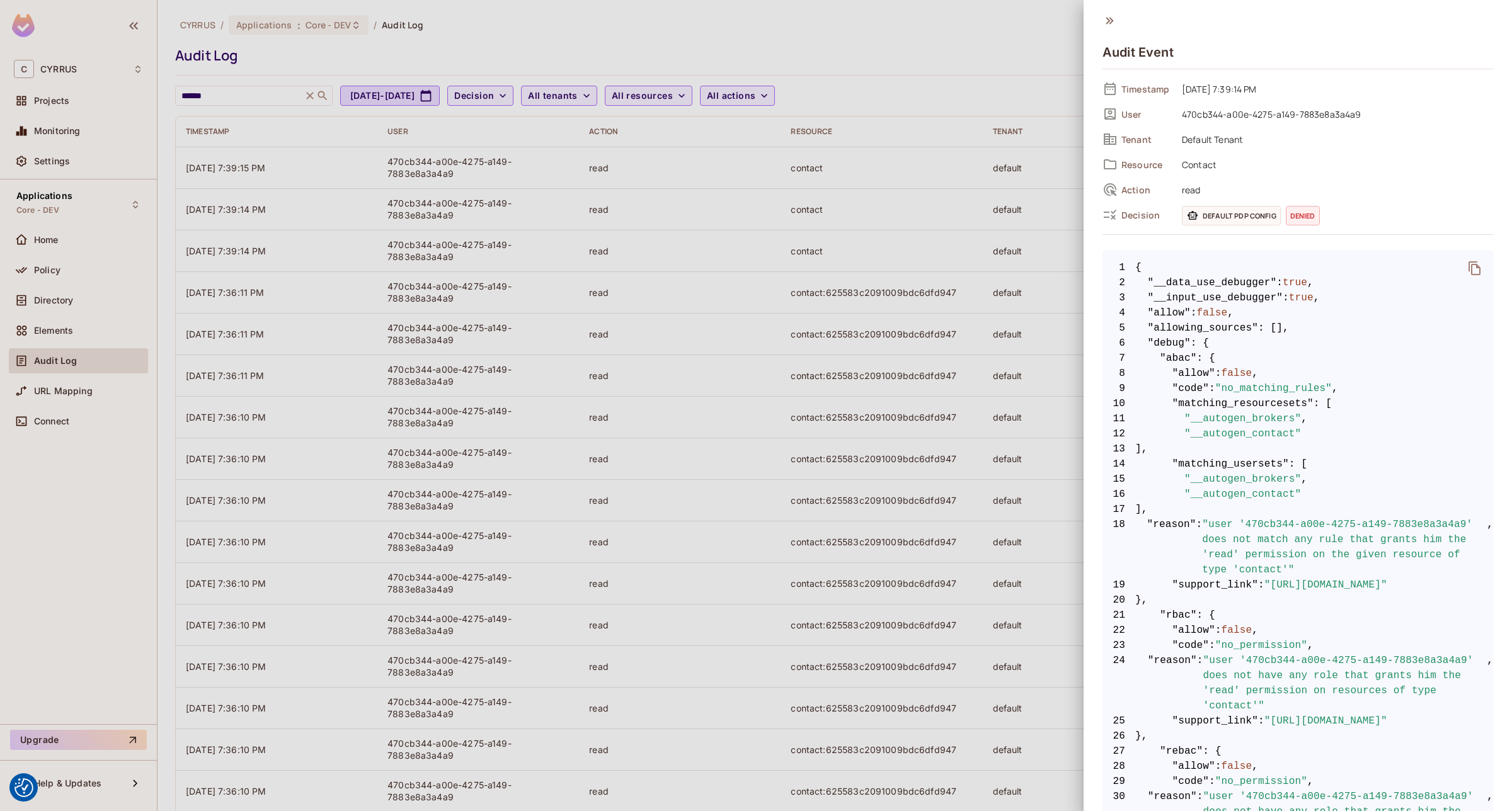
click at [986, 25] on div at bounding box center [756, 406] width 1512 height 811
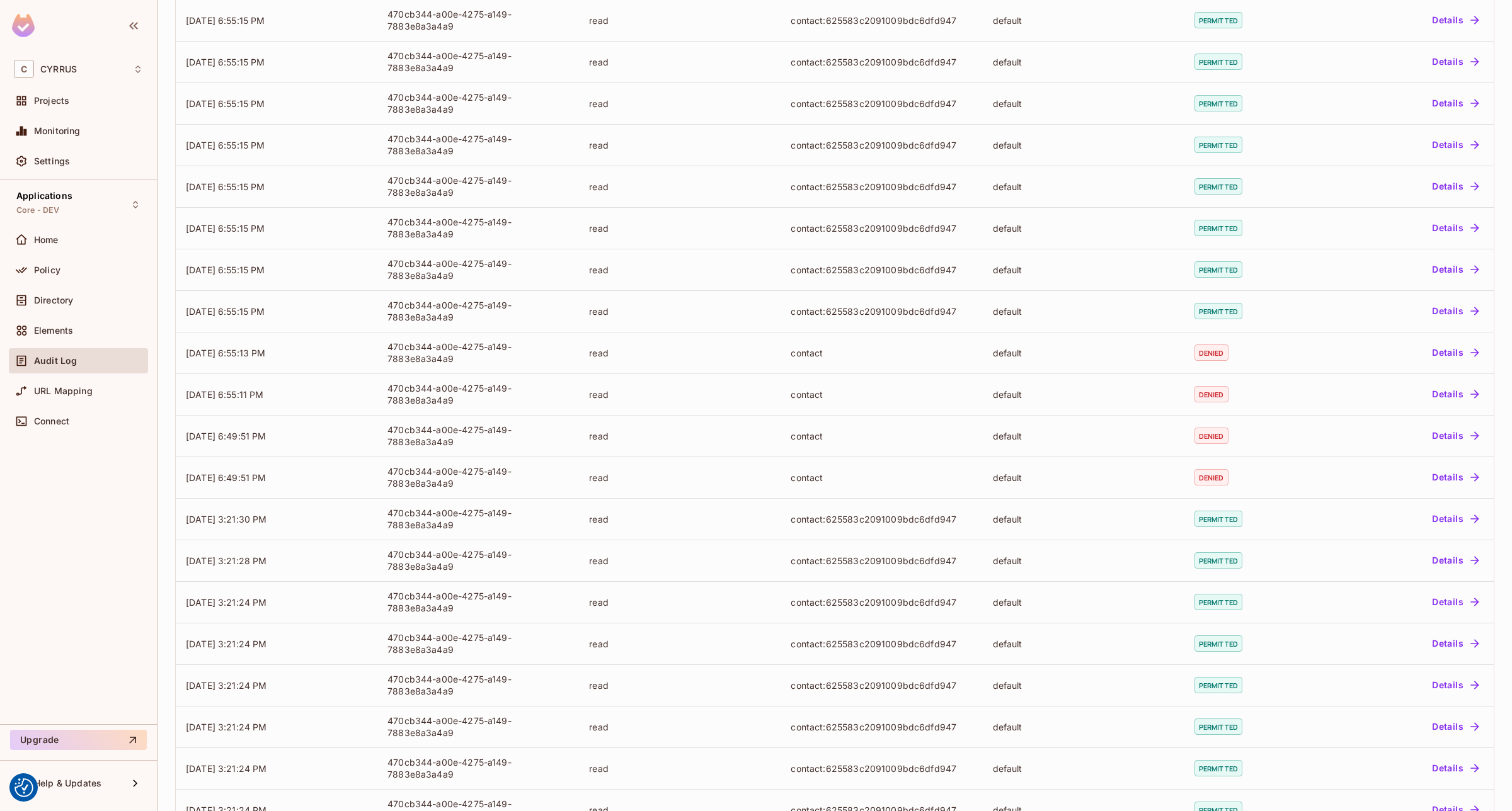
scroll to position [2125, 0]
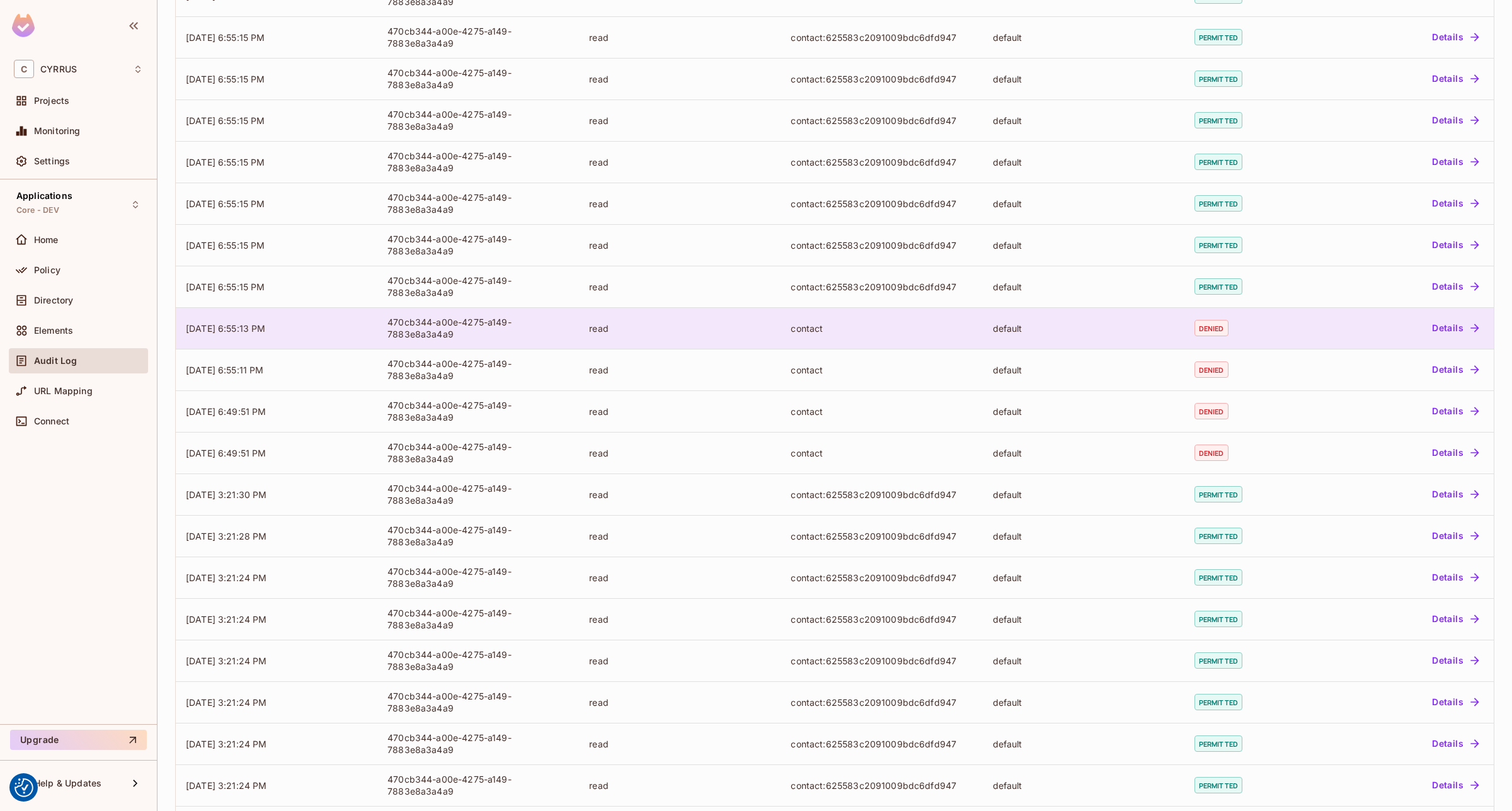
click at [669, 334] on td "read" at bounding box center [680, 327] width 202 height 41
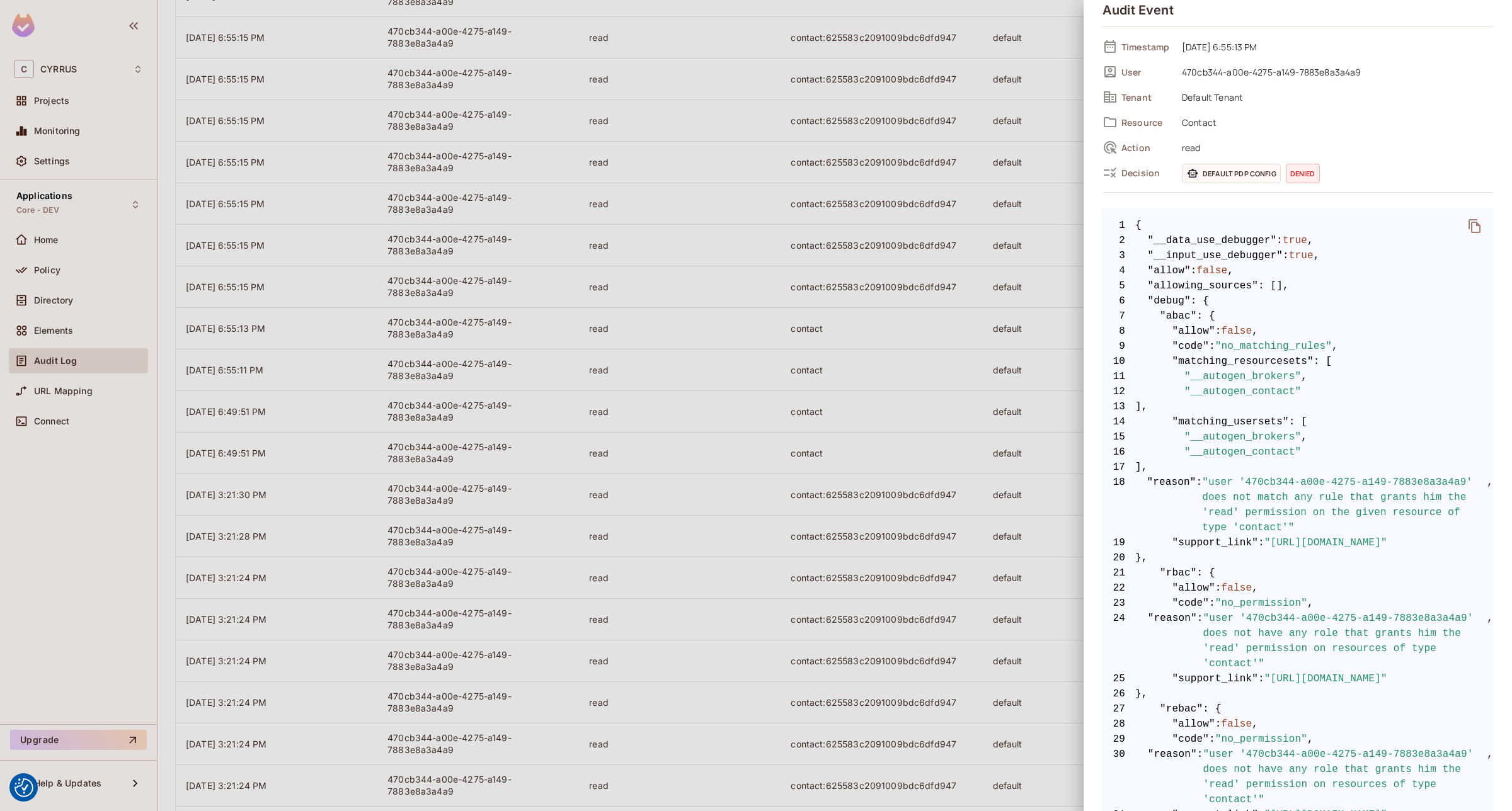
scroll to position [79, 0]
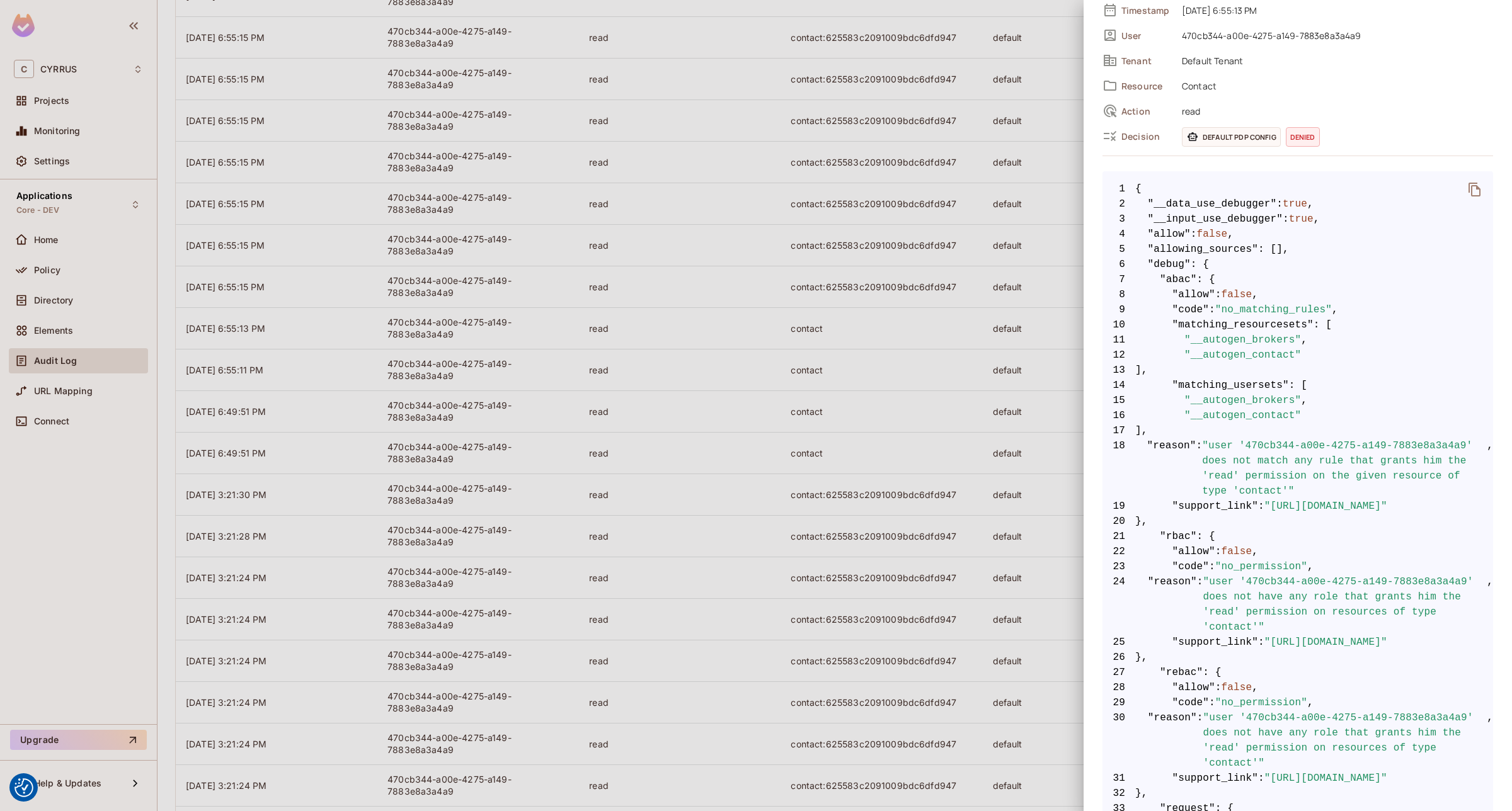
click at [621, 277] on div at bounding box center [756, 406] width 1512 height 811
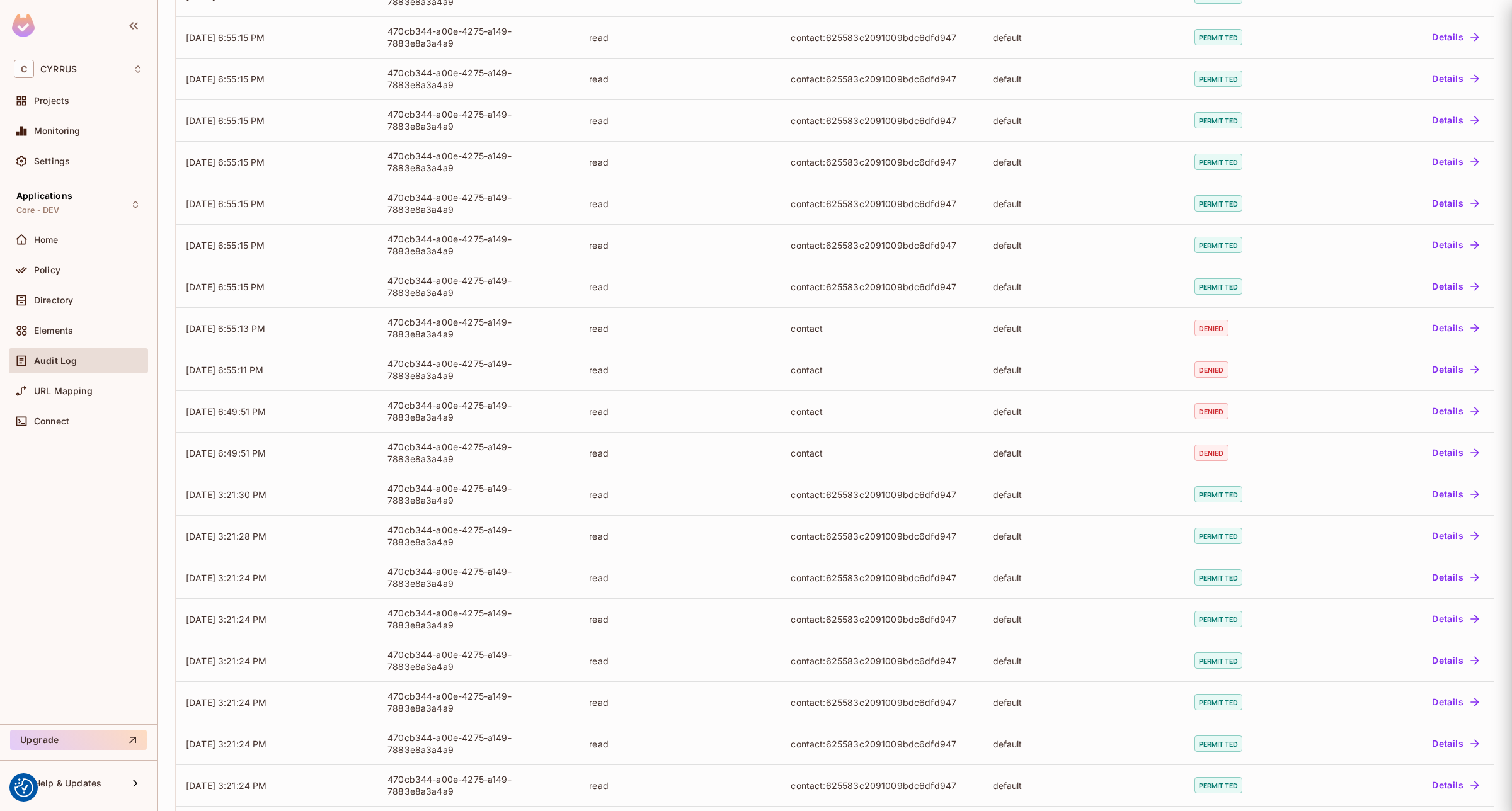
scroll to position [0, 0]
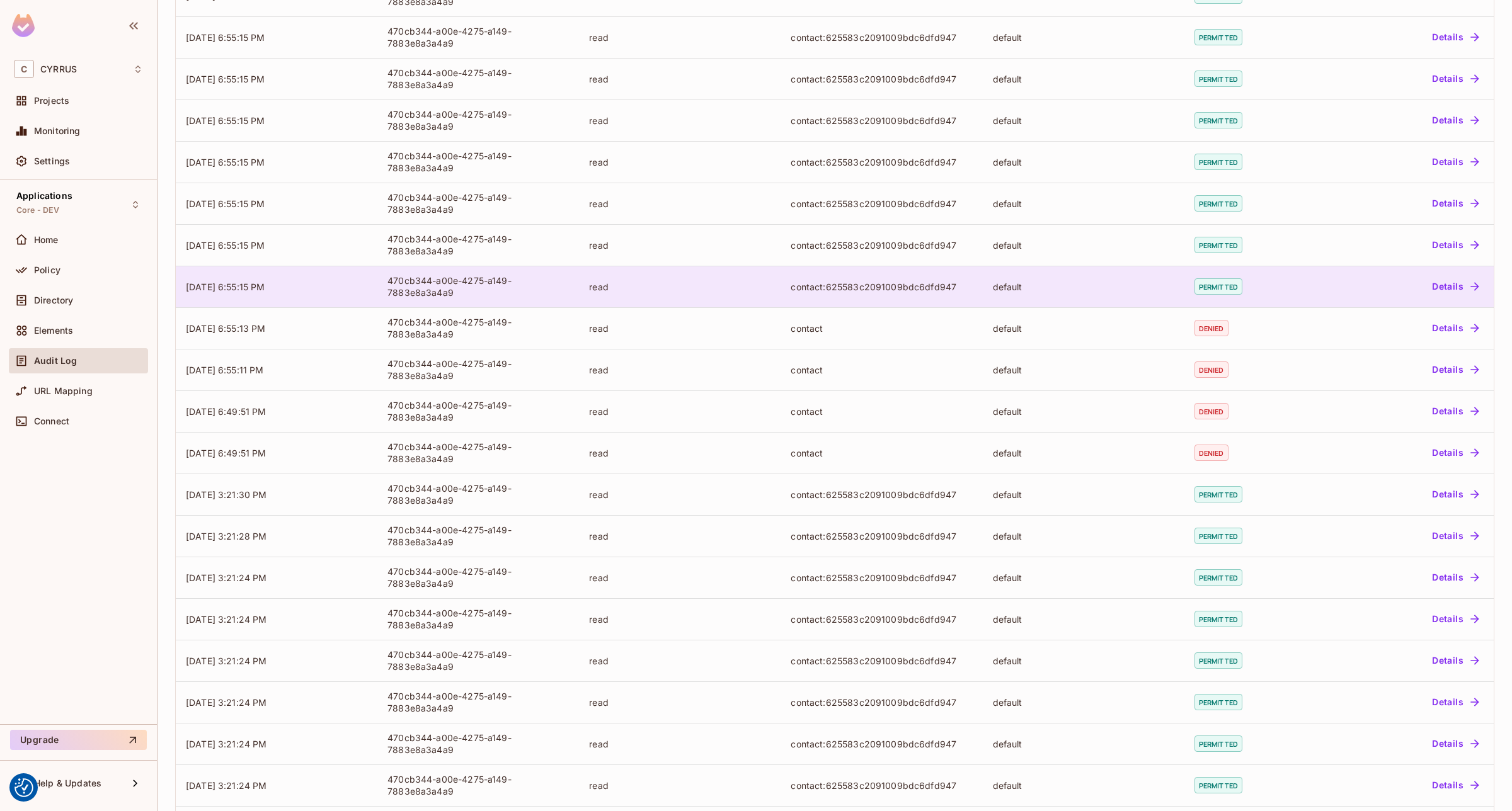
click at [649, 278] on td "read" at bounding box center [680, 286] width 202 height 41
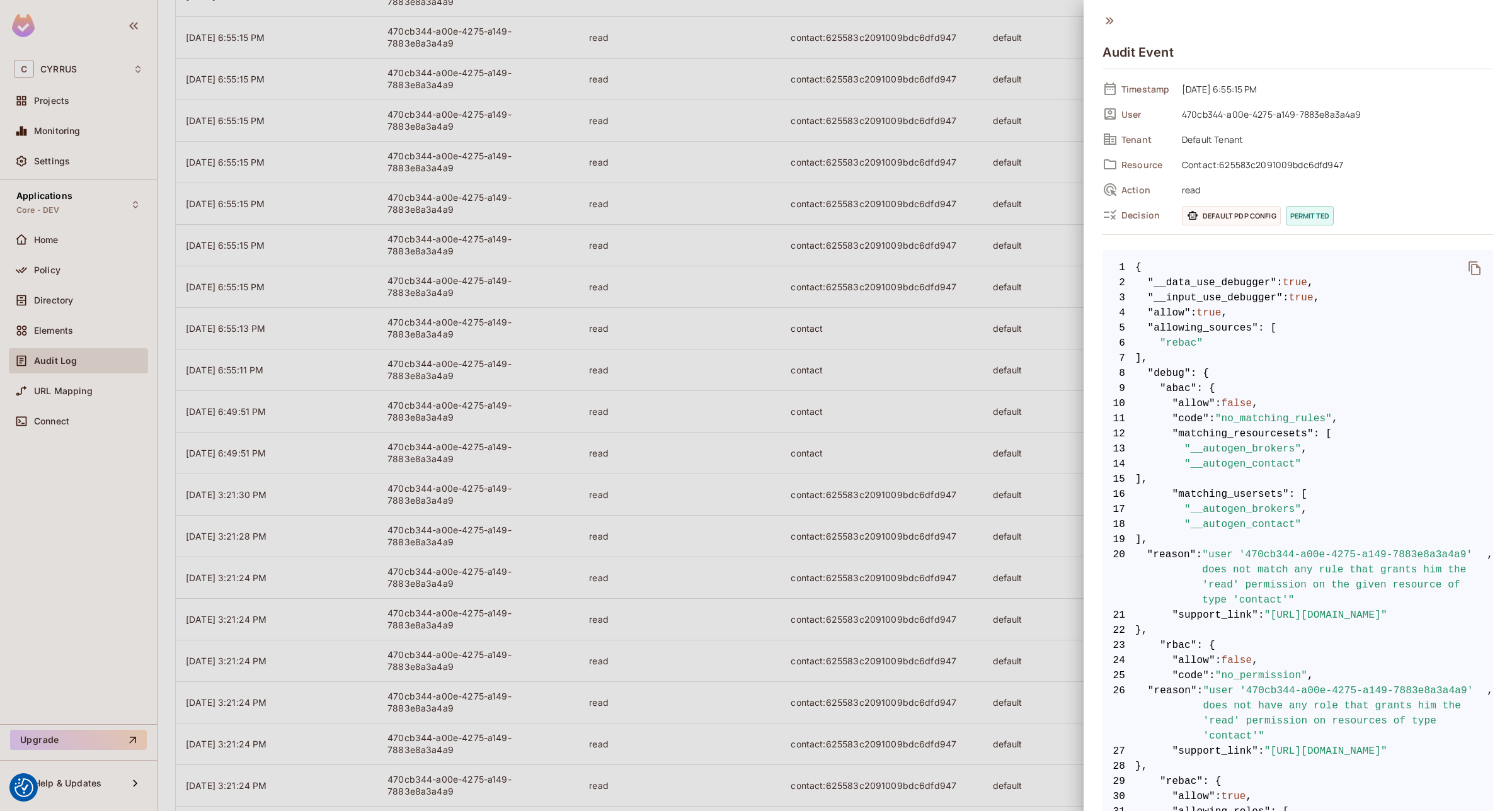
click at [603, 367] on div at bounding box center [756, 406] width 1512 height 811
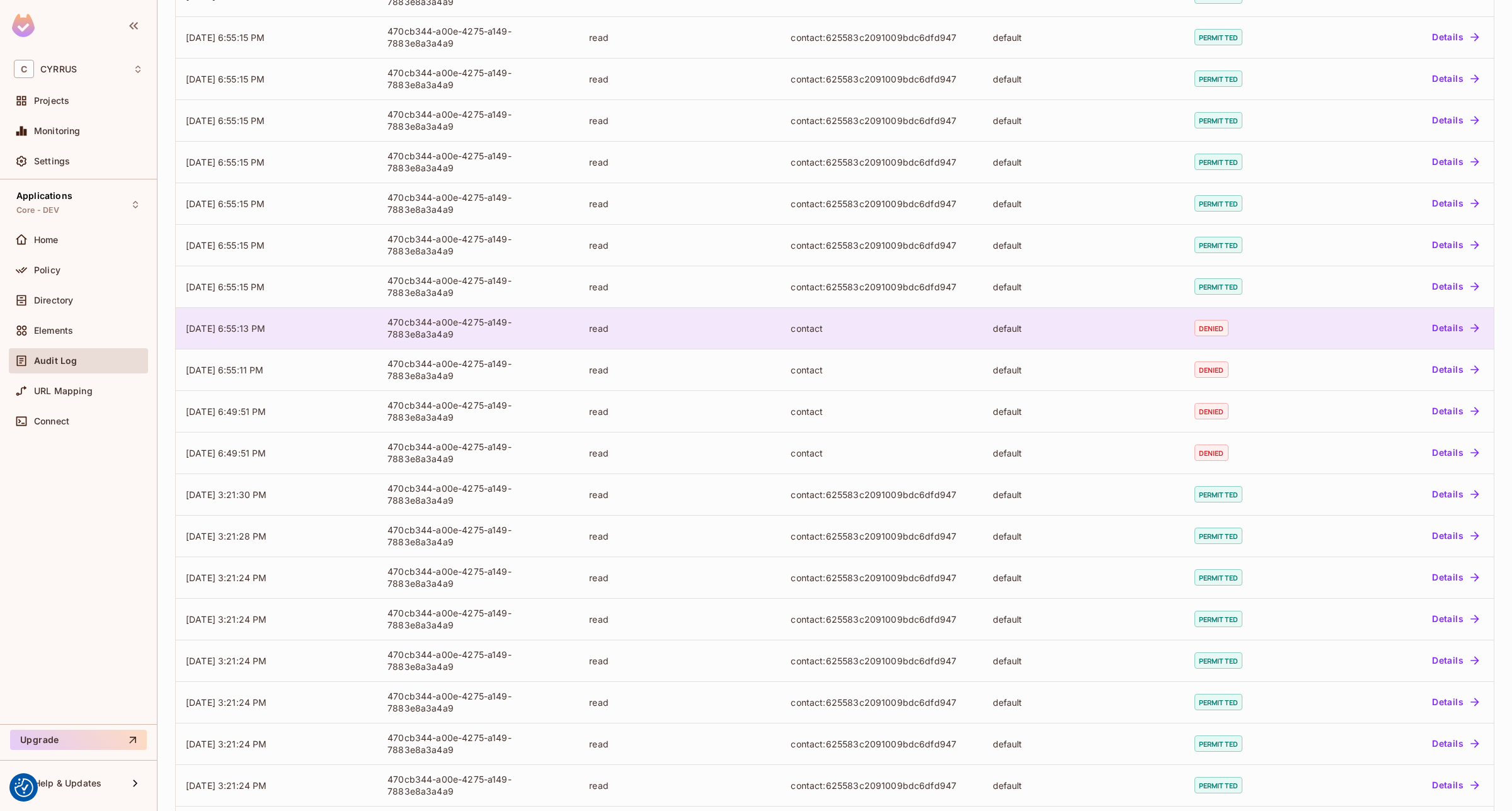
click at [633, 334] on div "read" at bounding box center [680, 329] width 181 height 12
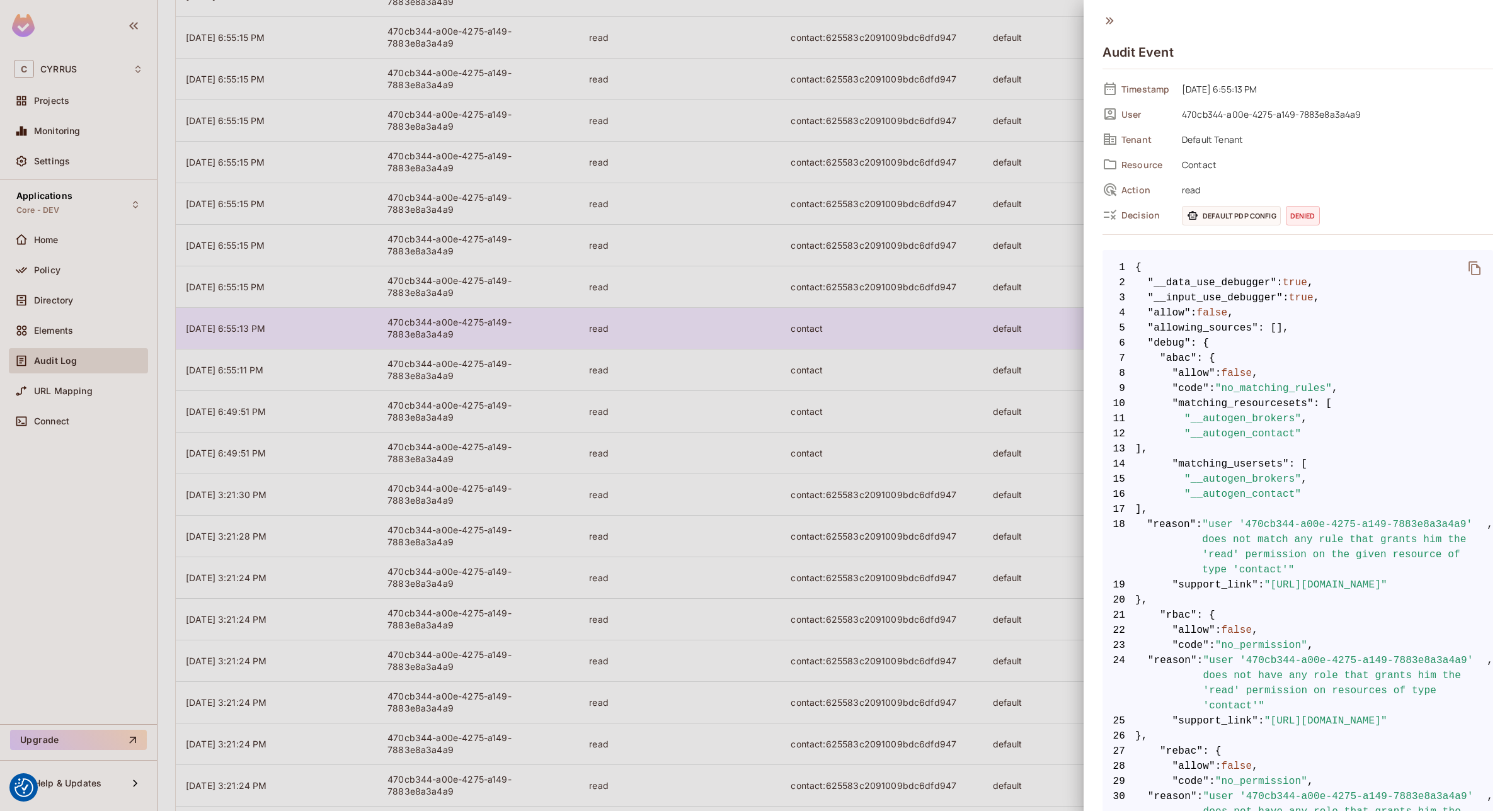
click at [633, 334] on div at bounding box center [756, 406] width 1512 height 811
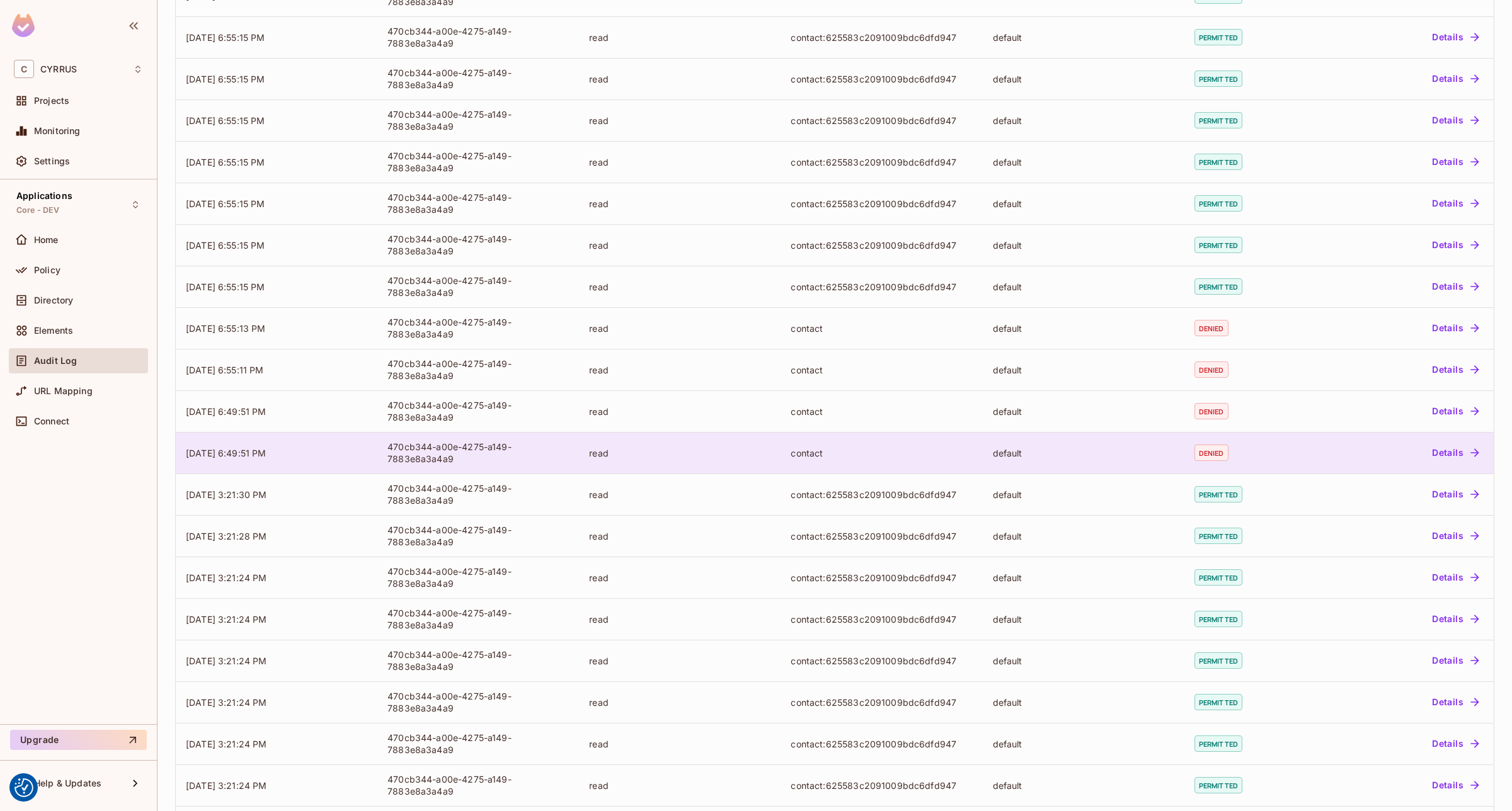
click at [704, 439] on td "read" at bounding box center [680, 452] width 202 height 41
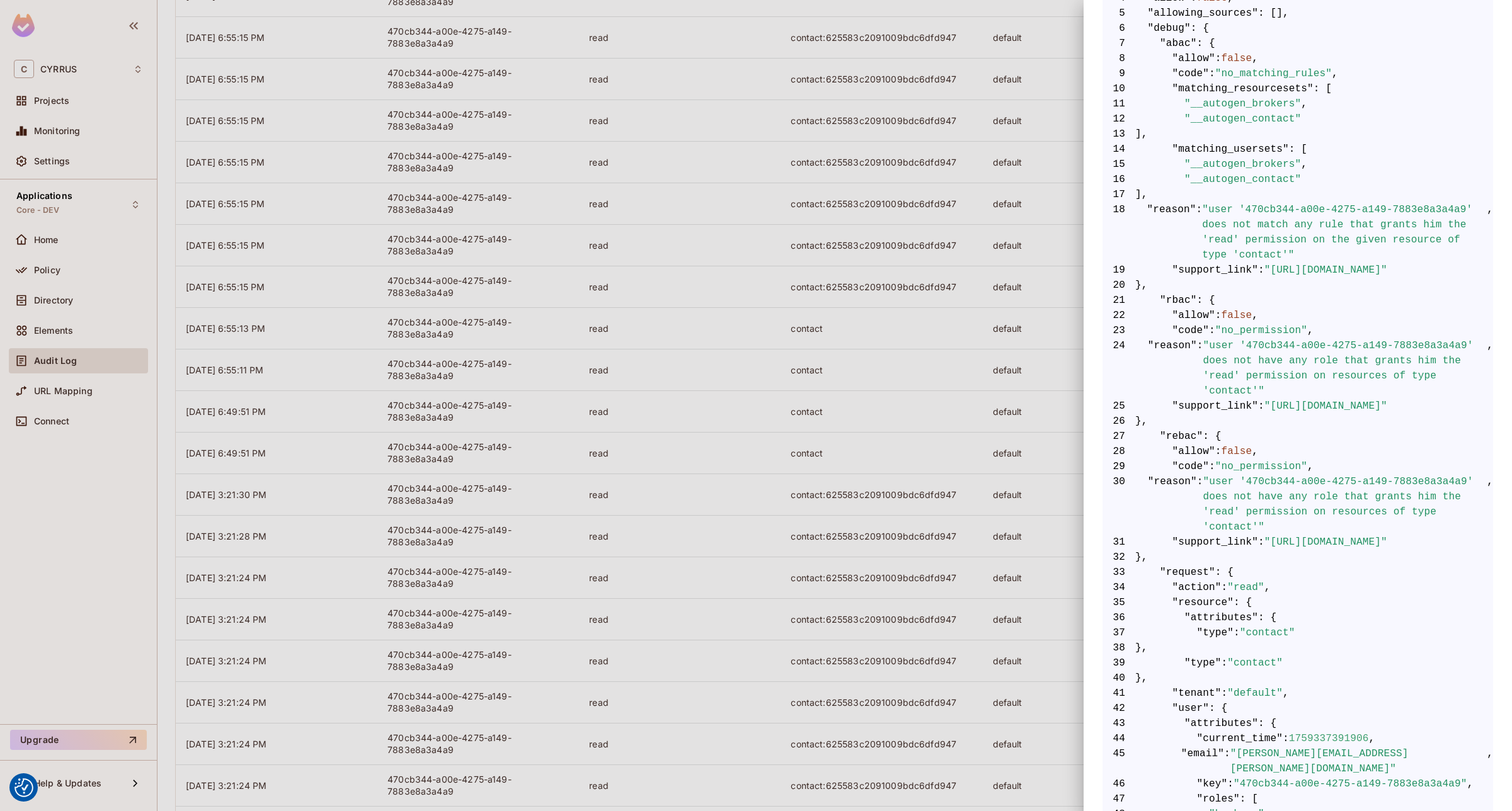
scroll to position [393, 0]
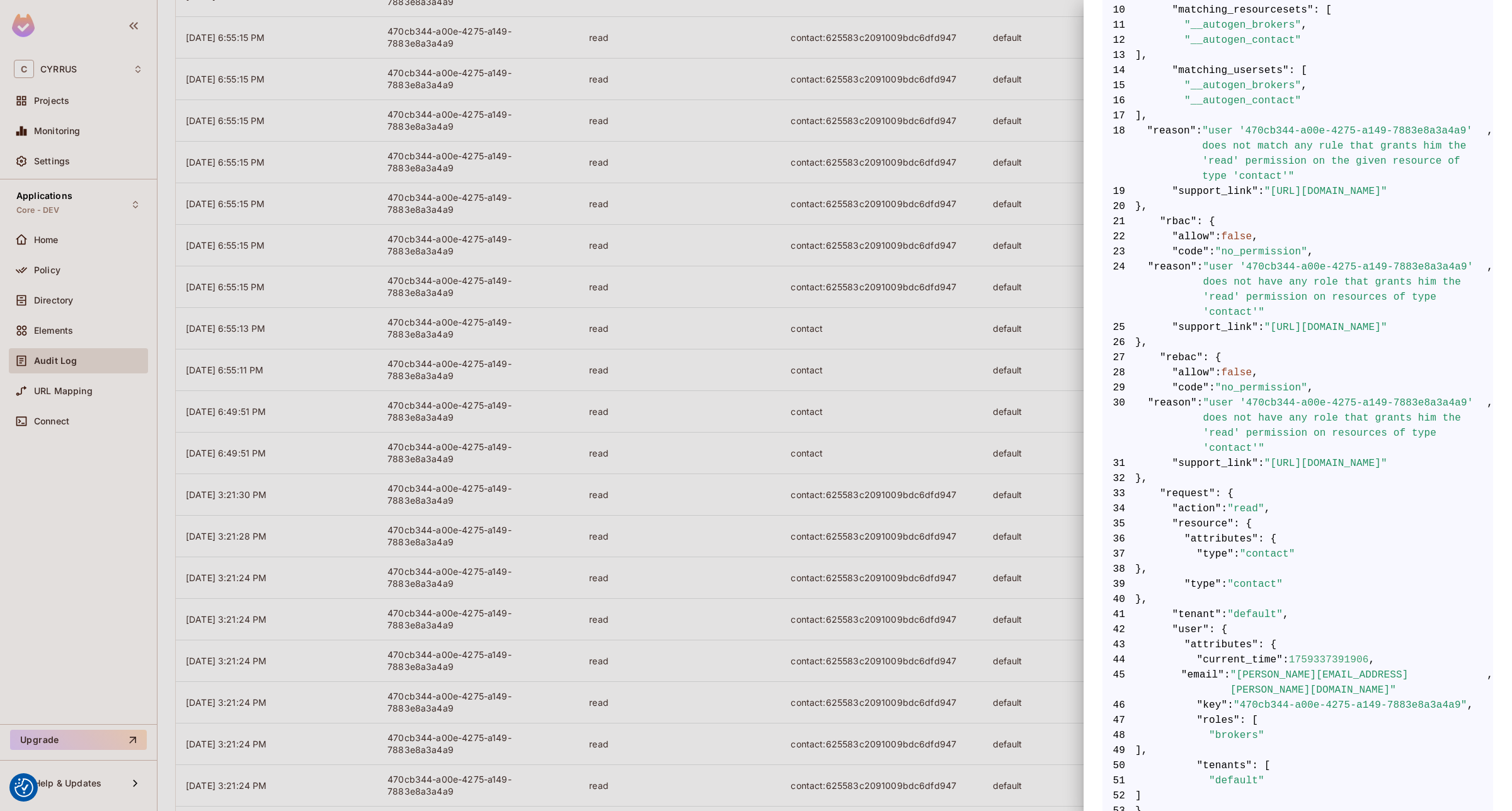
click at [890, 367] on div at bounding box center [756, 406] width 1512 height 811
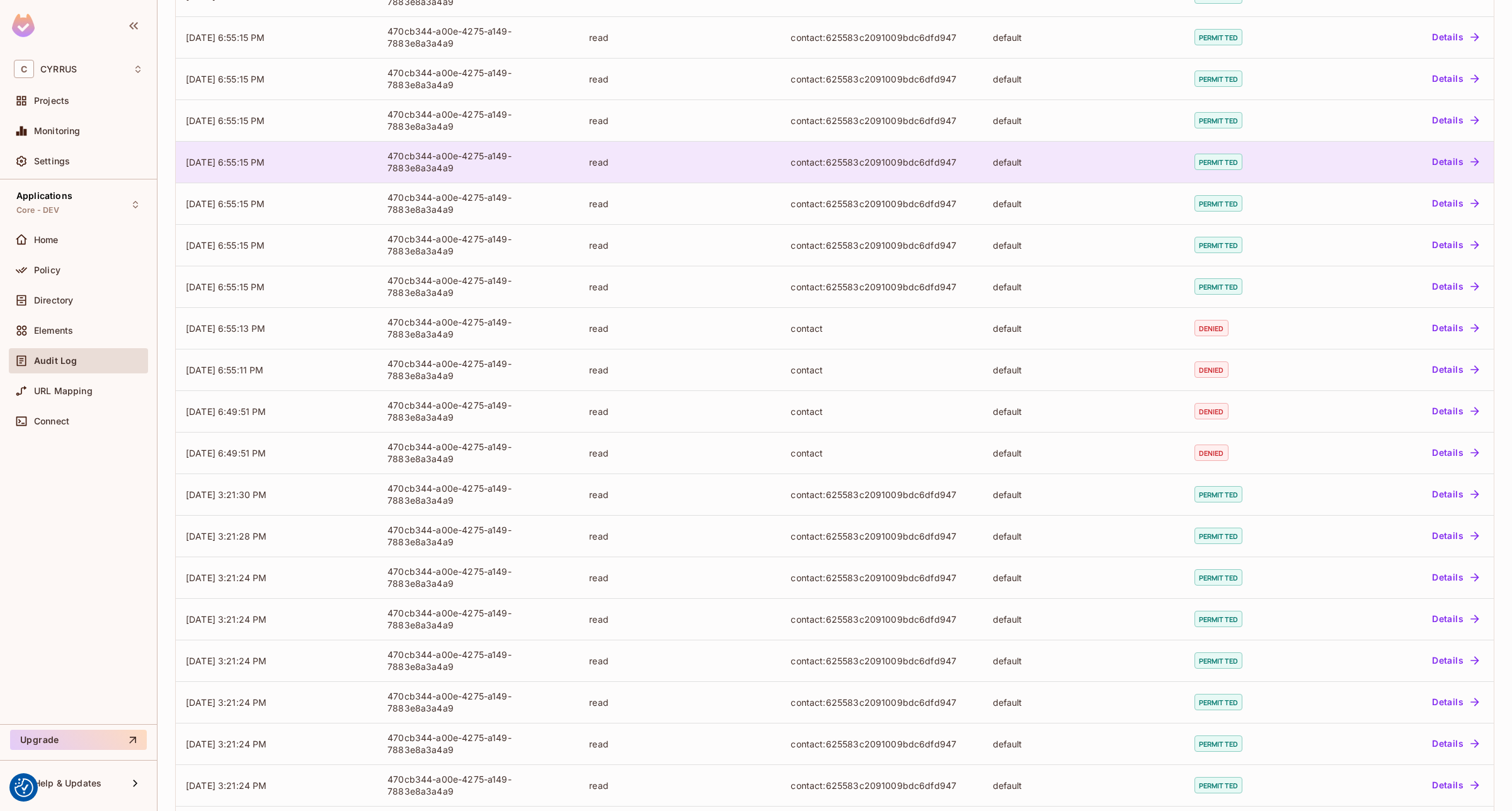
click at [892, 164] on div "contact:625583c2091009bdc6dfd947" at bounding box center [881, 162] width 181 height 12
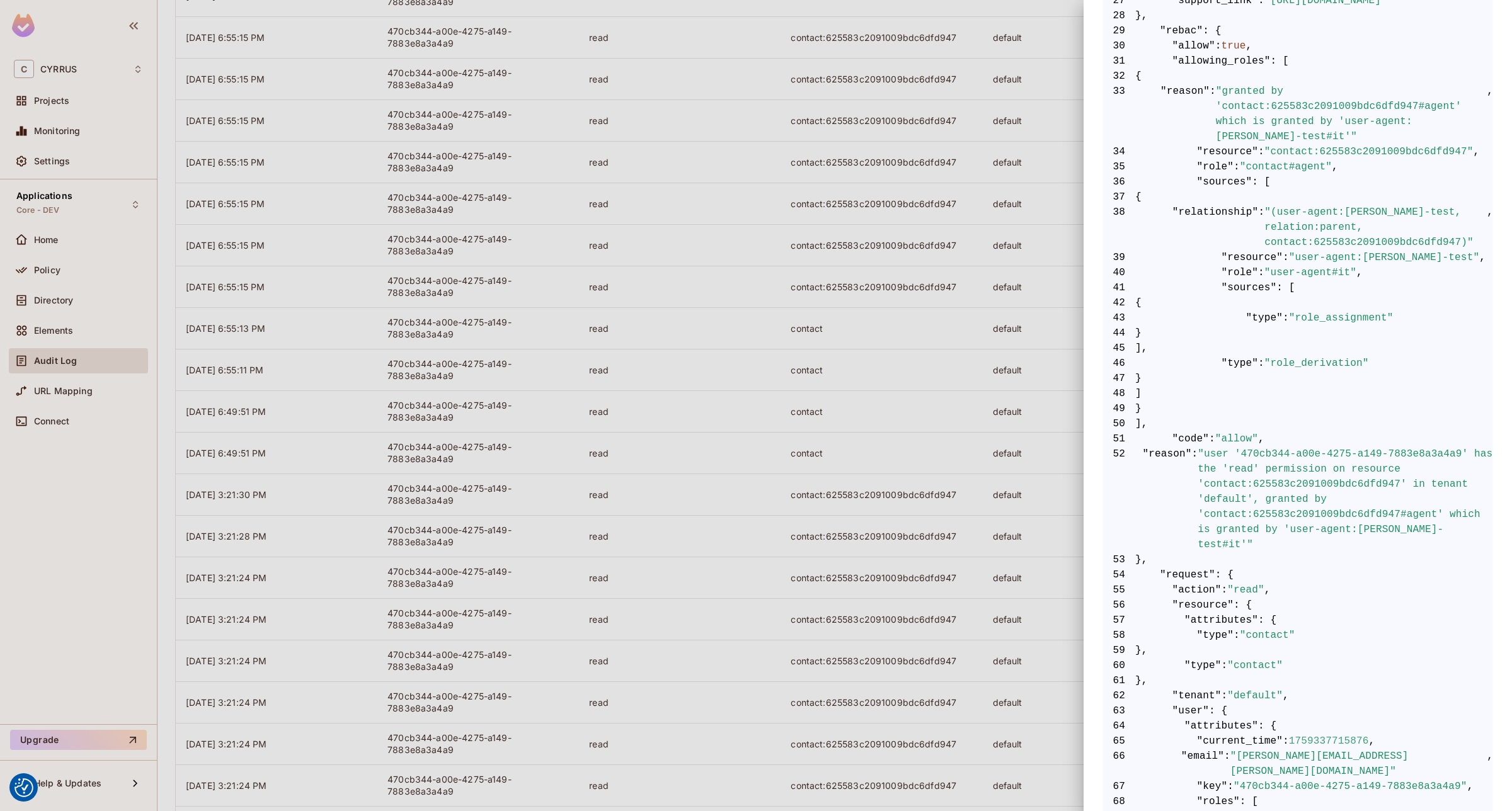
scroll to position [787, 0]
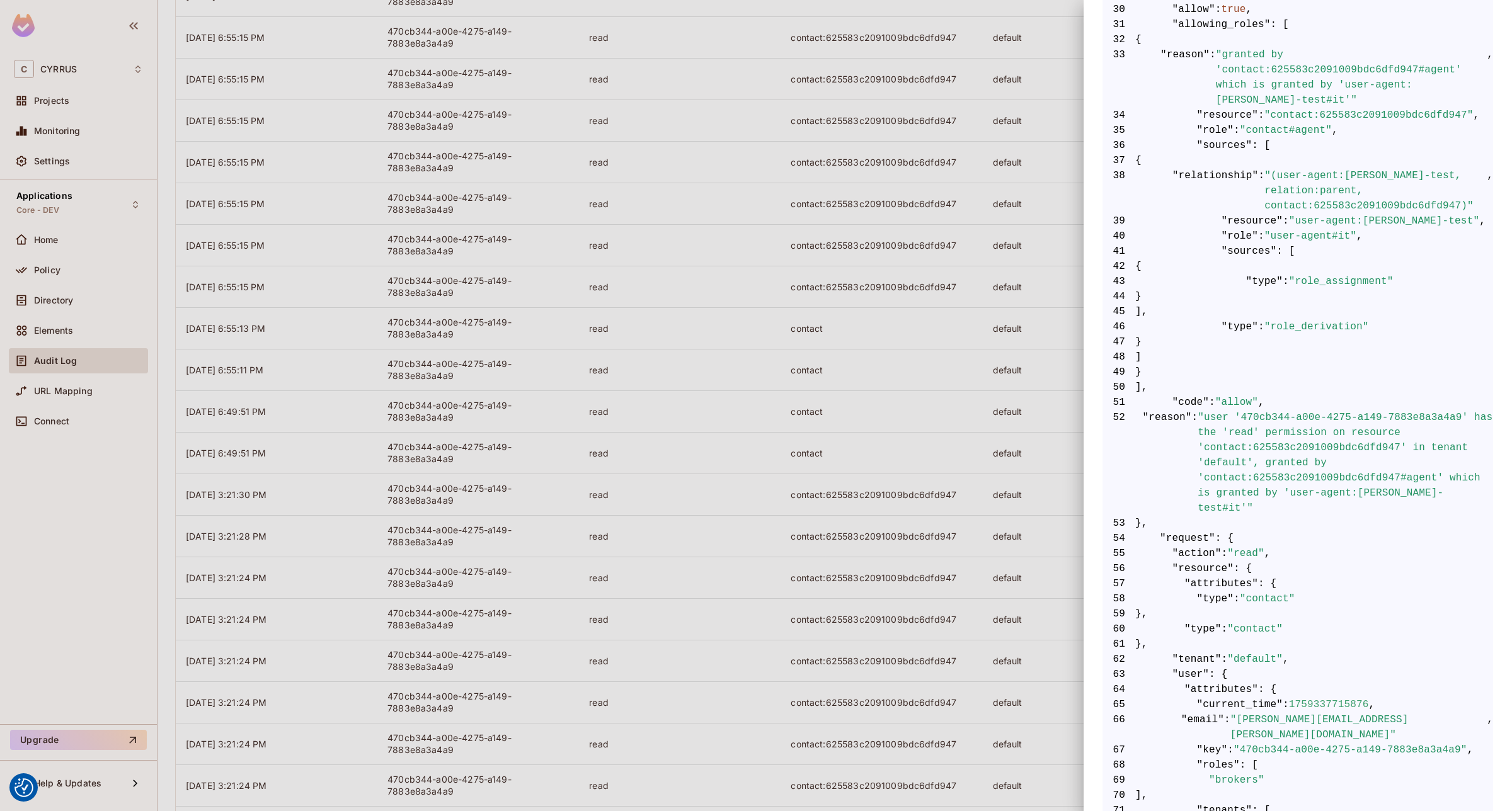
click at [905, 443] on div at bounding box center [756, 406] width 1512 height 811
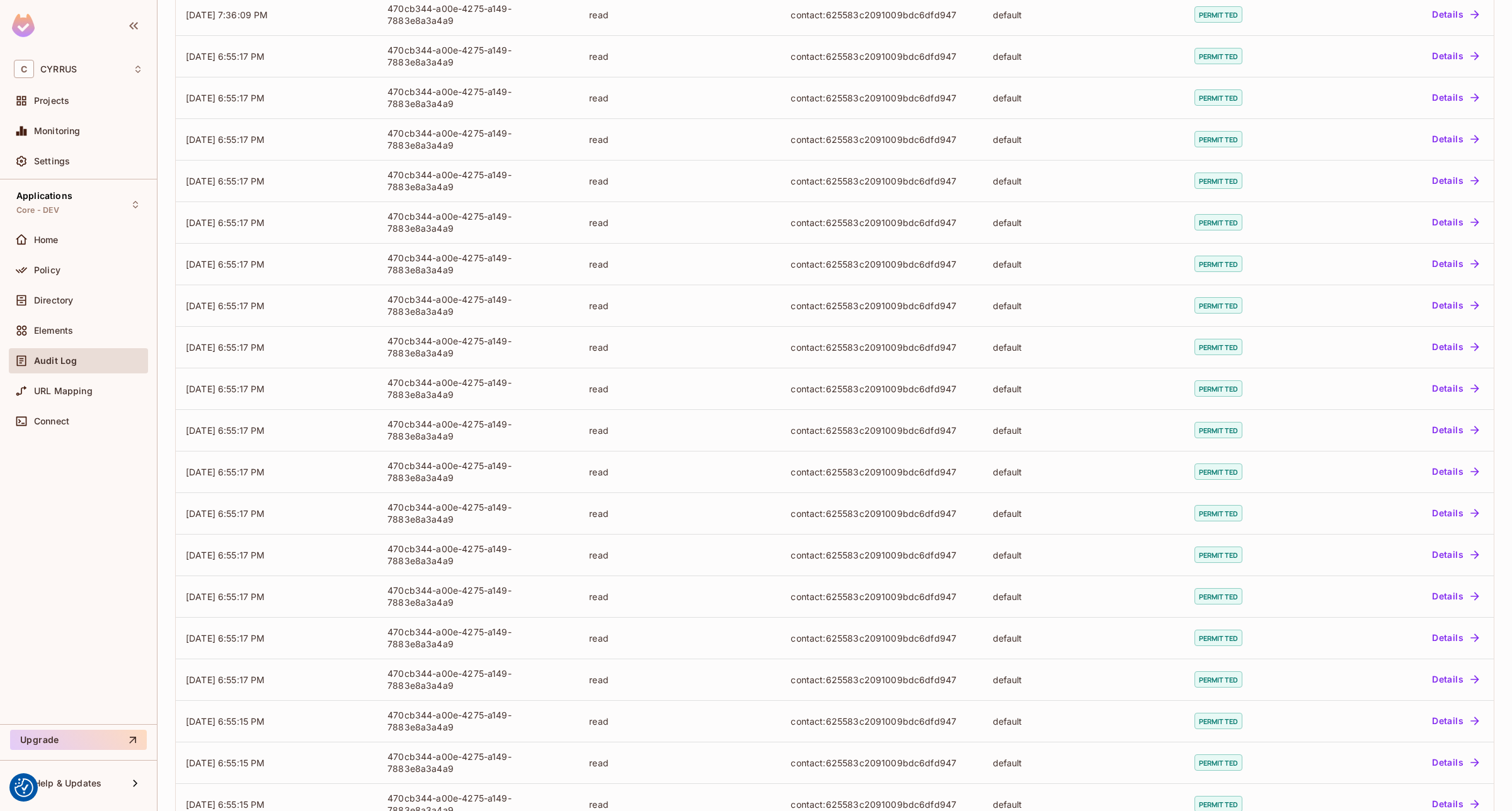
scroll to position [1259, 0]
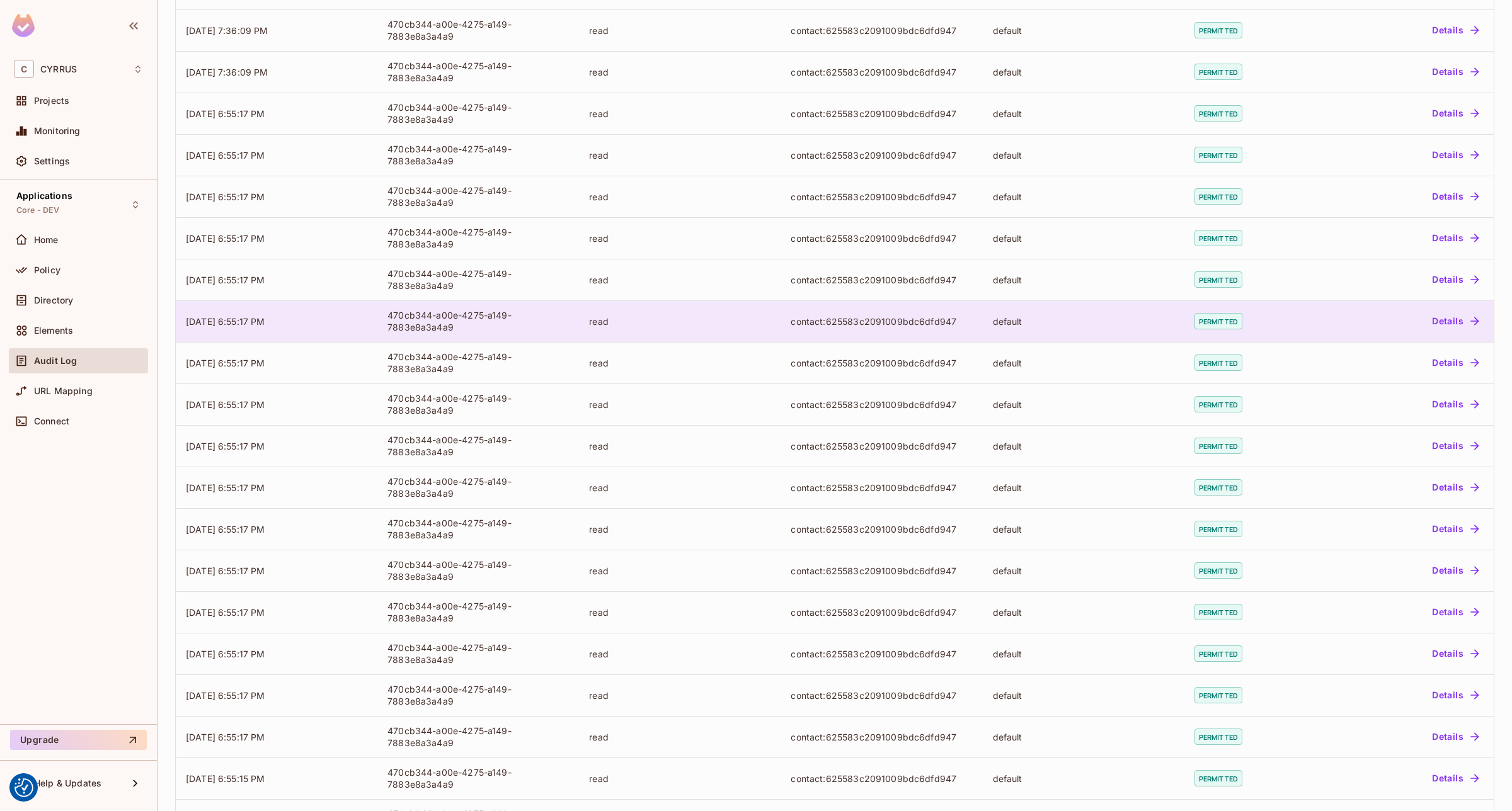
click at [690, 336] on td "read" at bounding box center [680, 321] width 202 height 41
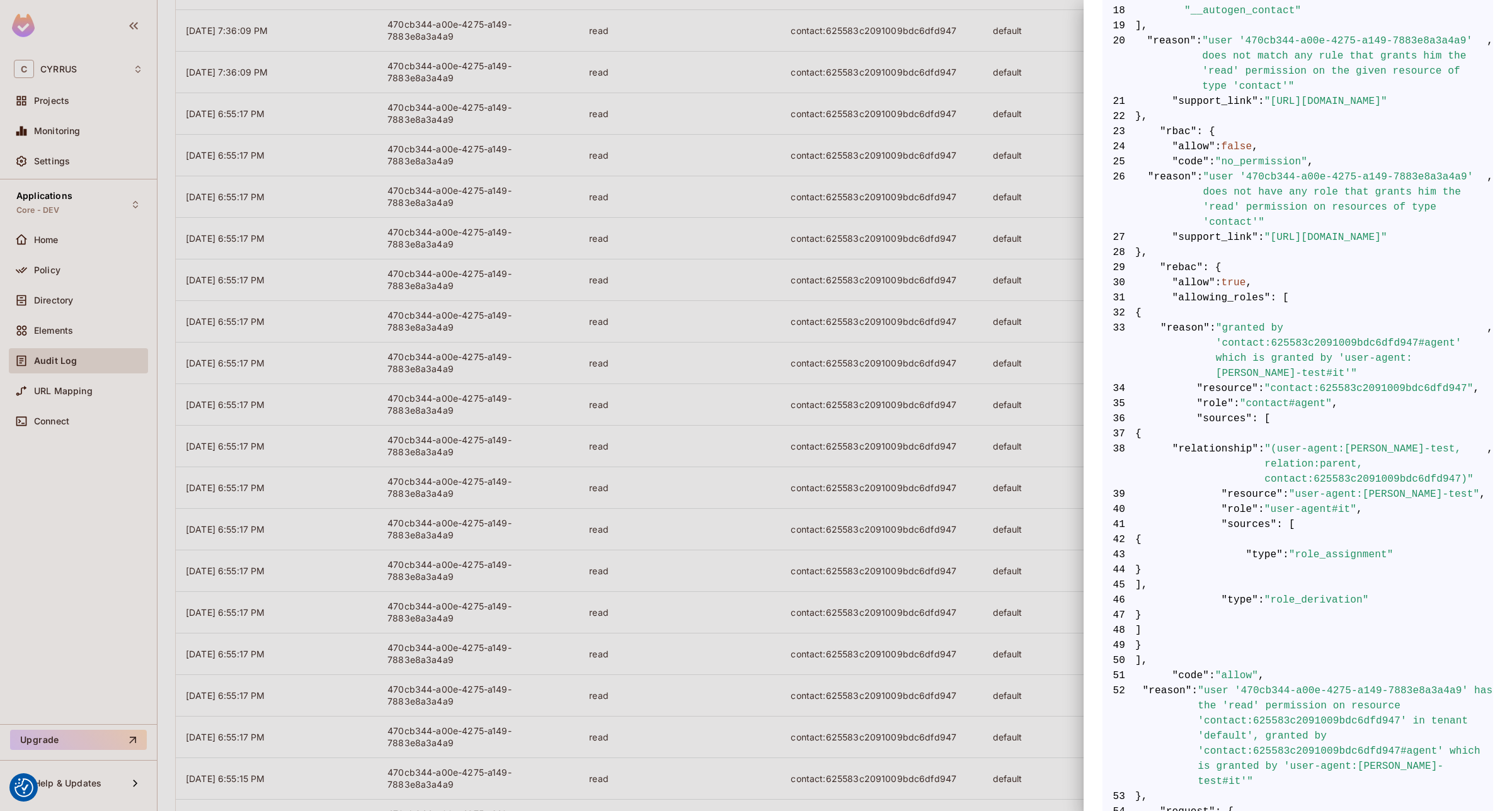
scroll to position [551, 0]
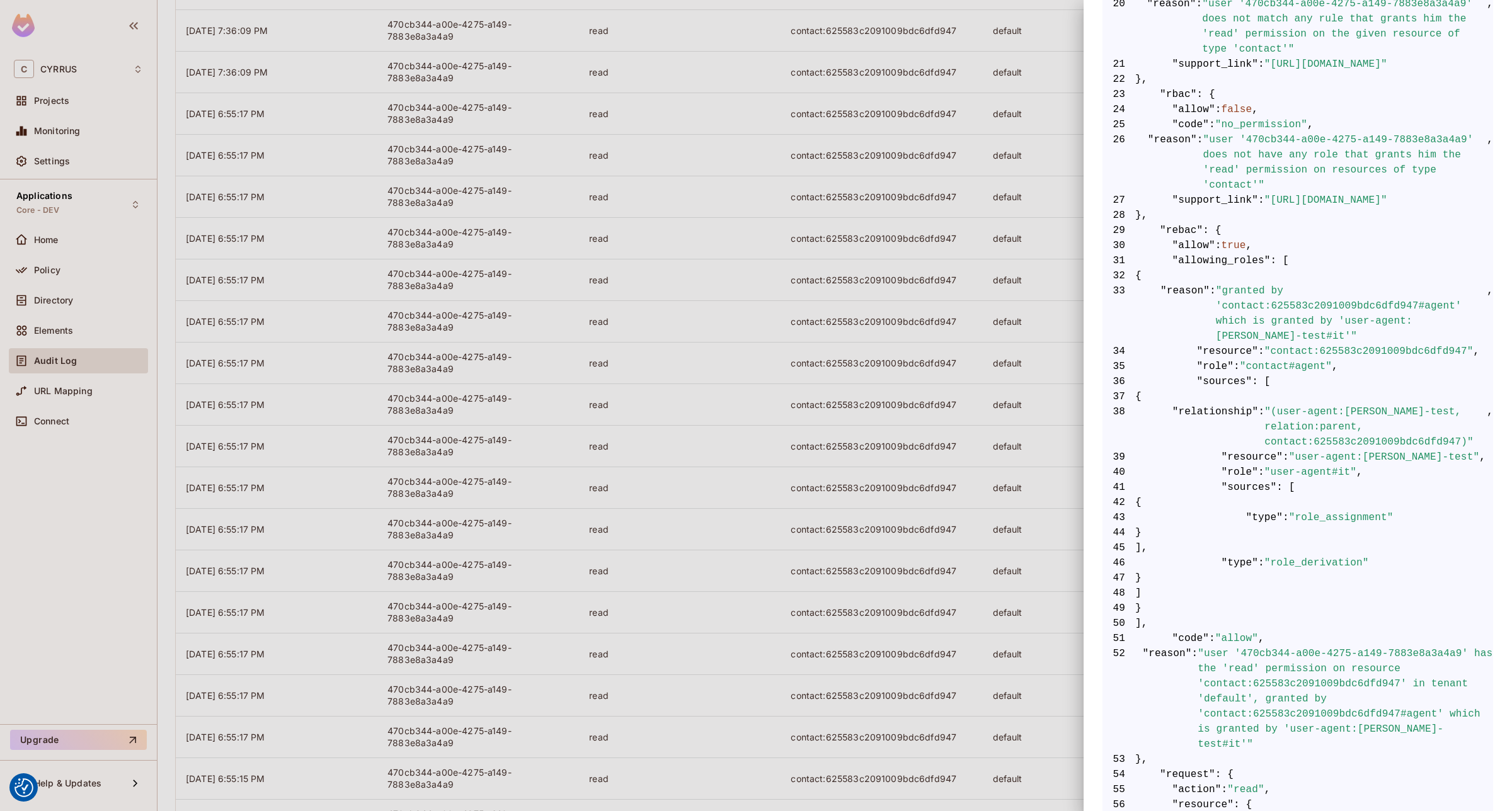
click at [747, 464] on div at bounding box center [756, 406] width 1512 height 811
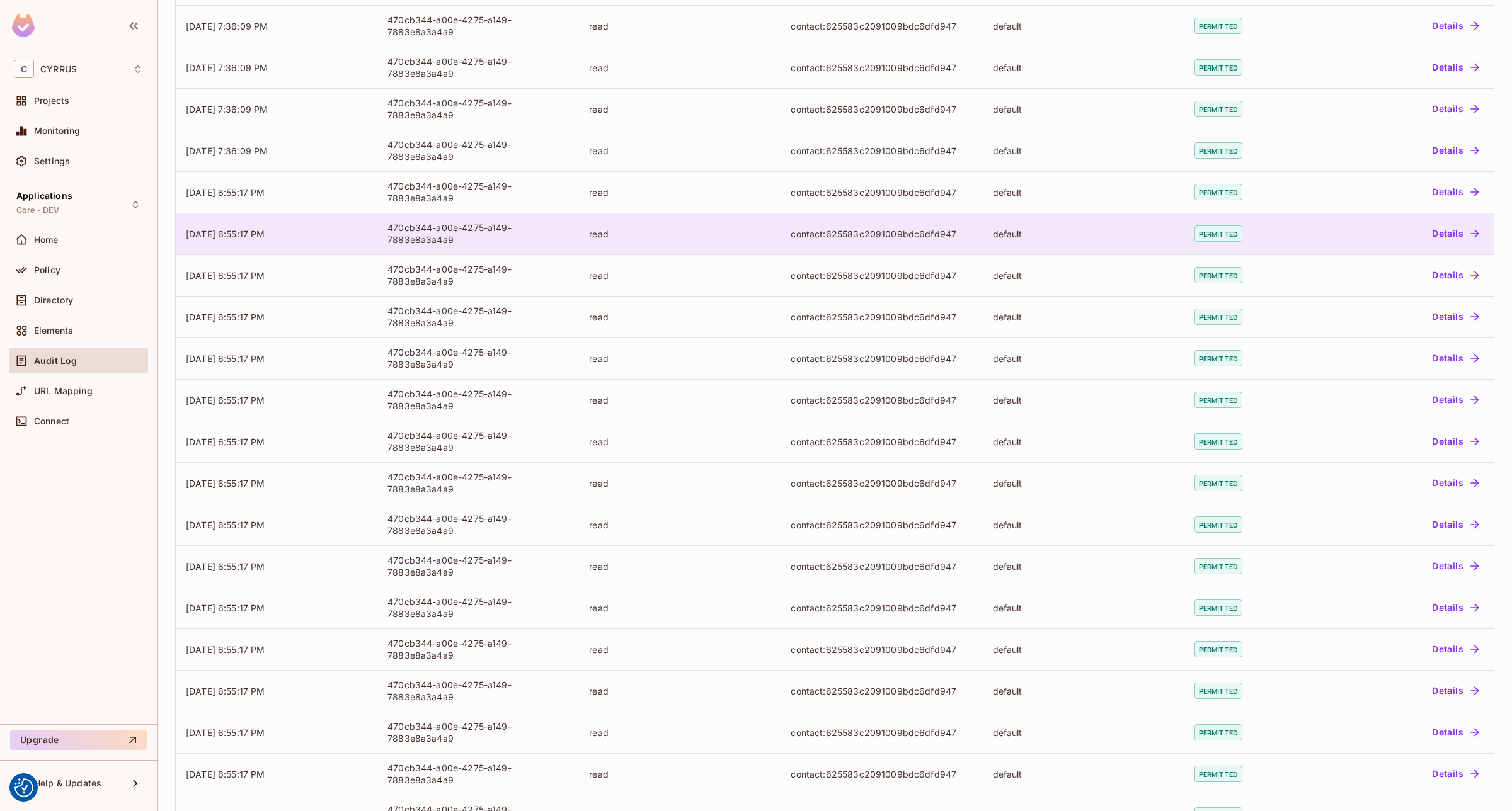
scroll to position [1102, 0]
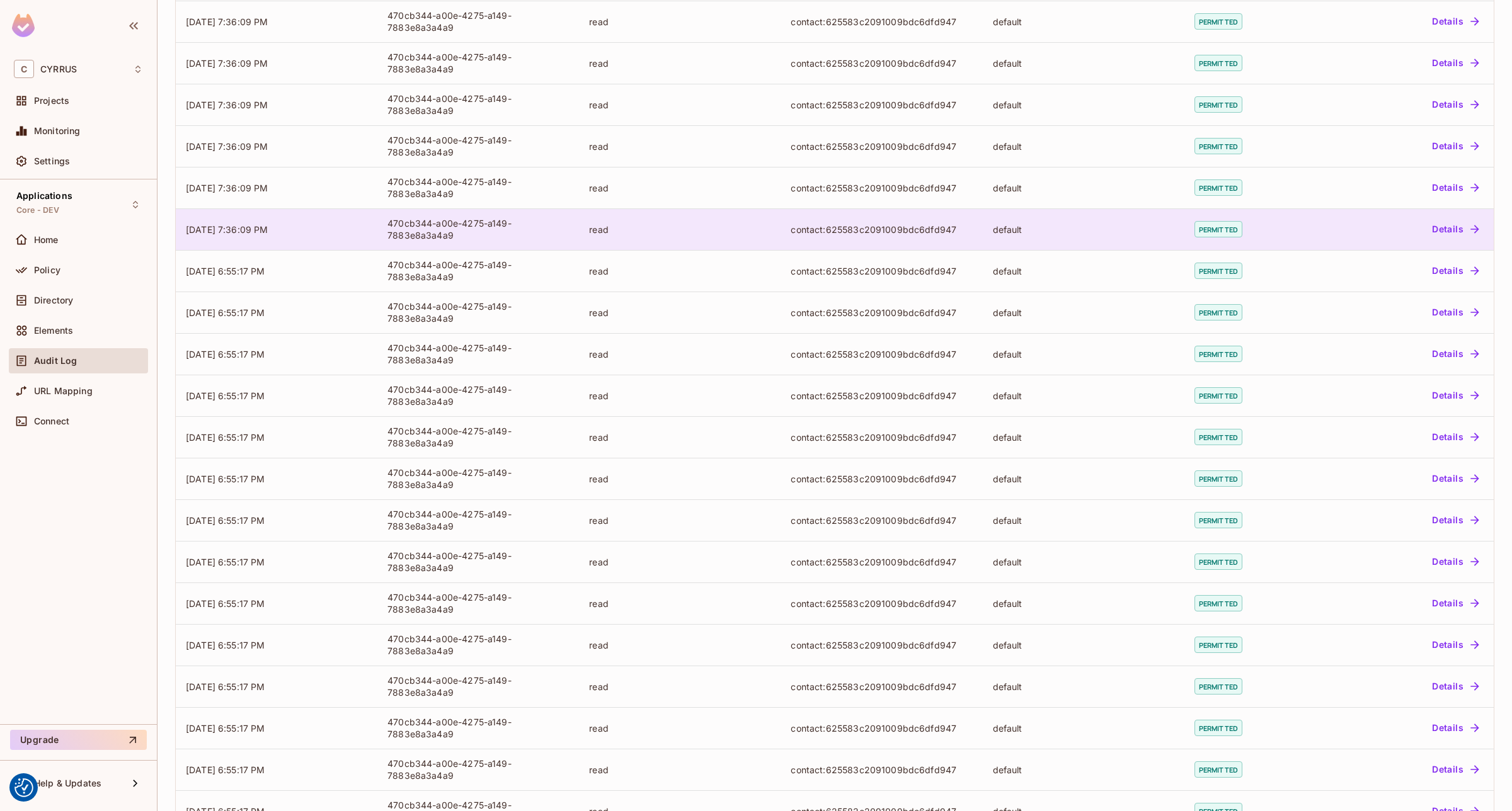
click at [669, 246] on td "read" at bounding box center [680, 229] width 202 height 41
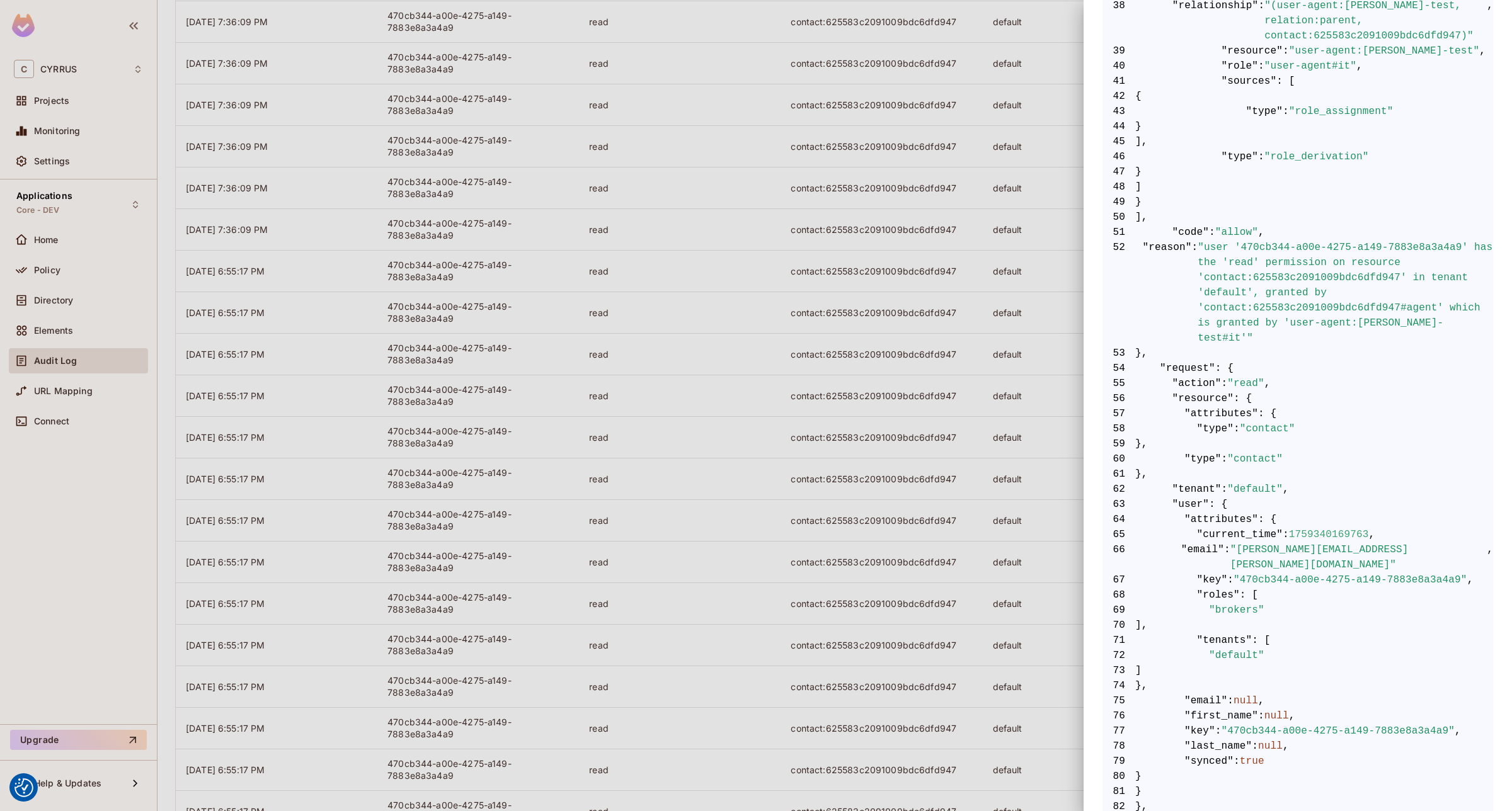
scroll to position [977, 0]
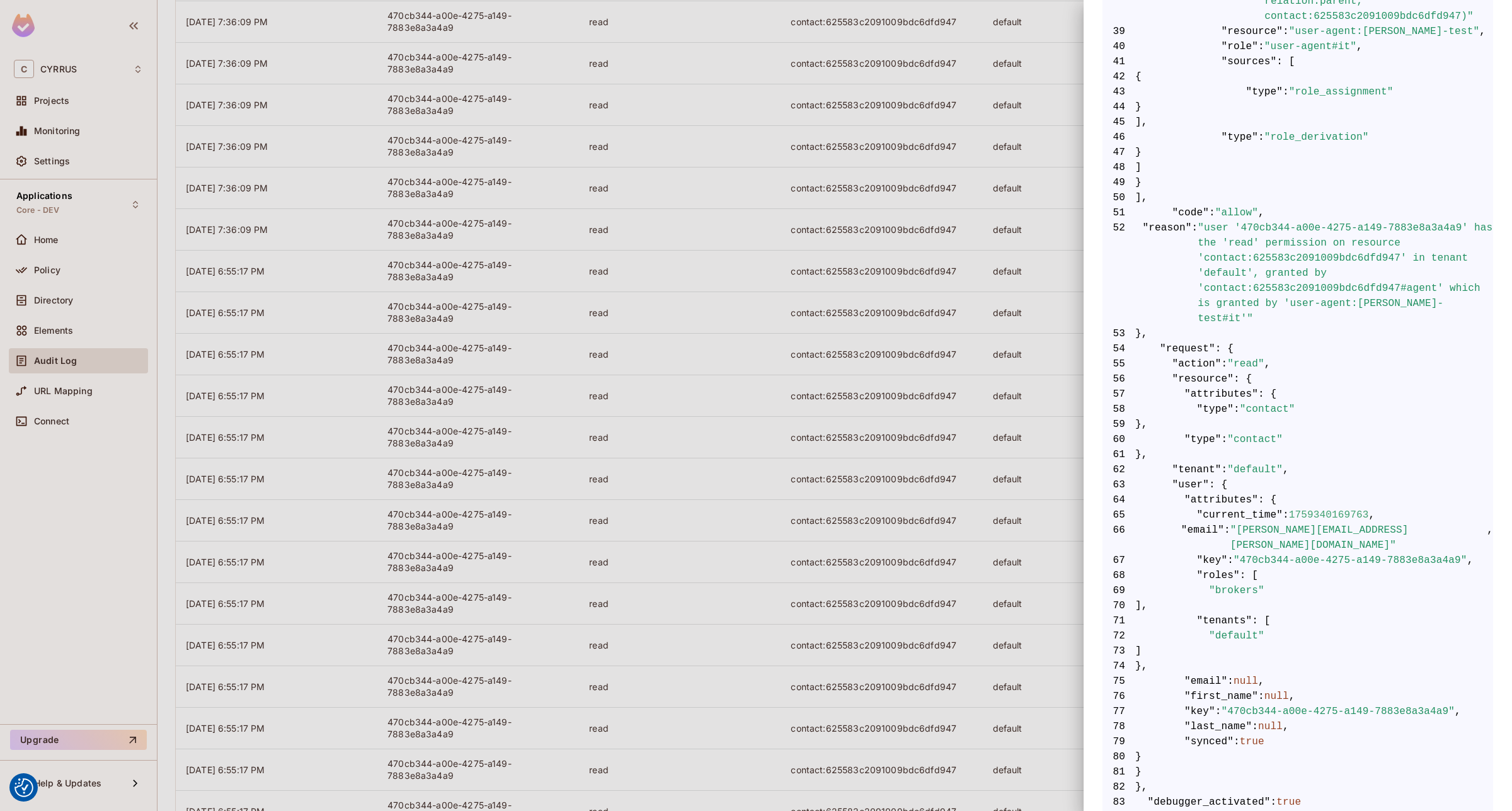
click at [834, 453] on div at bounding box center [756, 406] width 1512 height 811
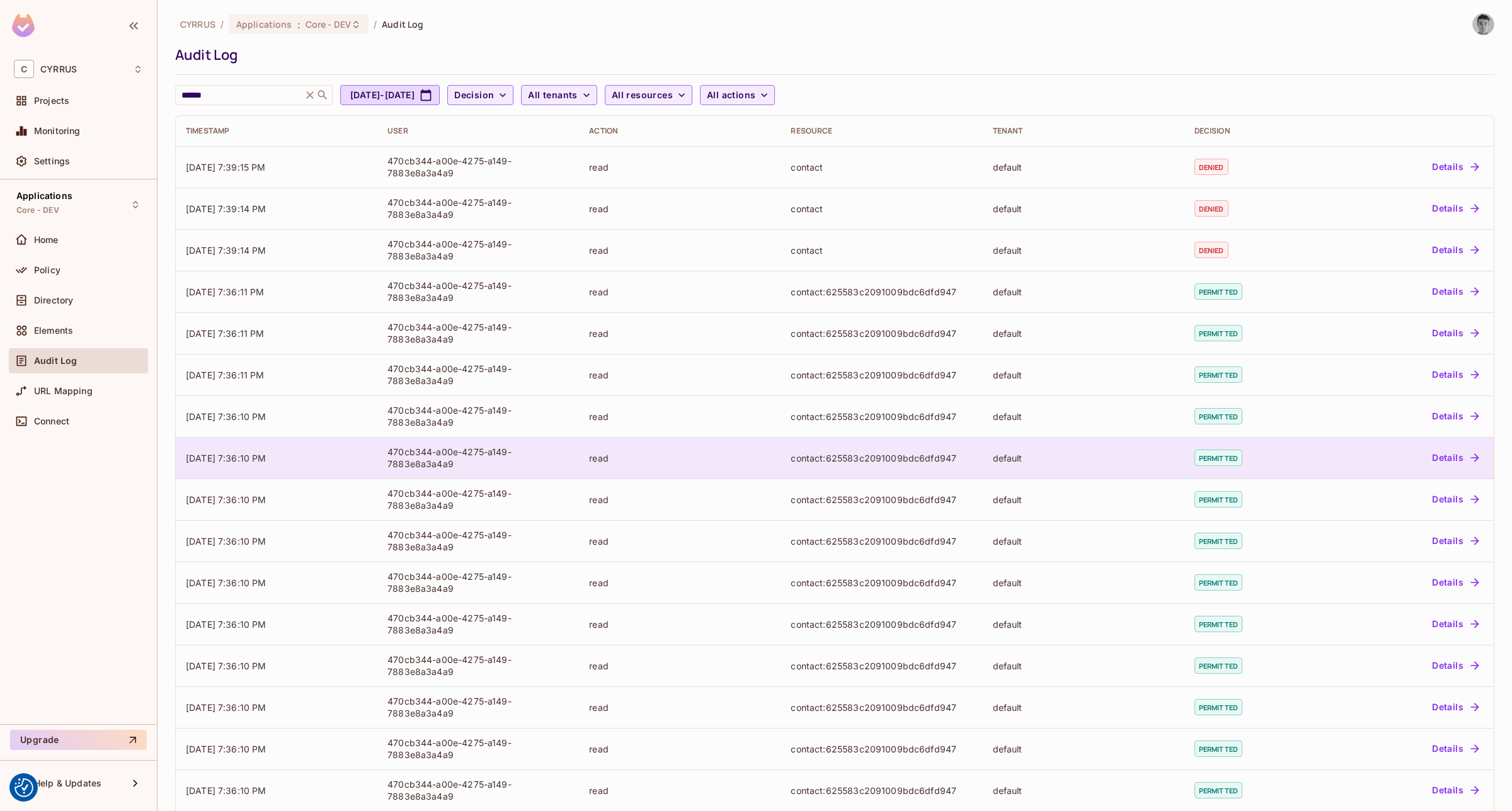
scroll to position [0, 0]
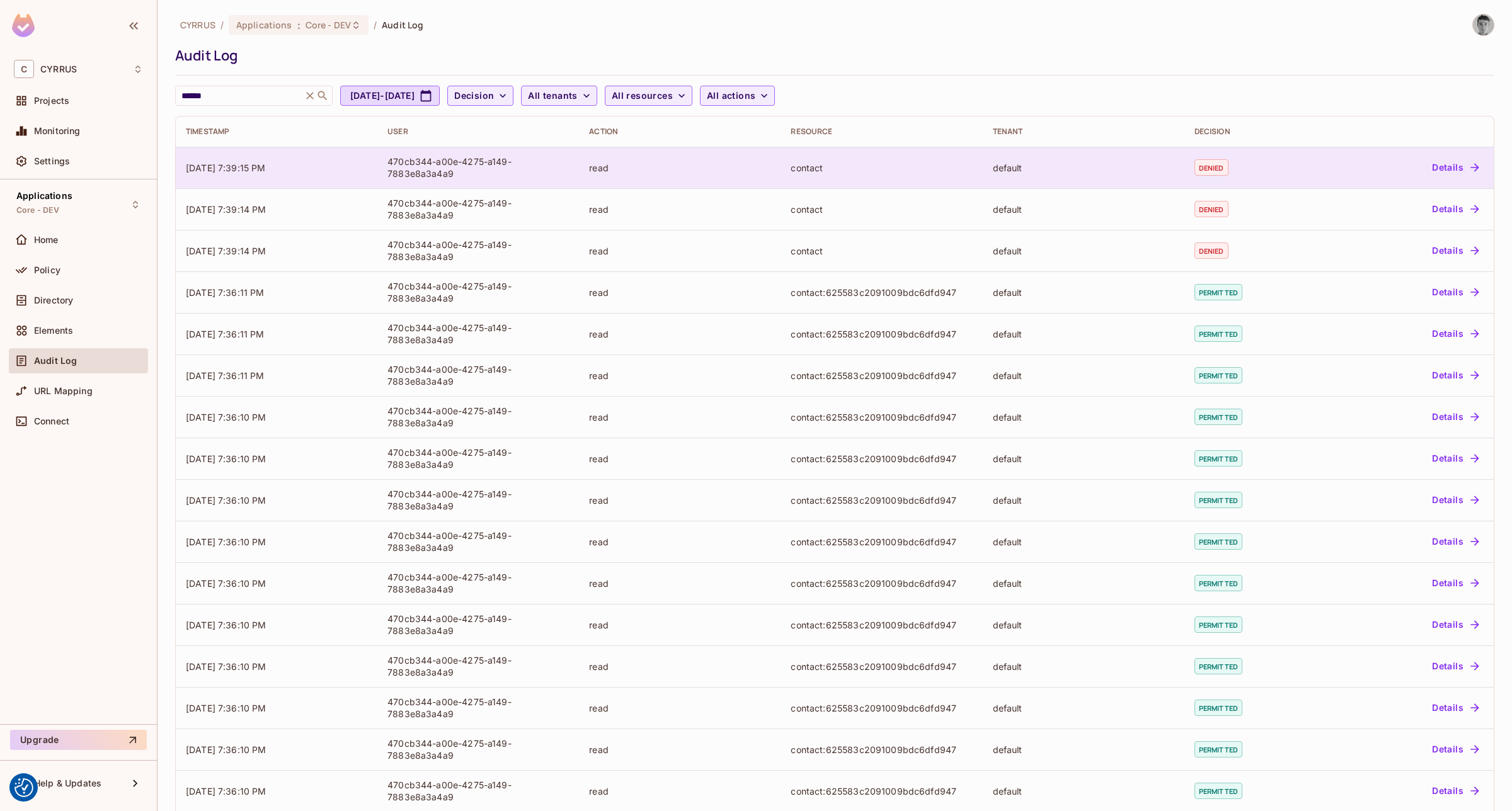
click at [301, 177] on td "[DATE] 7:39:15 PM" at bounding box center [277, 167] width 202 height 41
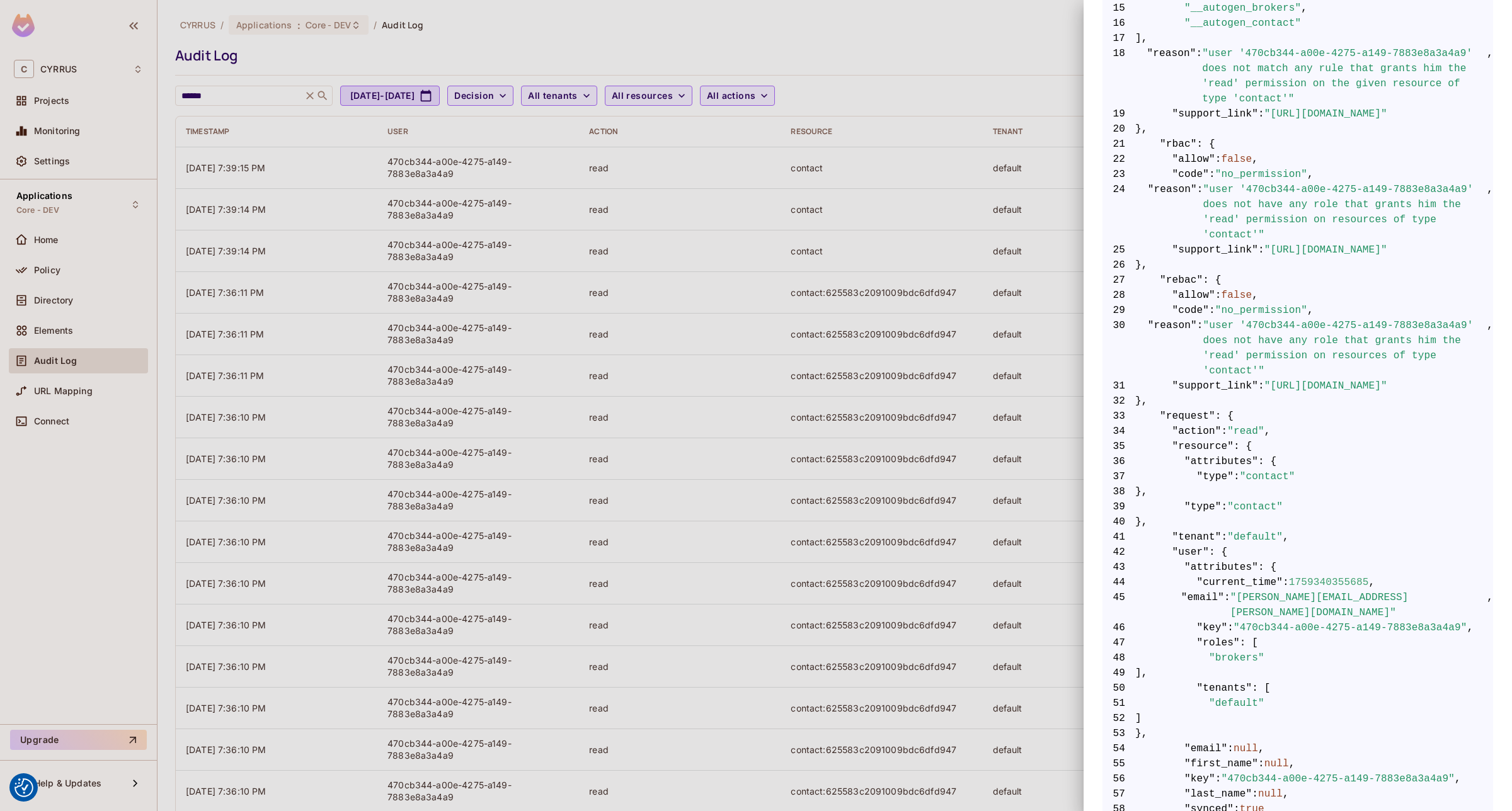
scroll to position [472, 0]
click at [508, 264] on div at bounding box center [756, 406] width 1512 height 811
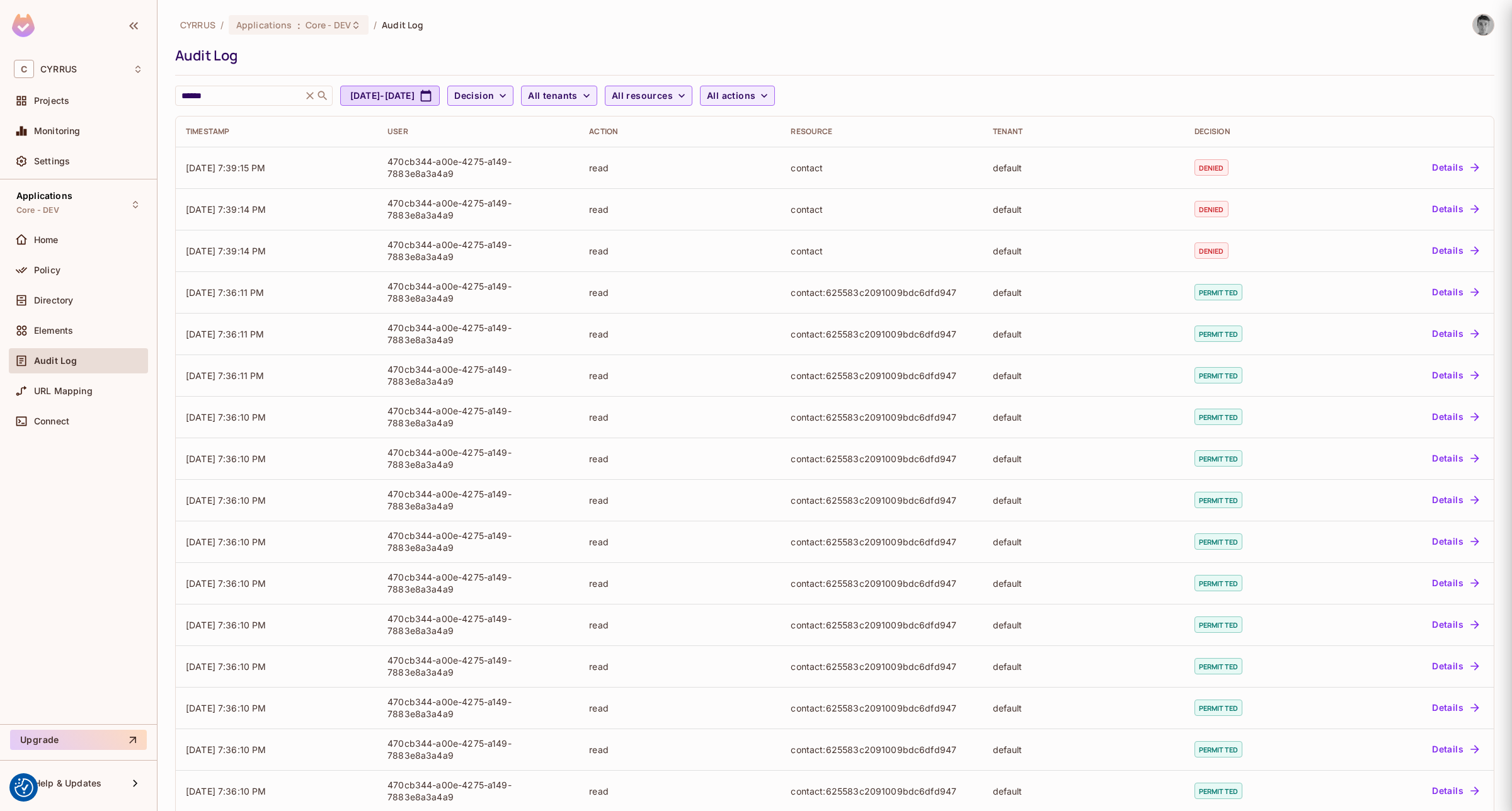
scroll to position [0, 0]
click at [313, 96] on icon at bounding box center [310, 95] width 7 height 7
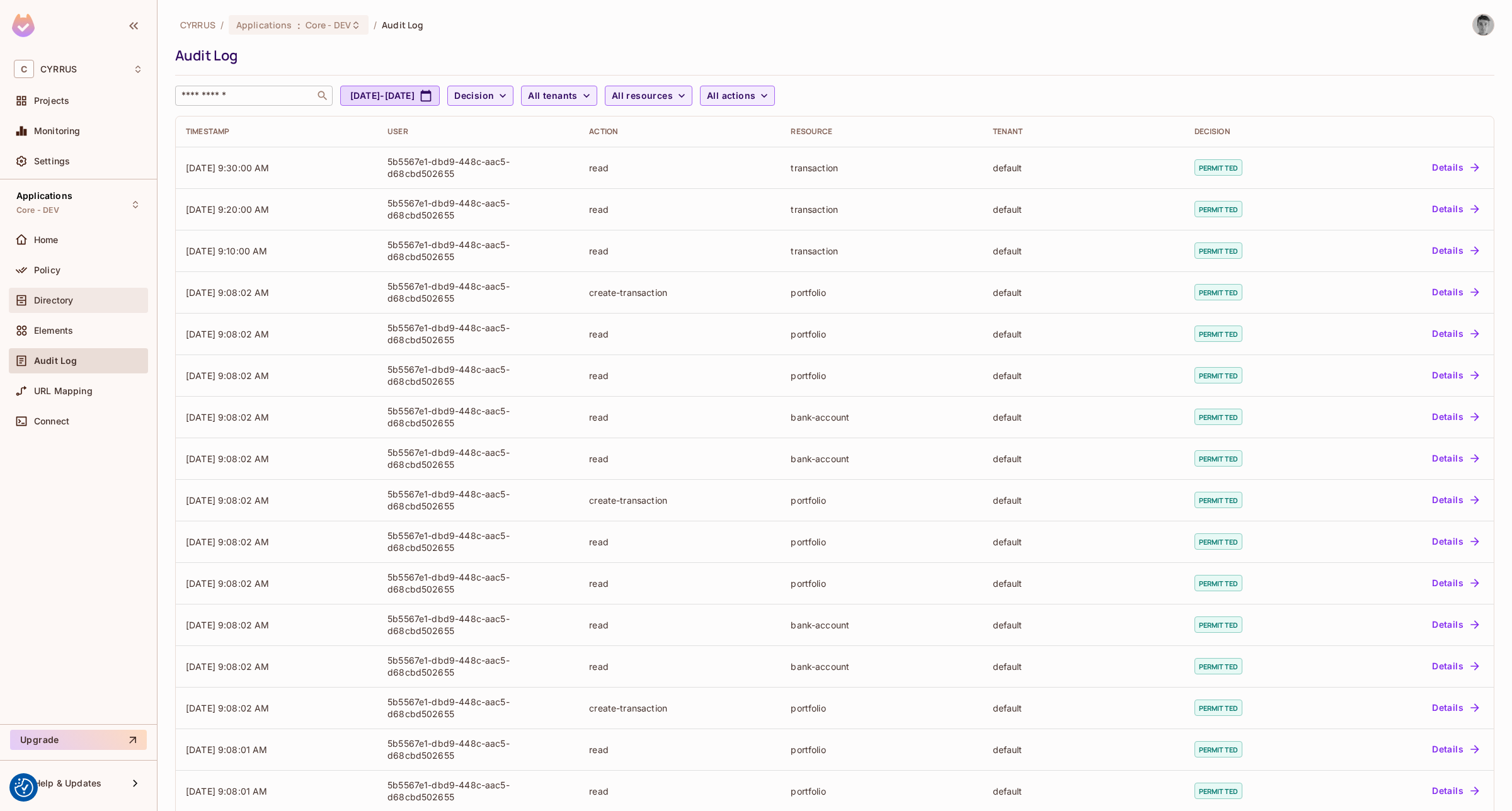
click at [50, 304] on span "Directory" at bounding box center [53, 300] width 39 height 10
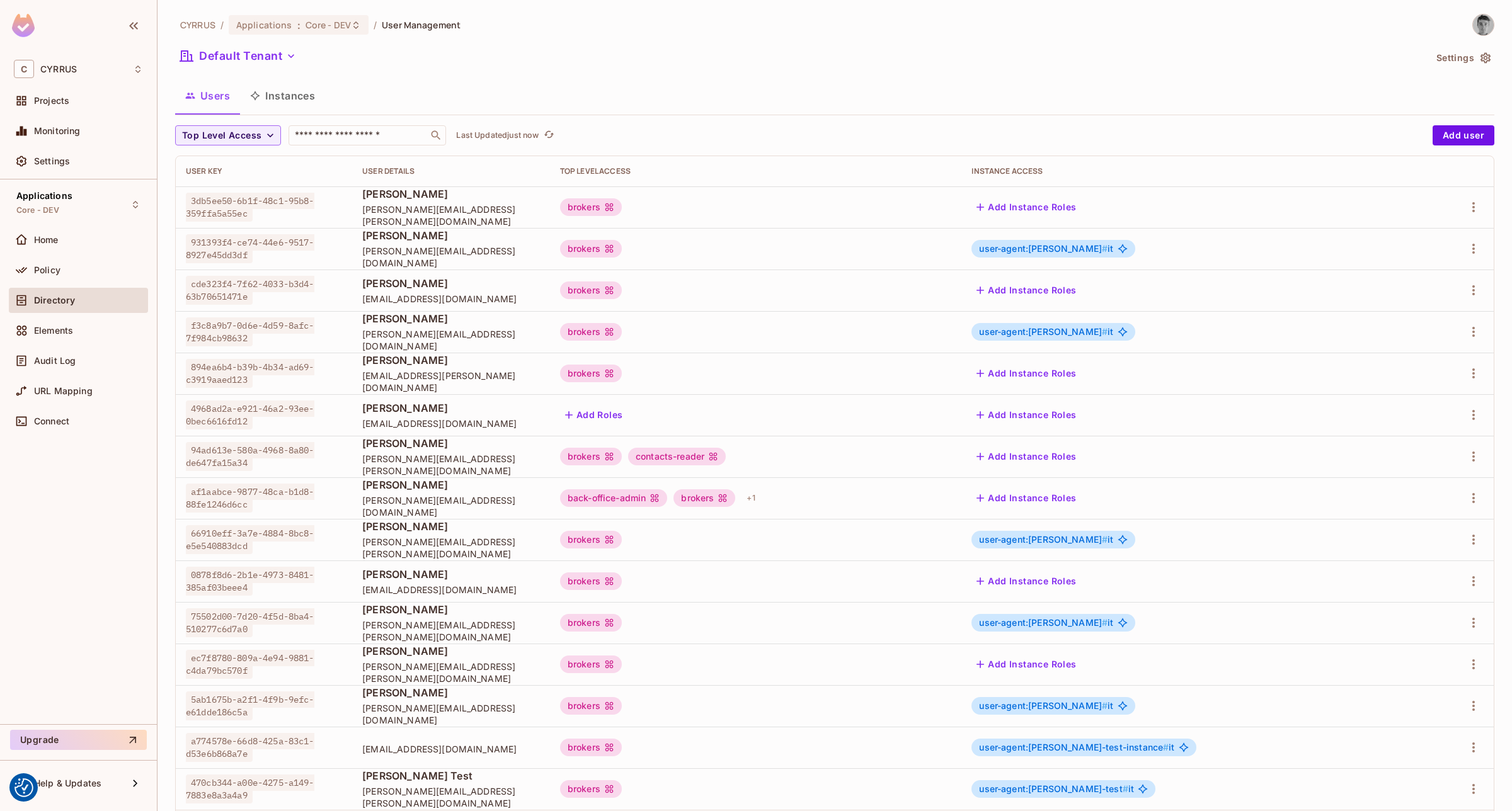
click at [277, 94] on button "Instances" at bounding box center [282, 96] width 85 height 31
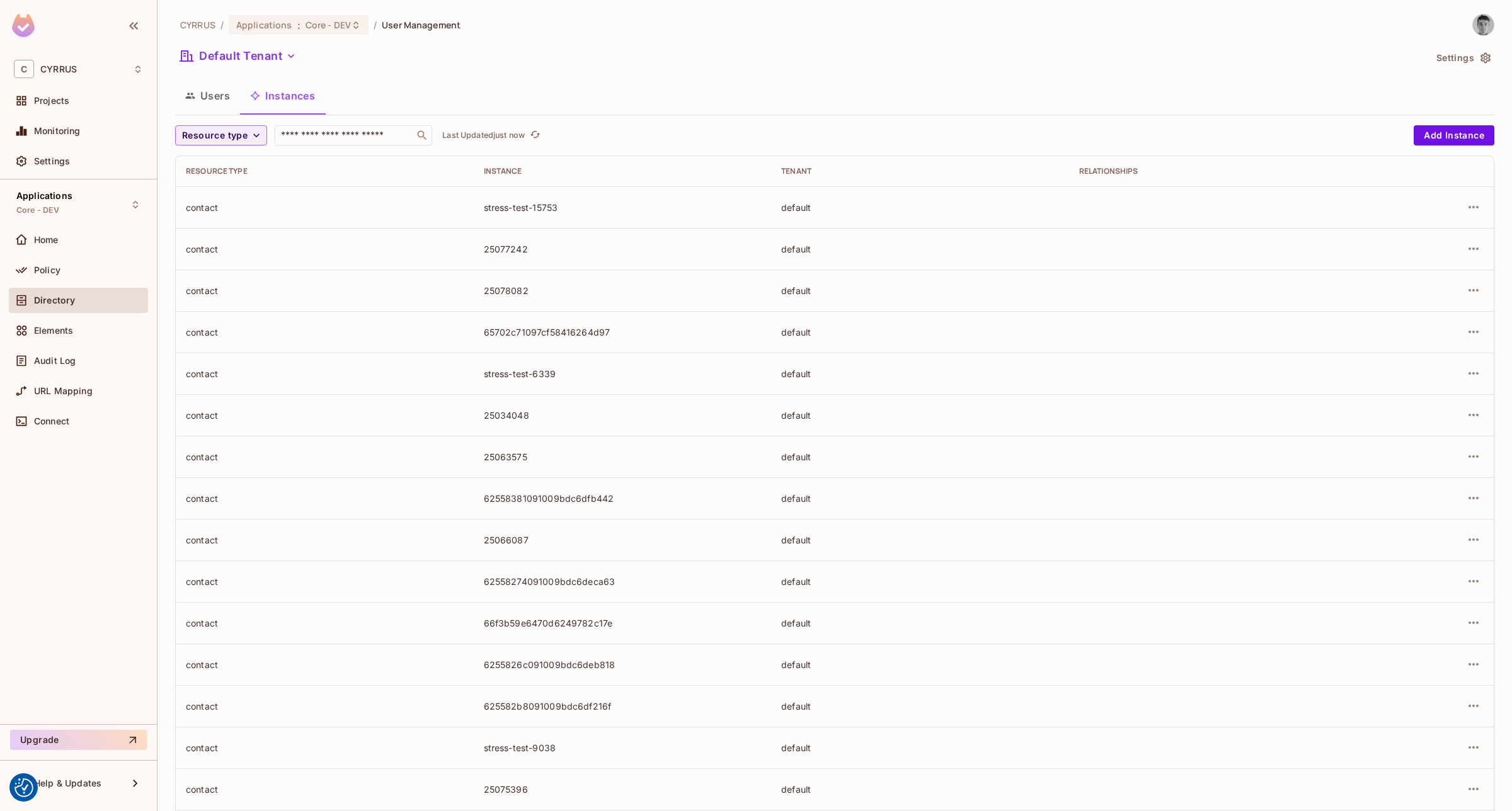
click at [207, 92] on button "Users" at bounding box center [207, 96] width 65 height 31
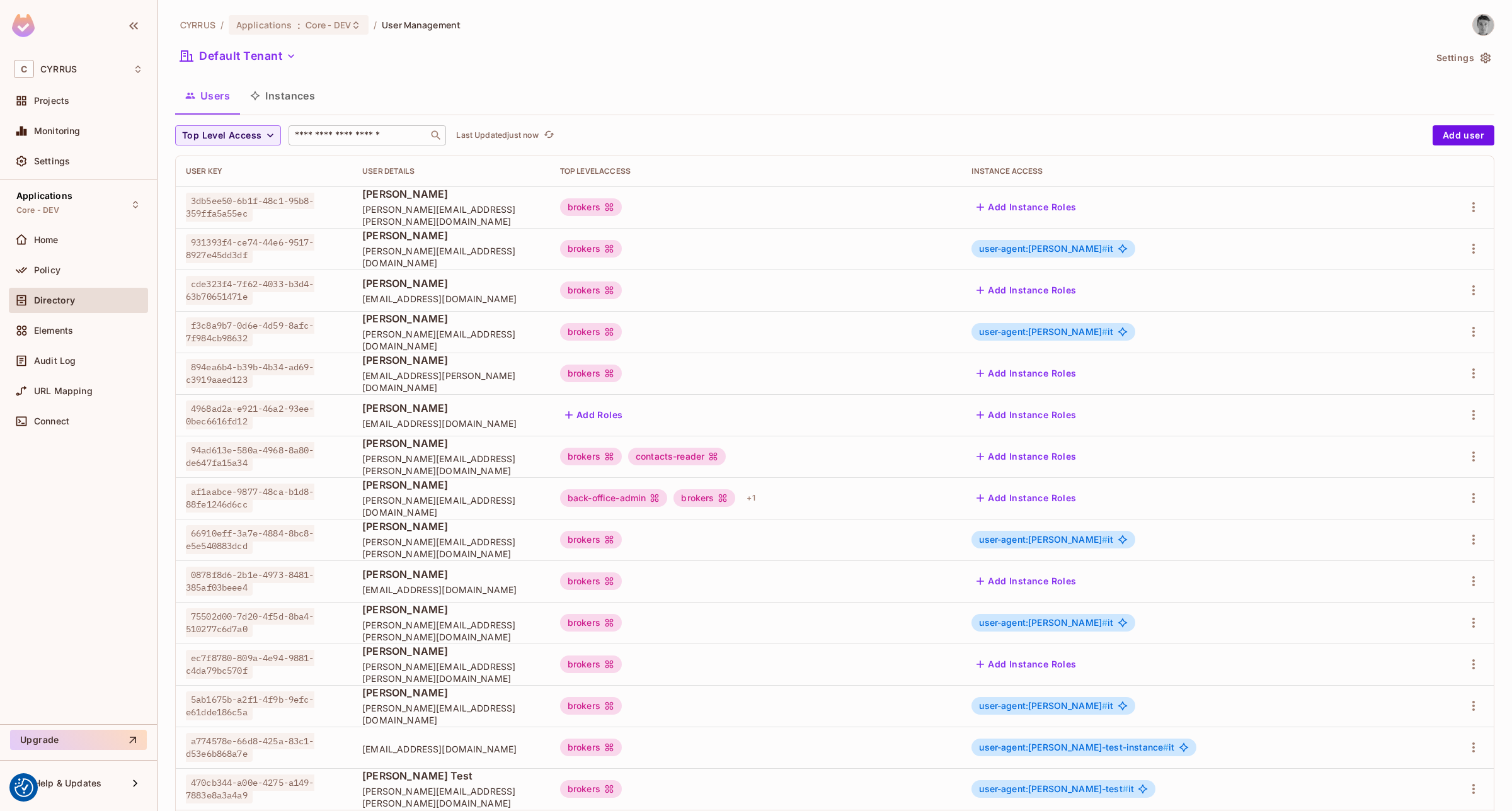
click at [326, 140] on input "text" at bounding box center [358, 135] width 133 height 13
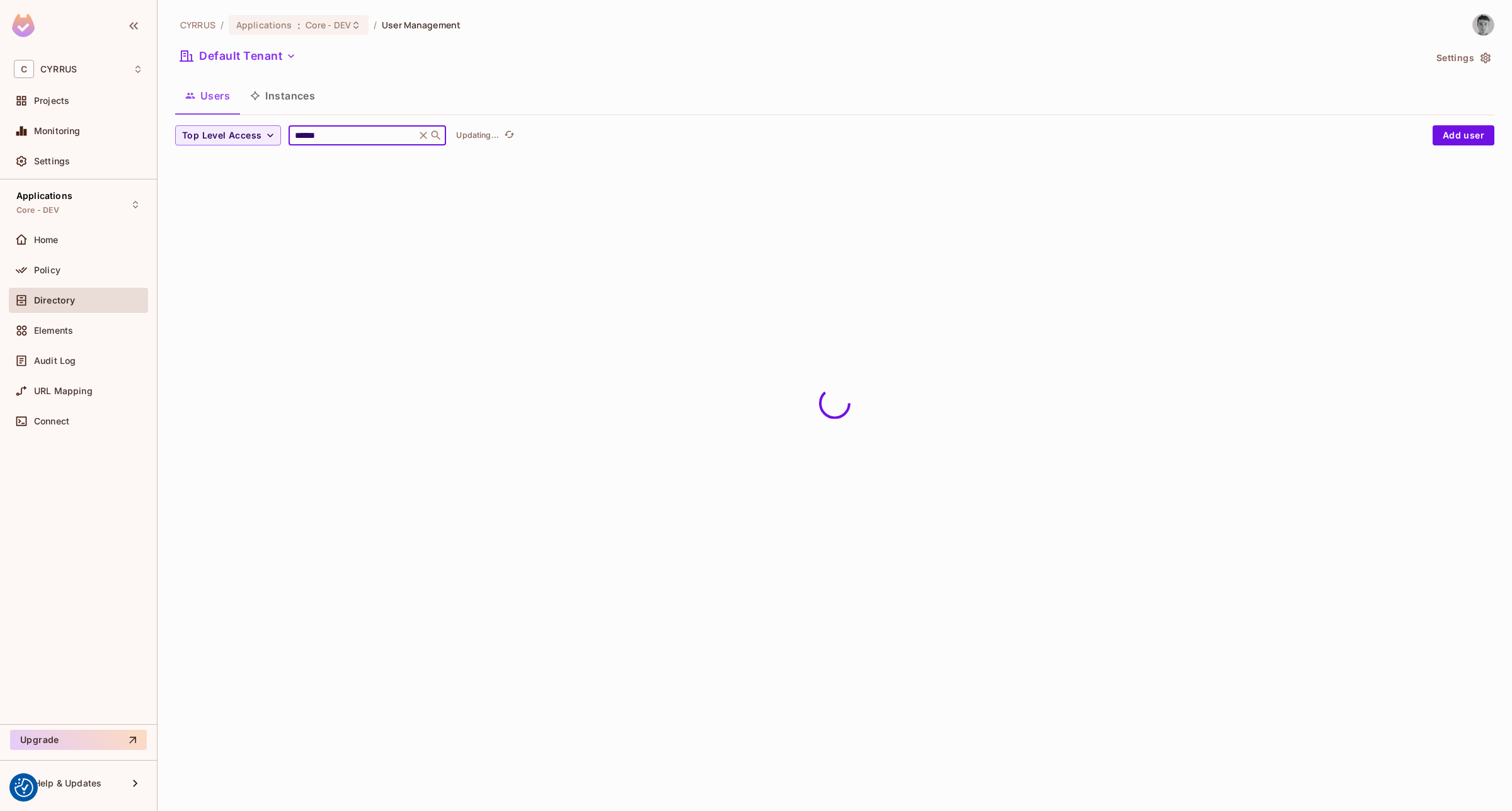
type input "******"
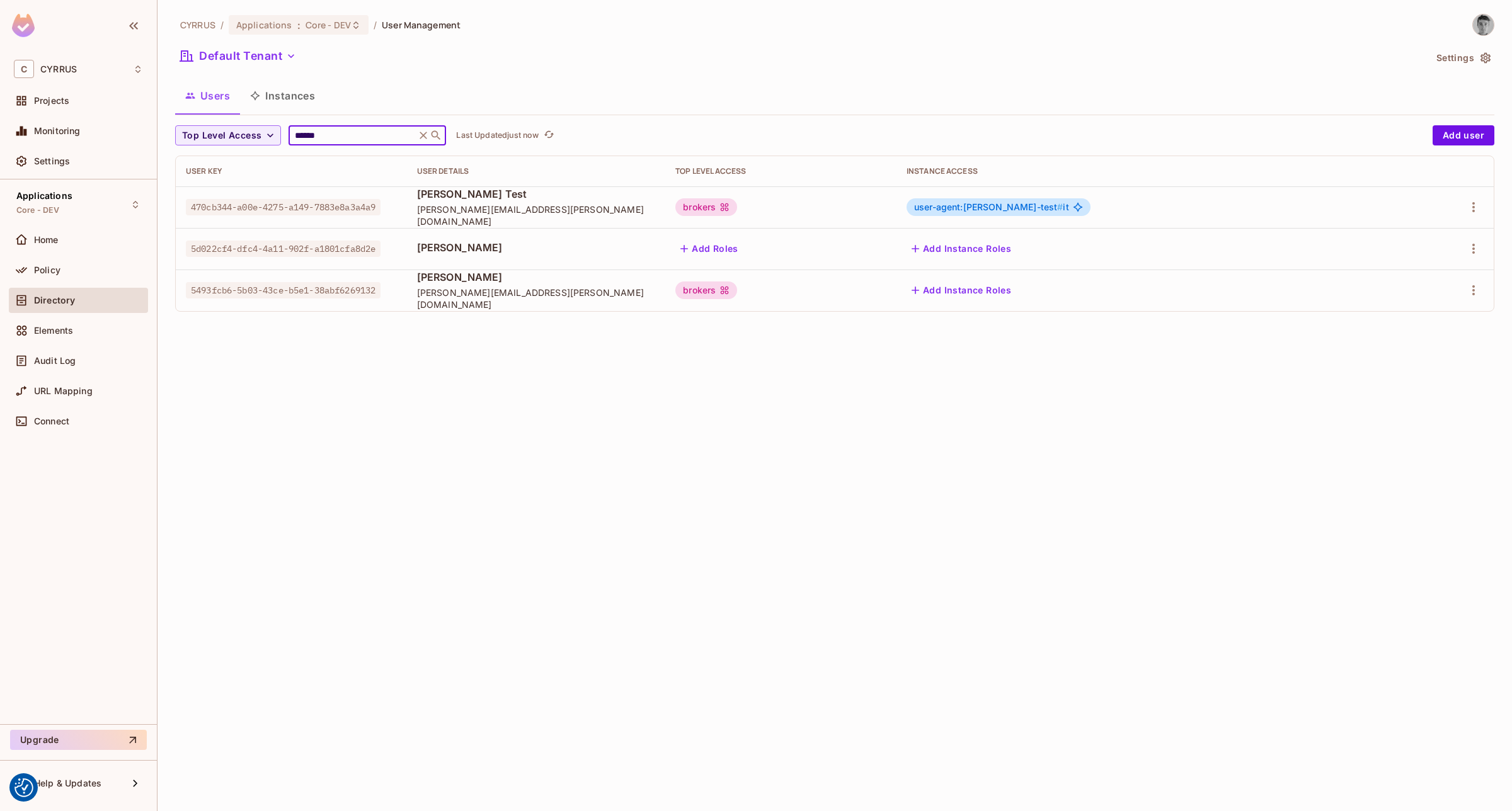
drag, startPoint x: 913, startPoint y: 453, endPoint x: 911, endPoint y: 431, distance: 22.1
click at [913, 453] on div "CYRRUS / Applications : Core - DEV / User Management Default Tenant Settings Us…" at bounding box center [834, 406] width 1354 height 811
click at [737, 295] on div "brokers" at bounding box center [706, 290] width 62 height 18
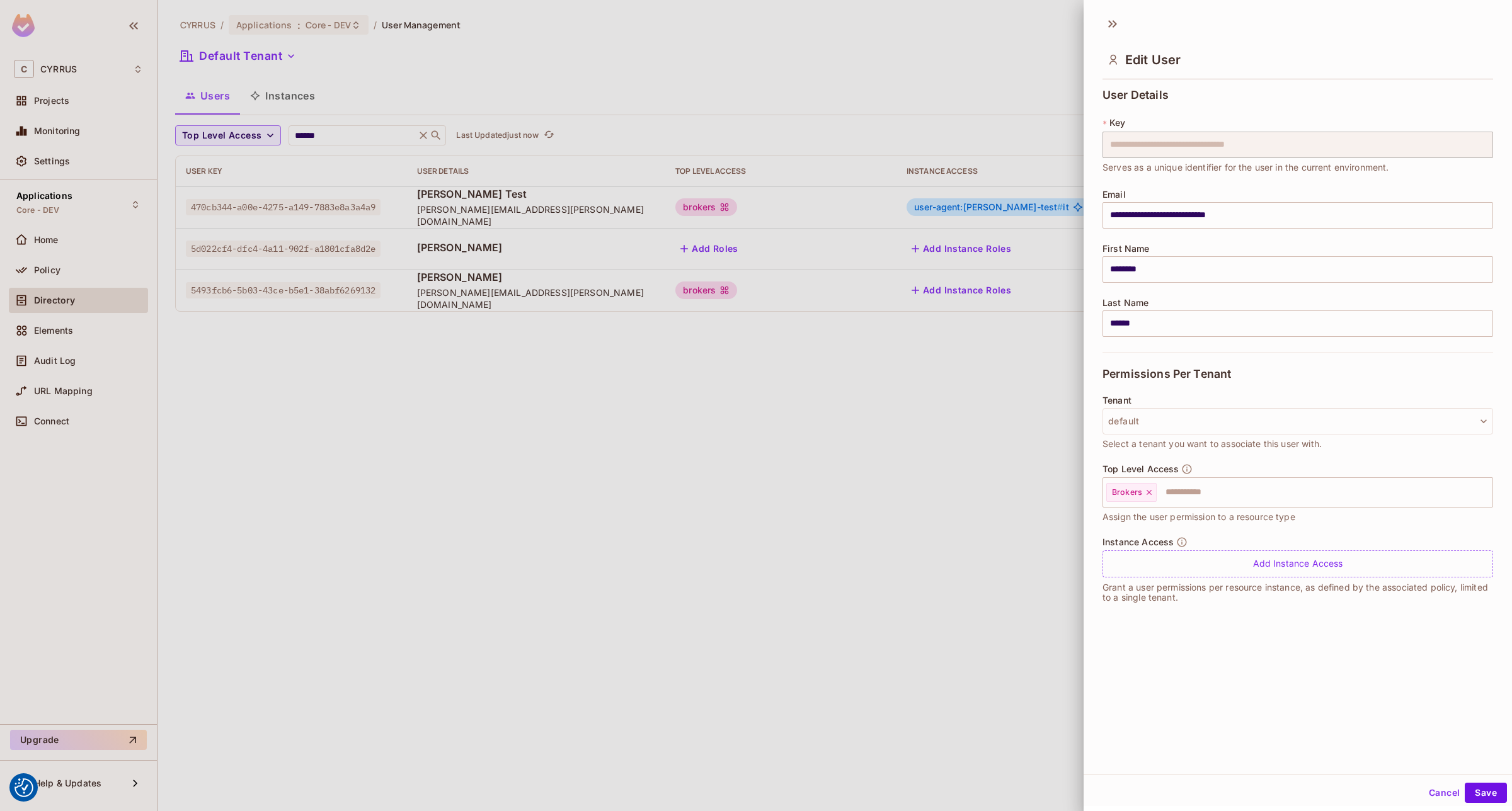
click at [809, 291] on div at bounding box center [756, 406] width 1512 height 811
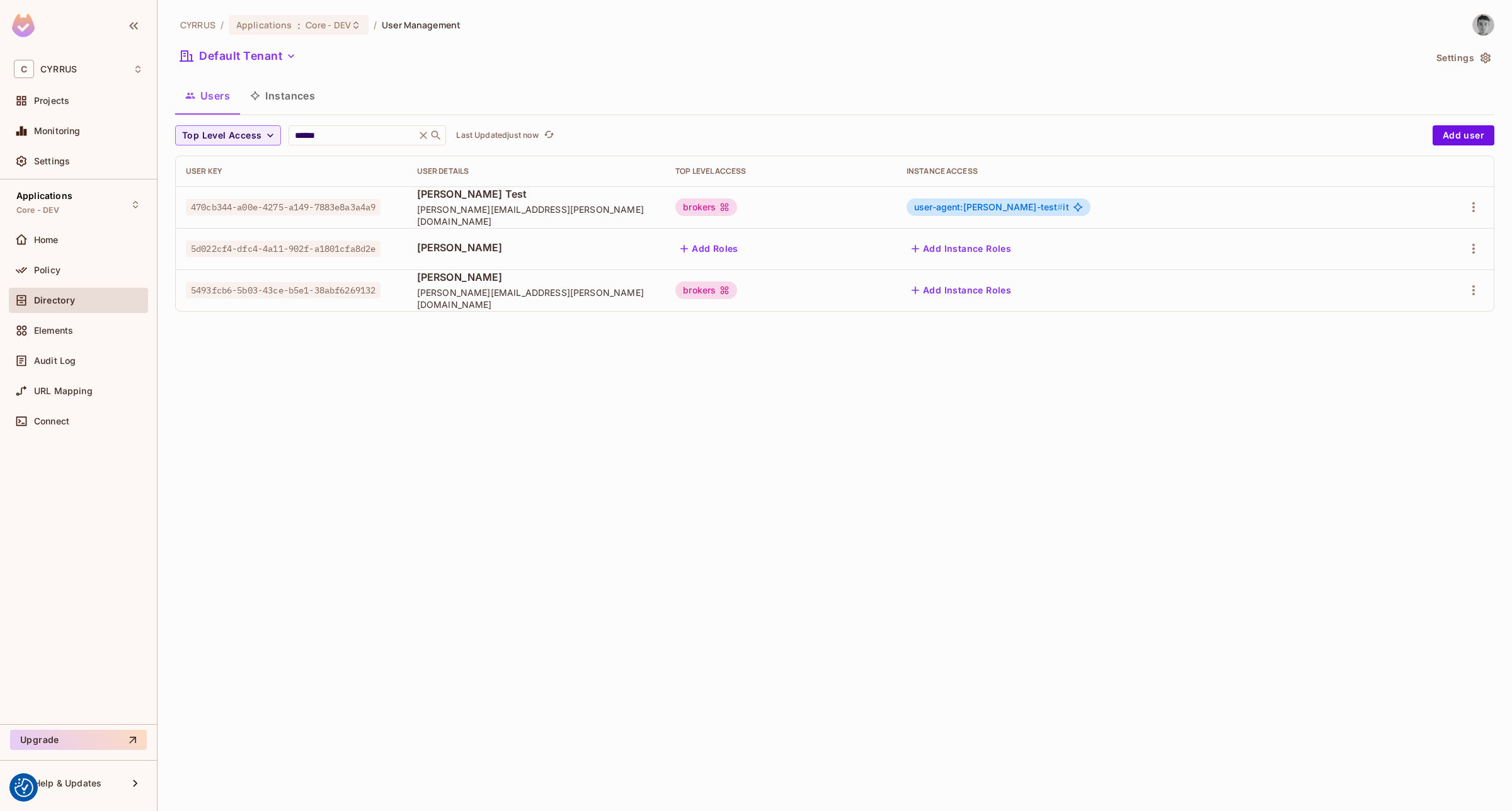
click at [737, 291] on div "brokers" at bounding box center [706, 290] width 62 height 18
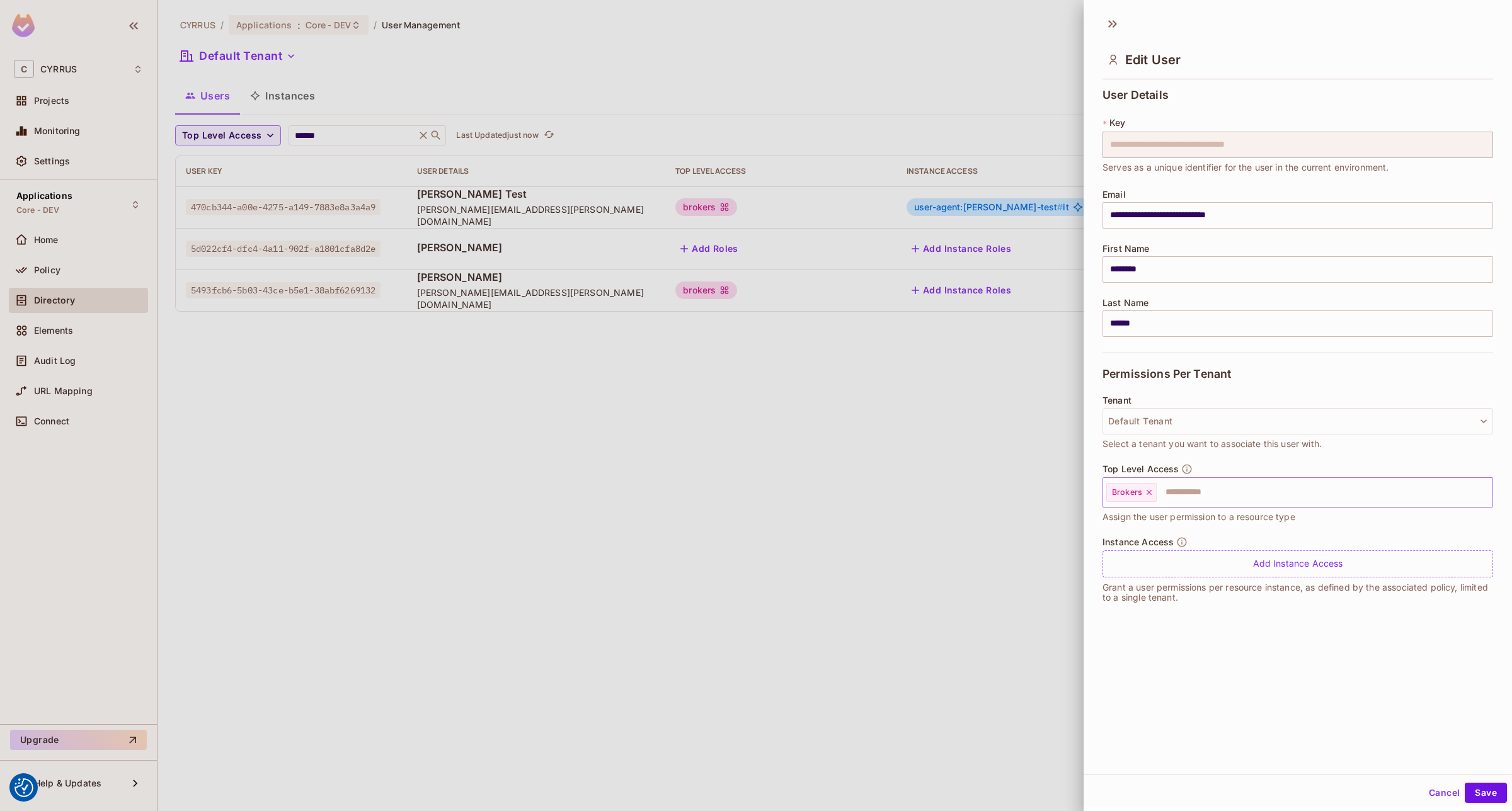
click at [1186, 487] on input "text" at bounding box center [1313, 492] width 311 height 25
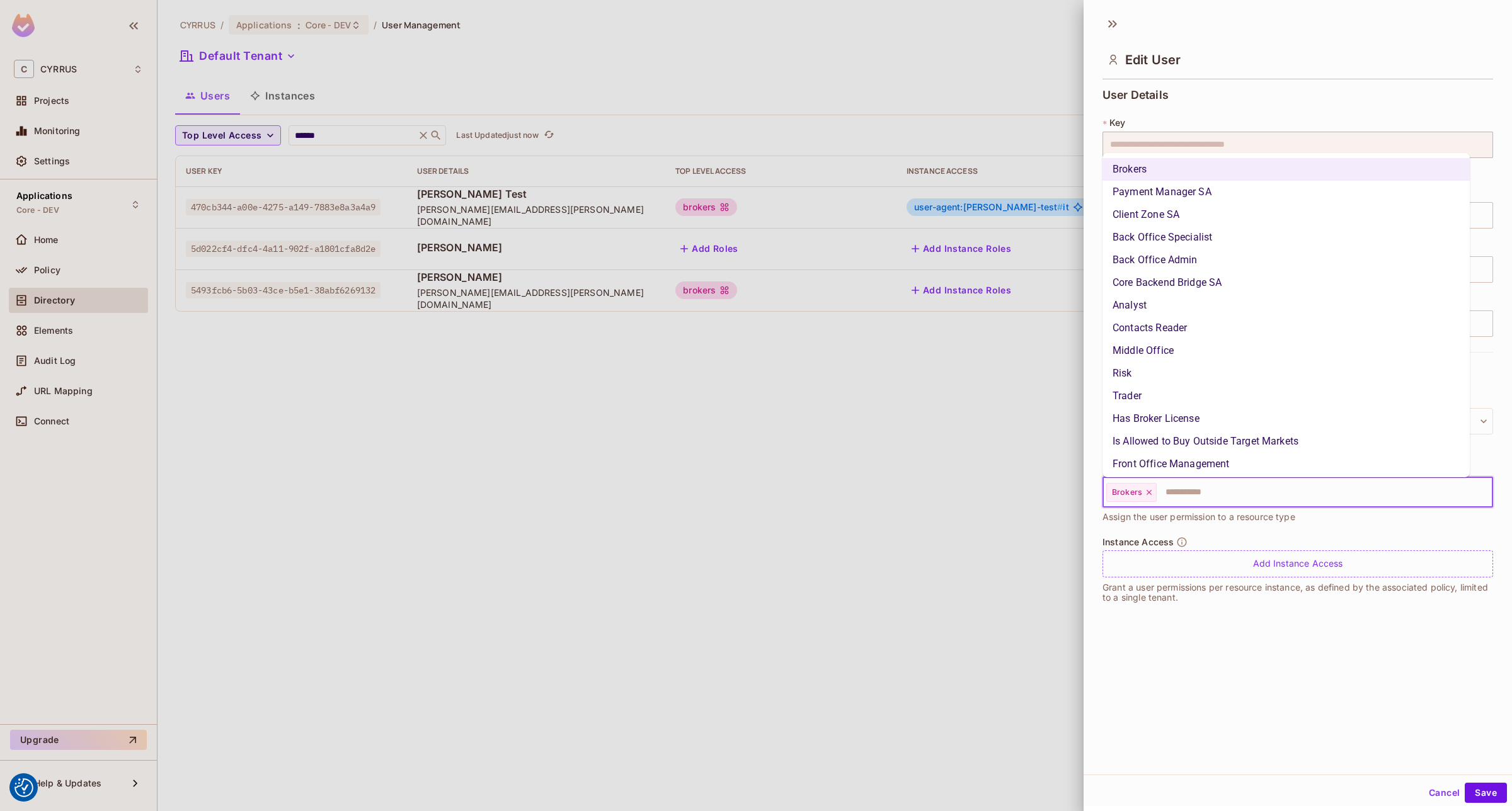
scroll to position [2, 0]
click at [1166, 257] on li "Back Office Admin" at bounding box center [1286, 257] width 367 height 22
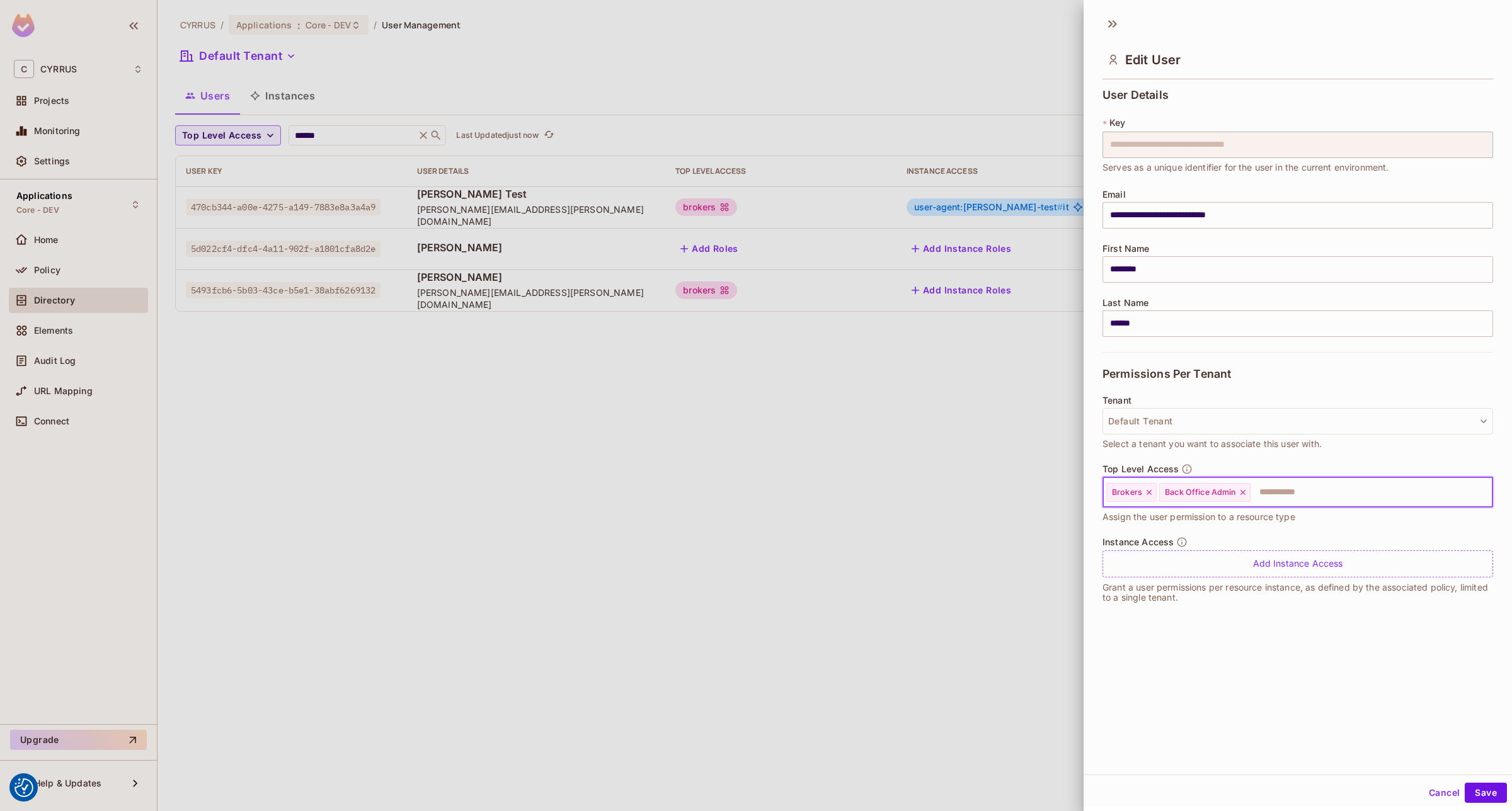
click at [1242, 489] on icon at bounding box center [1243, 492] width 9 height 9
click at [1233, 490] on input "text" at bounding box center [1313, 492] width 311 height 25
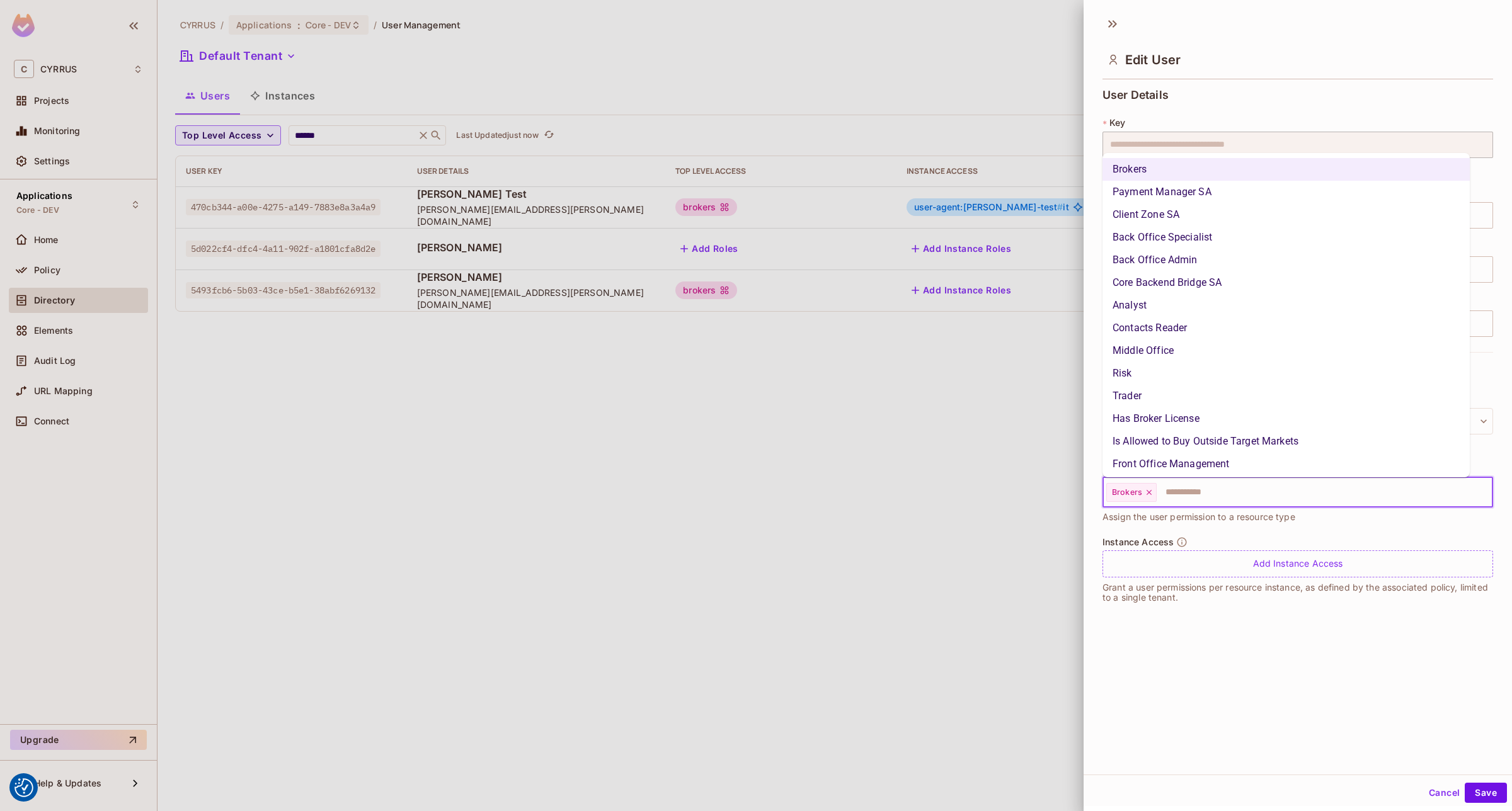
click at [1173, 239] on li "Back Office Specialist" at bounding box center [1286, 237] width 367 height 22
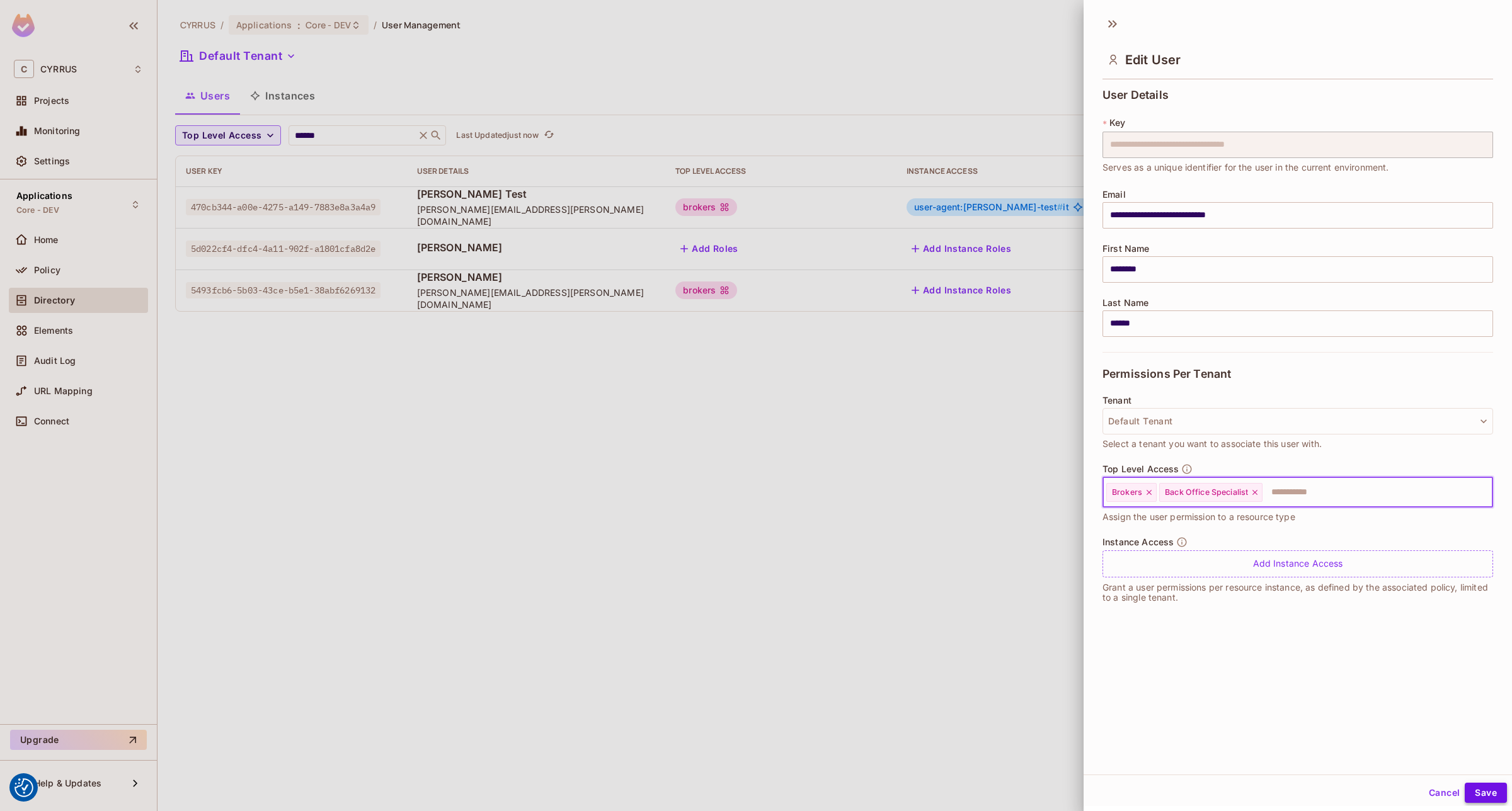
click at [1468, 790] on button "Save" at bounding box center [1485, 793] width 42 height 20
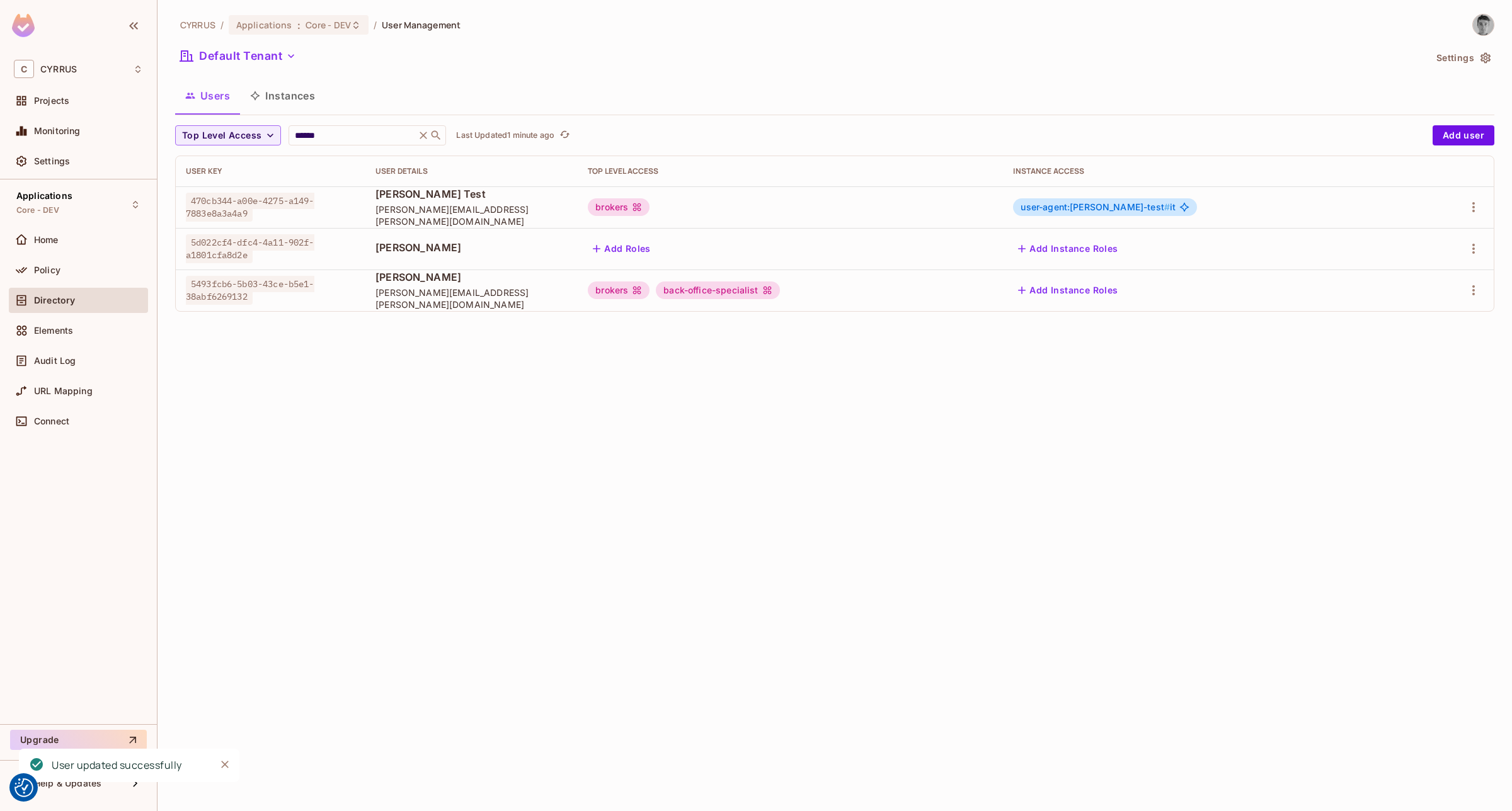
click at [884, 480] on div "CYRRUS / Applications : Core - DEV / User Management Default Tenant Settings Us…" at bounding box center [834, 406] width 1354 height 811
click at [650, 288] on div "brokers" at bounding box center [618, 290] width 62 height 18
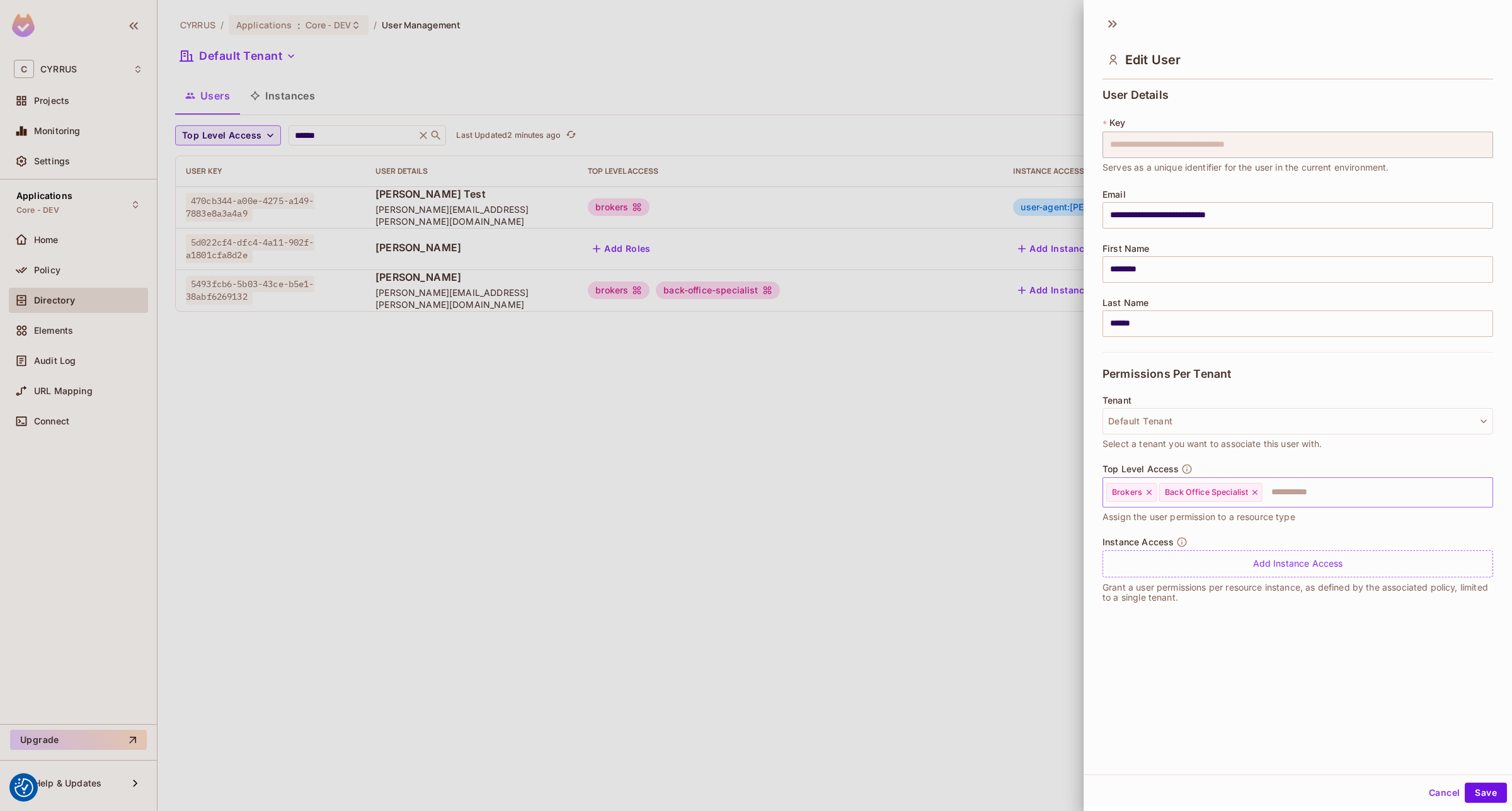
click at [1151, 492] on icon at bounding box center [1148, 492] width 9 height 9
click at [1201, 491] on icon at bounding box center [1201, 492] width 9 height 9
click at [1477, 791] on button "Save" at bounding box center [1485, 793] width 42 height 20
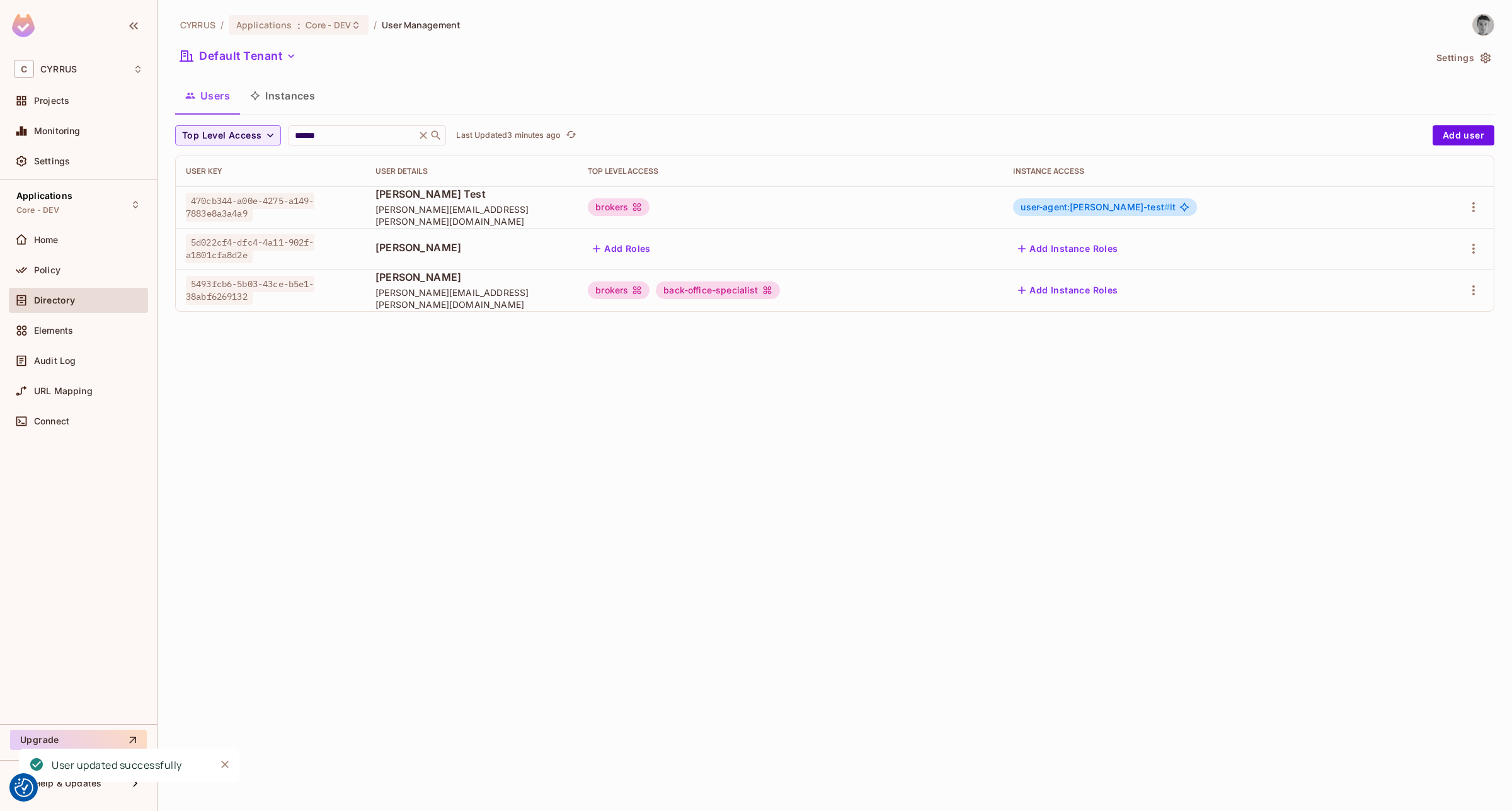
click at [614, 468] on div "CYRRUS / Applications : Core - DEV / User Management Default Tenant Settings Us…" at bounding box center [834, 406] width 1354 height 811
click at [659, 524] on div "CYRRUS / Applications : Core - DEV / User Management Default Tenant Settings Us…" at bounding box center [834, 406] width 1354 height 811
click at [1115, 608] on div "CYRRUS / Applications : Core - DEV / User Management Default Tenant Settings Us…" at bounding box center [834, 406] width 1354 height 811
click at [723, 475] on div "CYRRUS / Applications : Core - DEV / User Management Default Tenant Settings Us…" at bounding box center [834, 406] width 1354 height 811
click at [391, 516] on div "CYRRUS / Applications : Core - DEV / User Management Default Tenant Settings Us…" at bounding box center [834, 406] width 1354 height 811
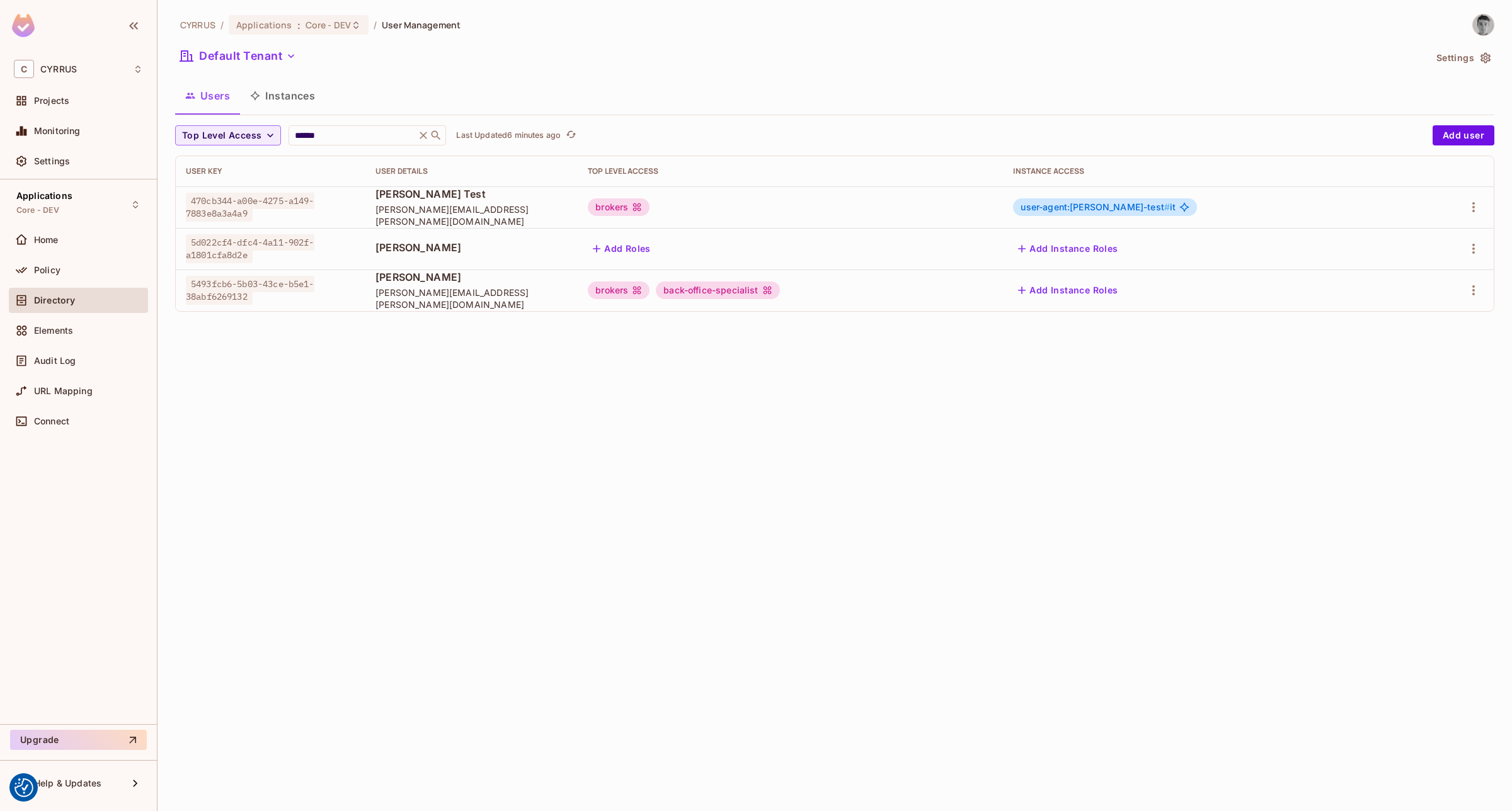
click at [438, 298] on span "[PERSON_NAME][EMAIL_ADDRESS][PERSON_NAME][DOMAIN_NAME]" at bounding box center [472, 298] width 192 height 24
click at [1475, 290] on icon "button" at bounding box center [1473, 290] width 15 height 15
click at [1457, 316] on li "Edit" at bounding box center [1419, 320] width 111 height 28
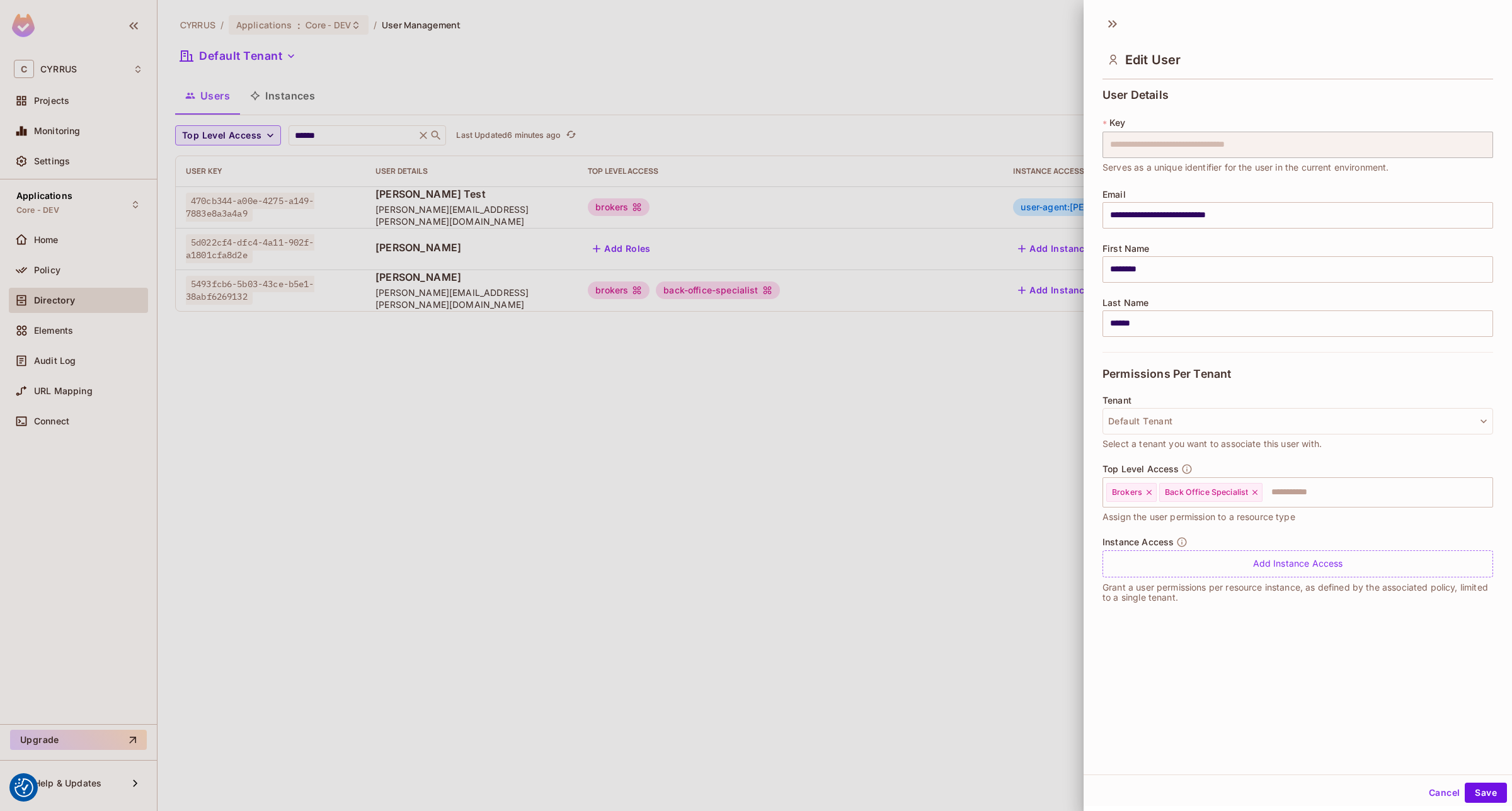
click at [1097, 148] on div "**********" at bounding box center [1298, 349] width 428 height 531
click at [864, 507] on div at bounding box center [756, 406] width 1512 height 811
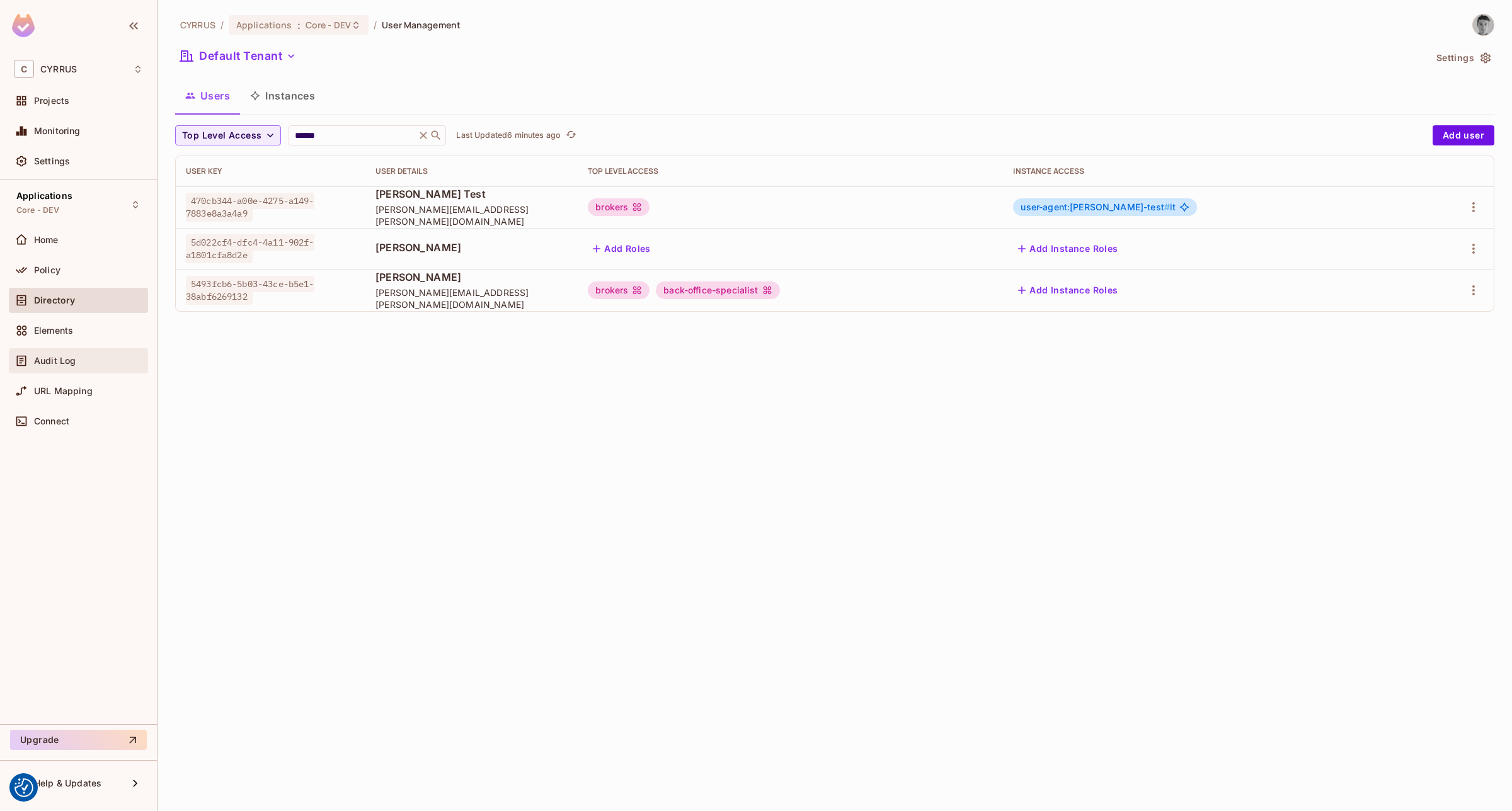
click at [44, 361] on span "Audit Log" at bounding box center [54, 361] width 41 height 10
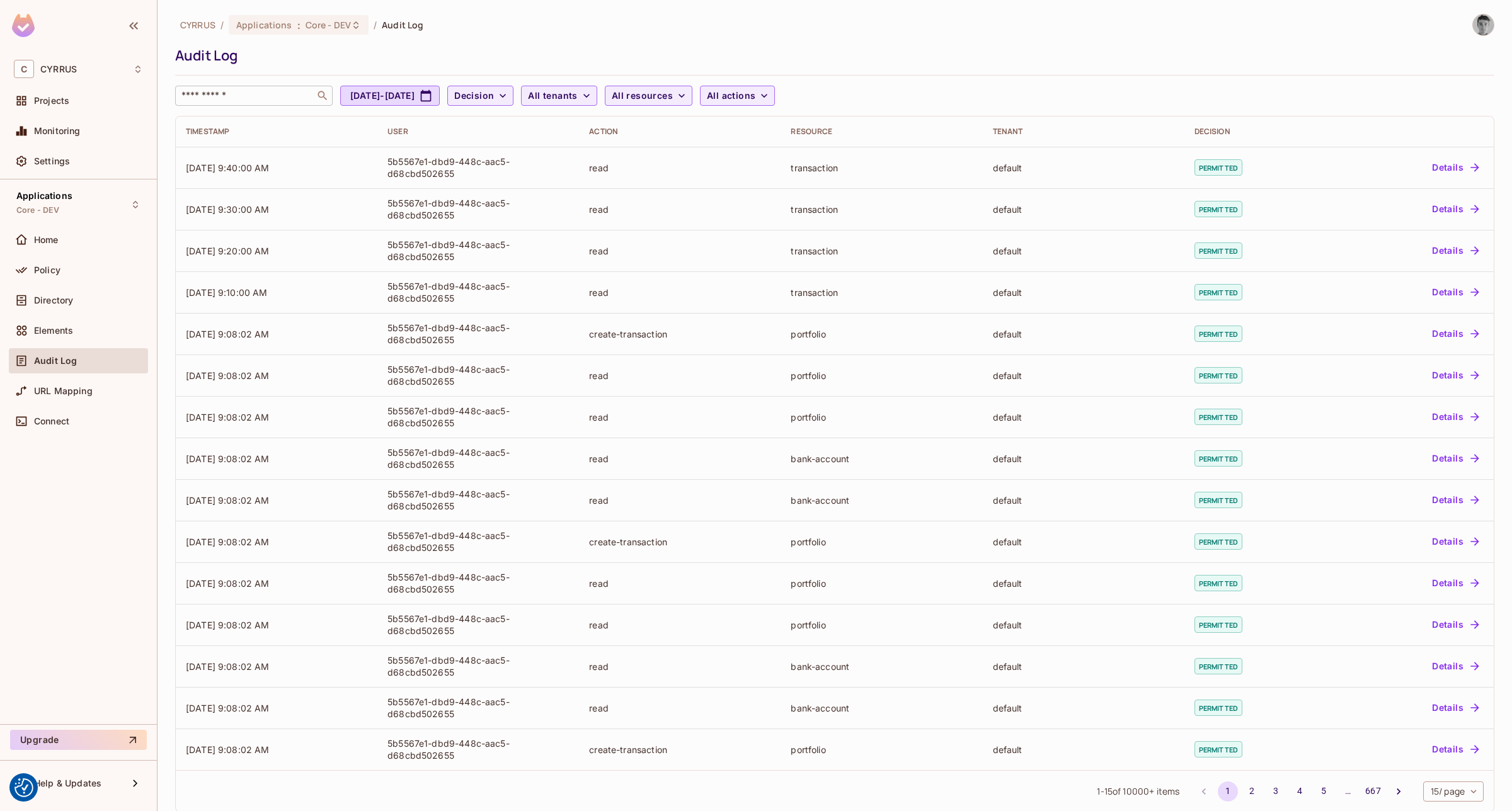
click at [256, 98] on input "text" at bounding box center [245, 96] width 133 height 13
paste input "**********"
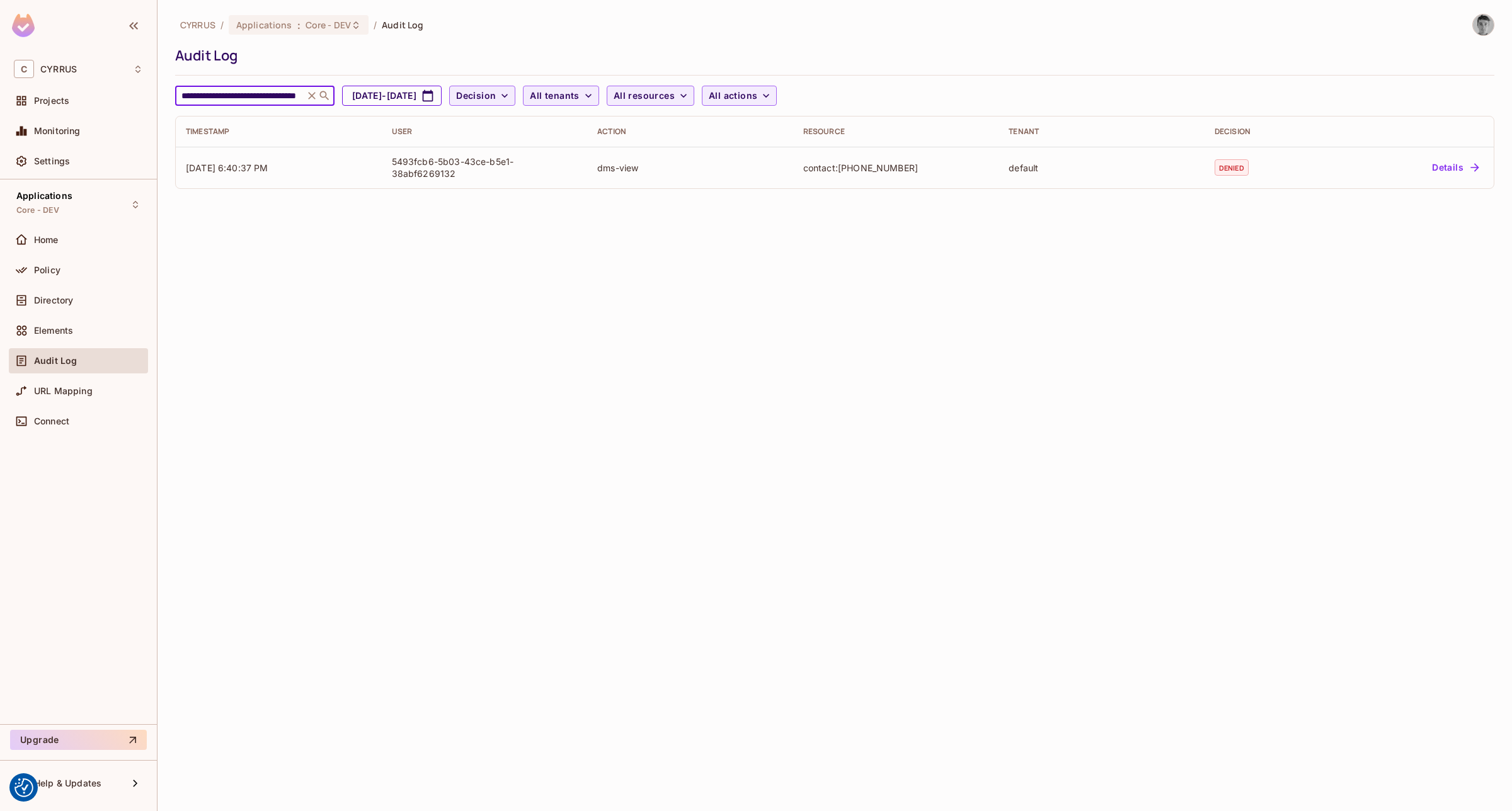
type input "**********"
click at [393, 98] on button "[DATE] - [DATE]" at bounding box center [391, 96] width 99 height 20
select select "*"
select select "****"
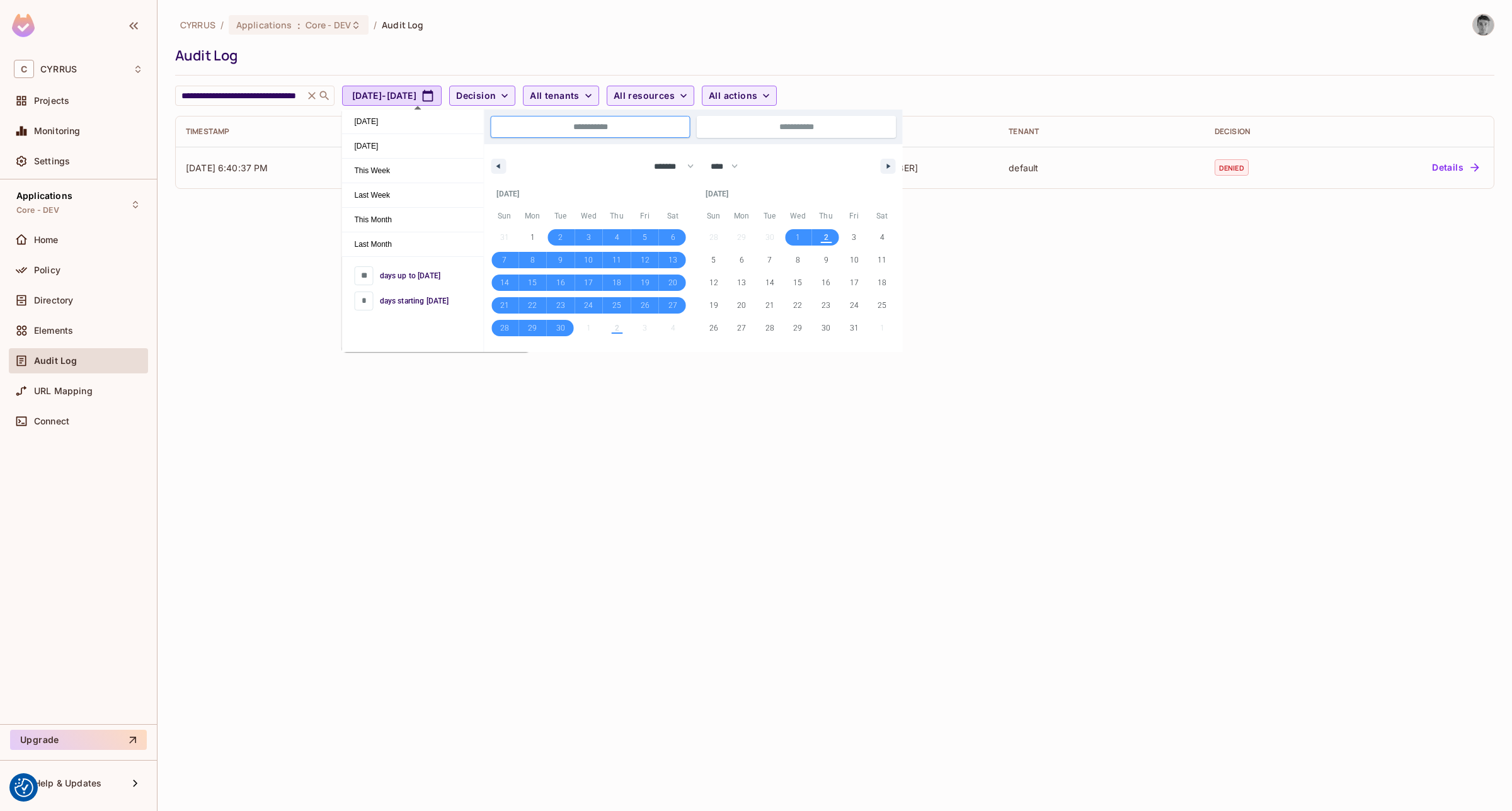
click at [1243, 423] on div "**********" at bounding box center [834, 406] width 1354 height 811
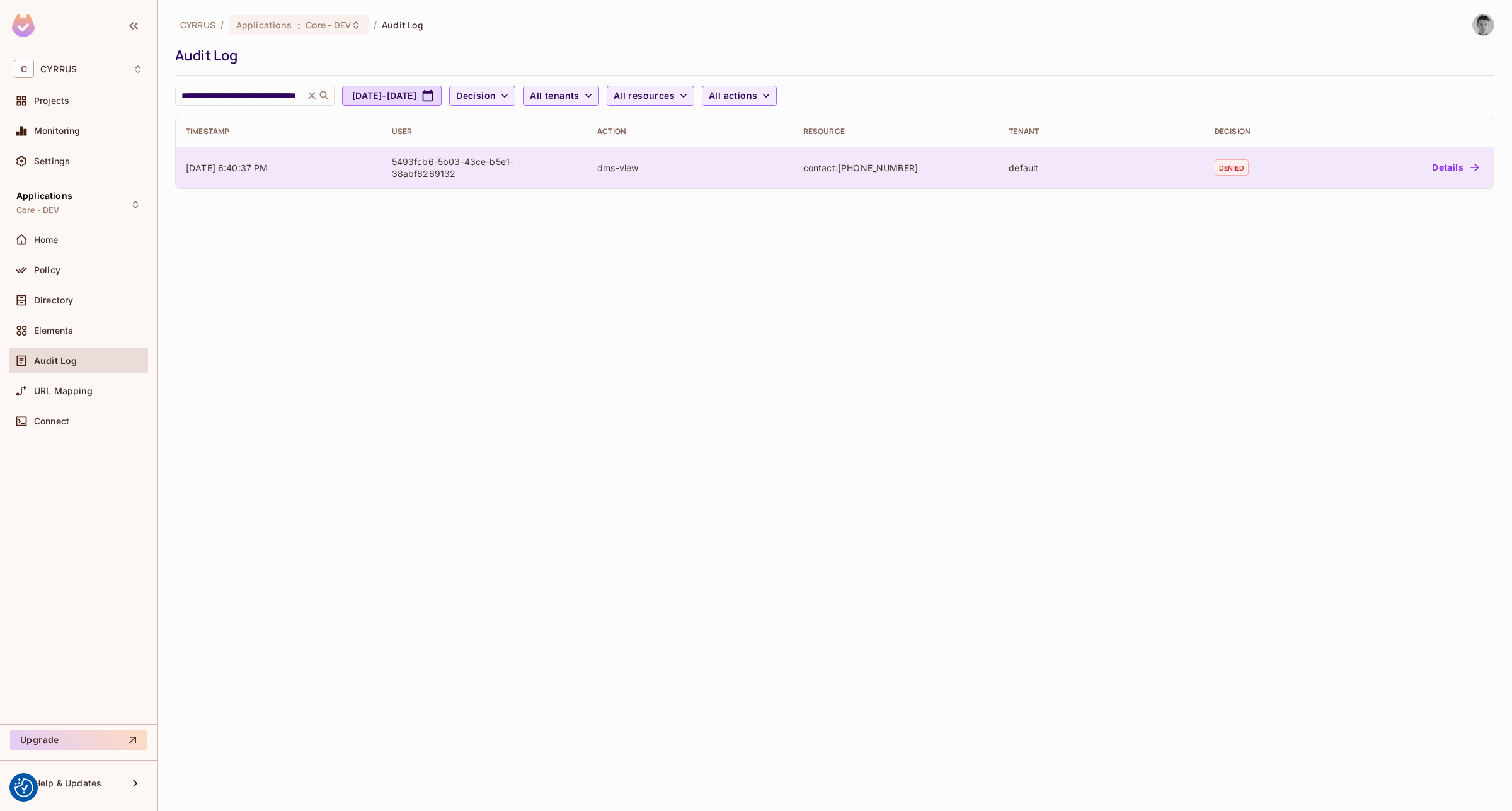
click at [1450, 168] on button "Details" at bounding box center [1455, 168] width 56 height 20
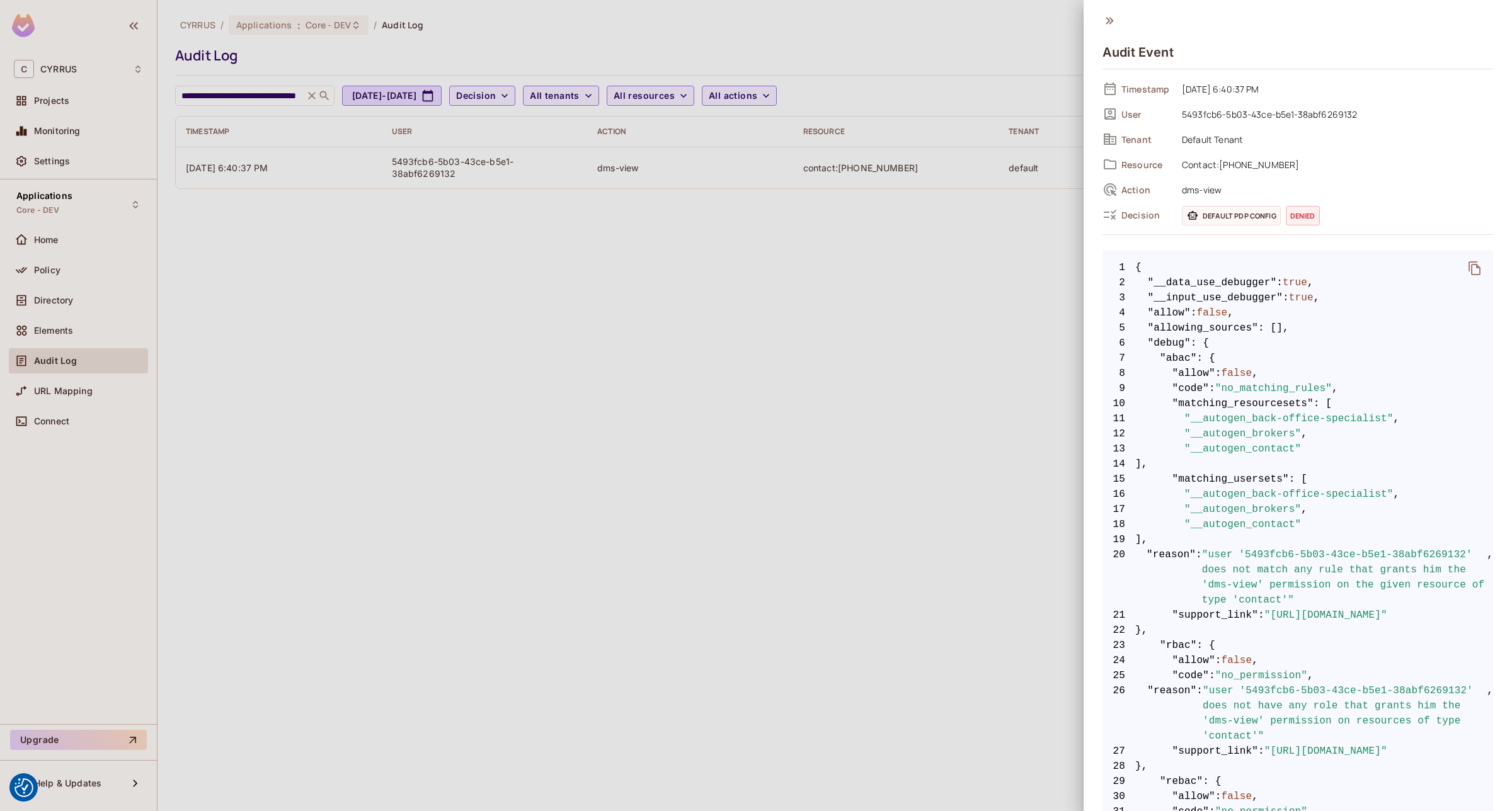
click at [767, 363] on div at bounding box center [756, 406] width 1512 height 811
